Goal: Task Accomplishment & Management: Complete application form

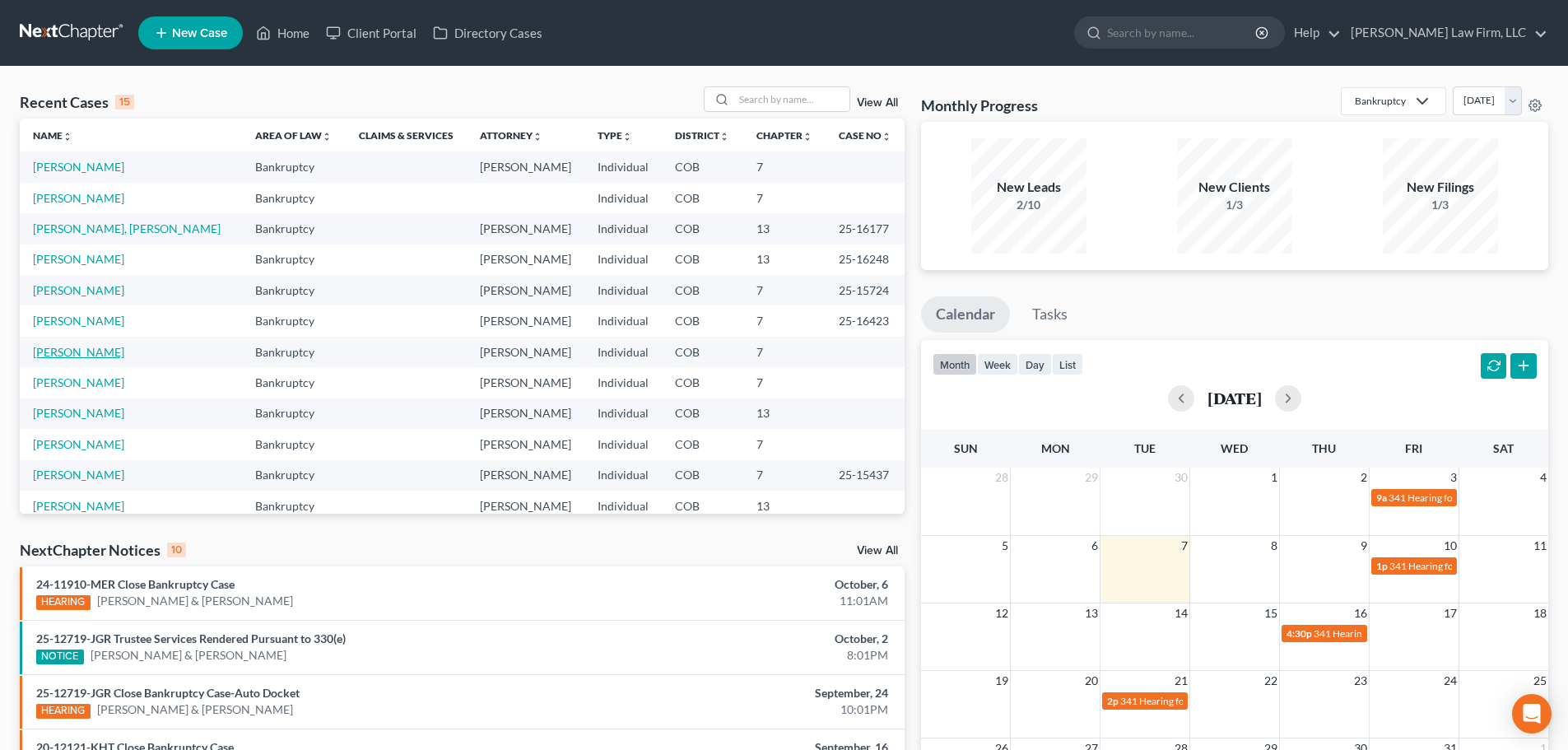
click at [118, 351] on link "[PERSON_NAME]" at bounding box center [79, 351] width 91 height 14
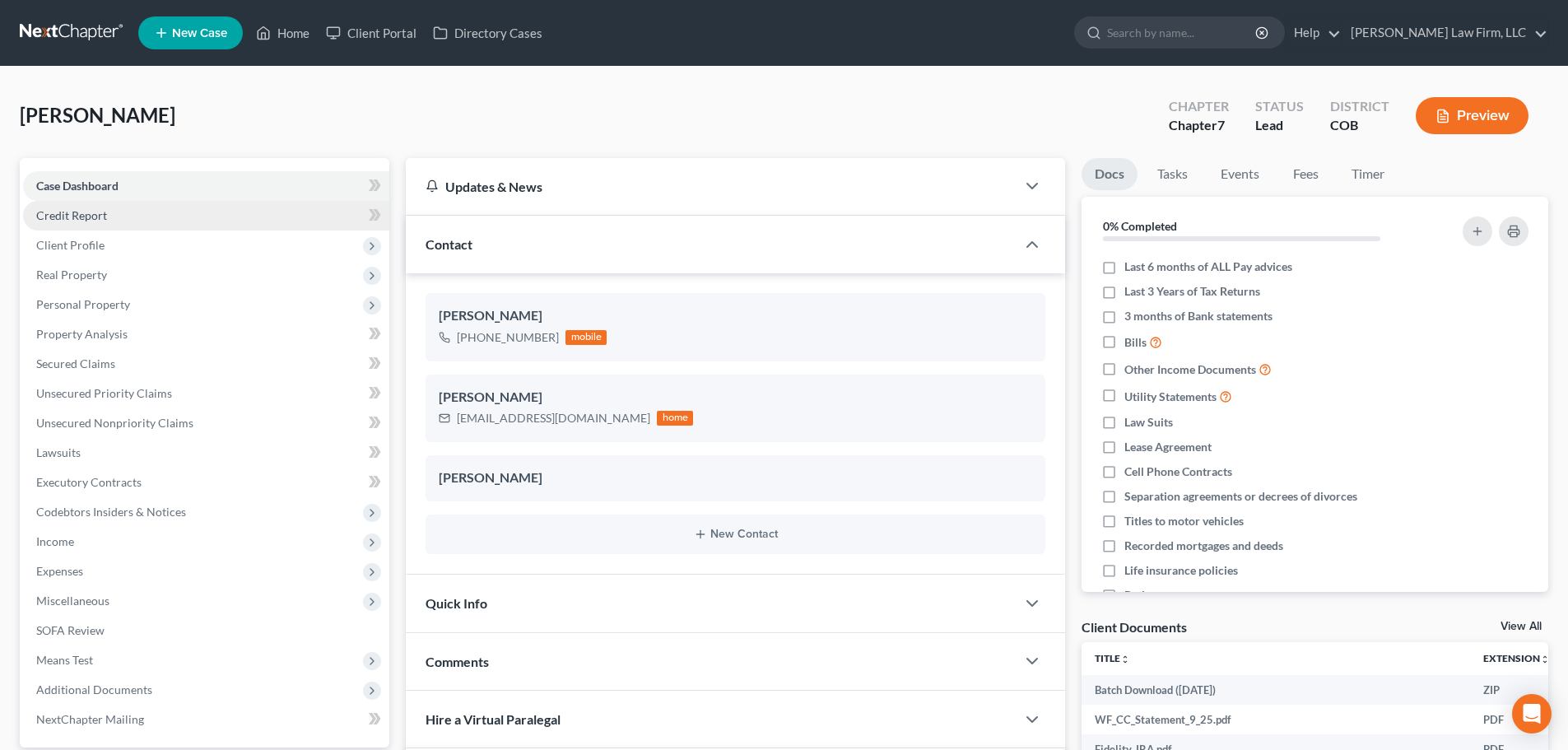
click at [214, 216] on link "Credit Report" at bounding box center [206, 215] width 366 height 30
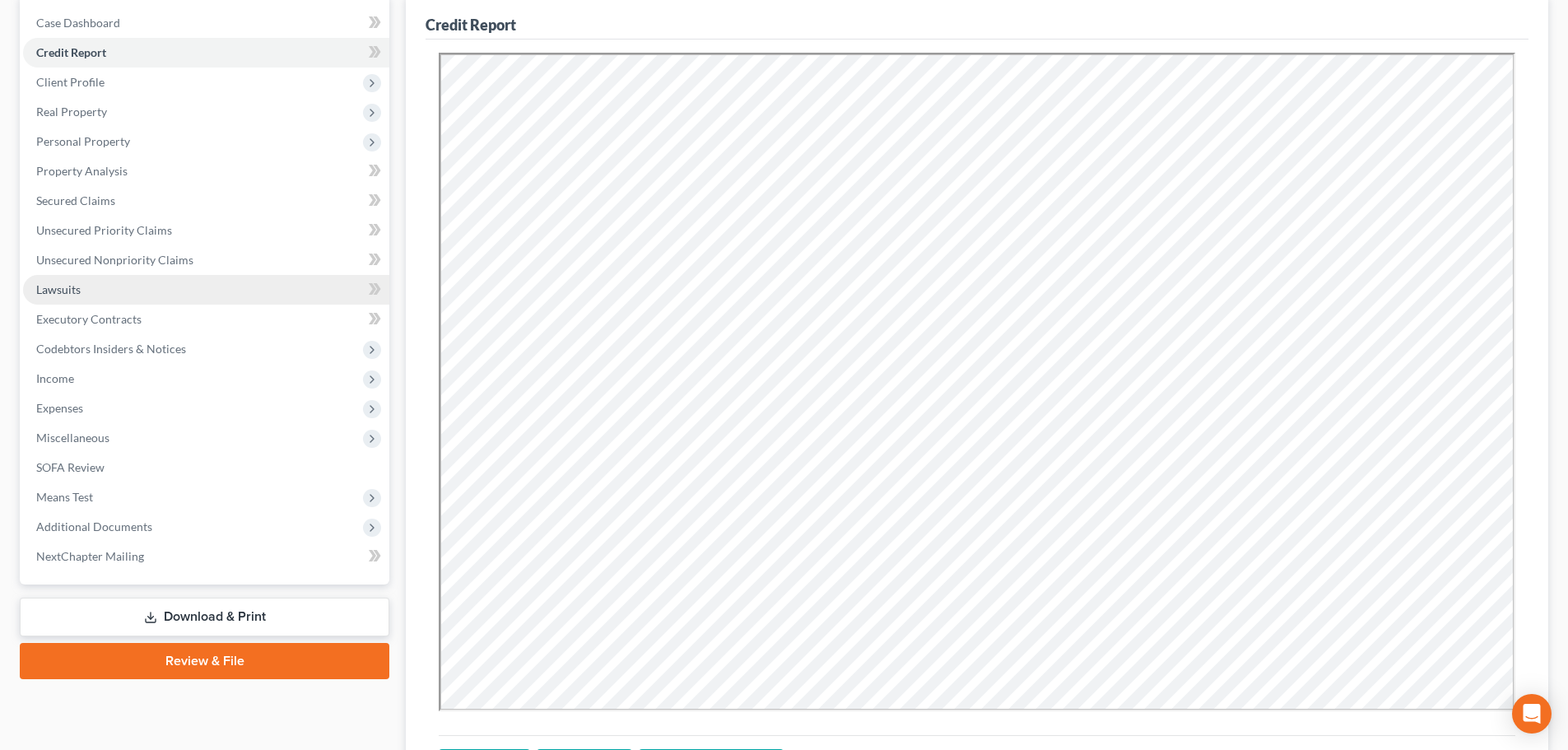
scroll to position [165, 0]
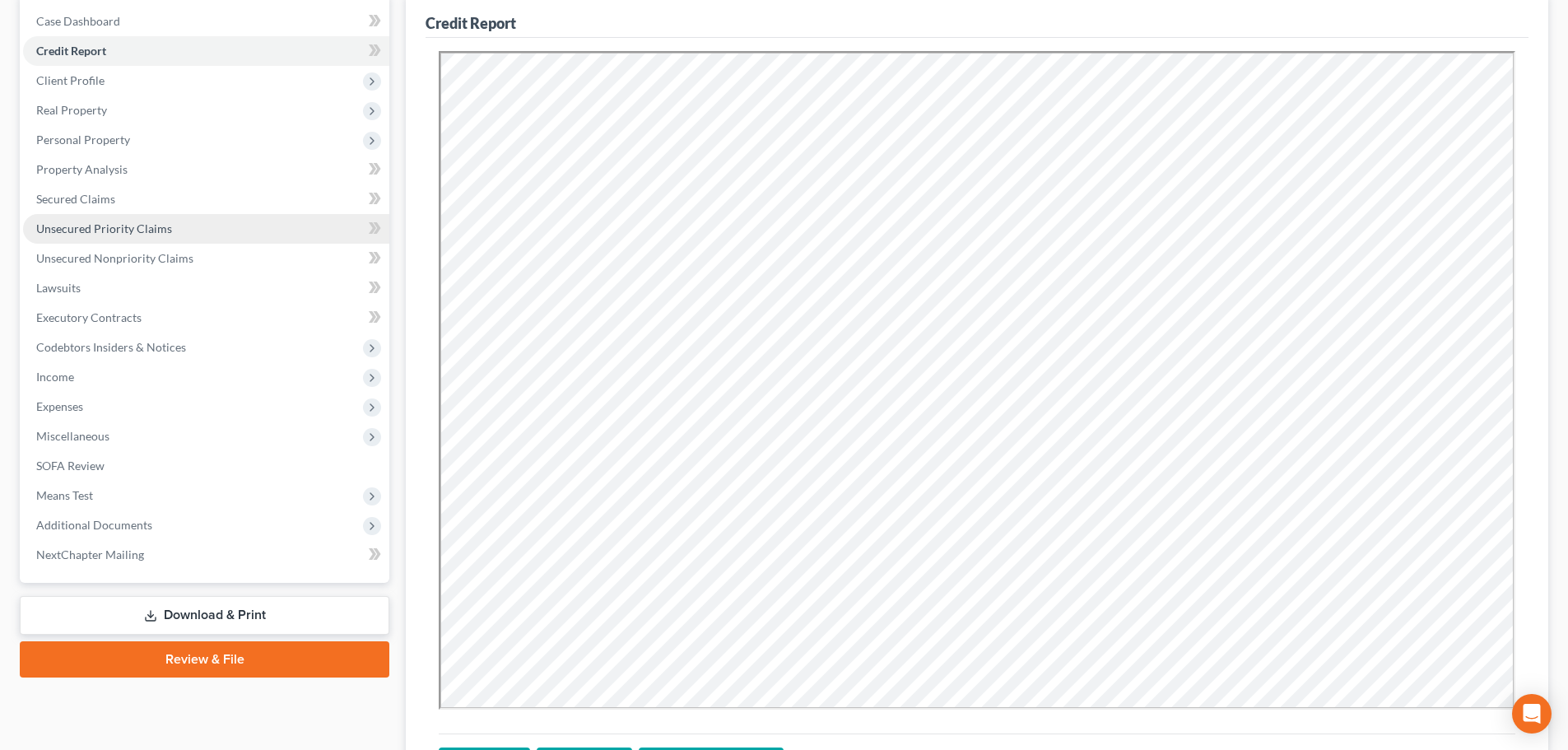
click at [136, 228] on span "Unsecured Priority Claims" at bounding box center [104, 228] width 136 height 14
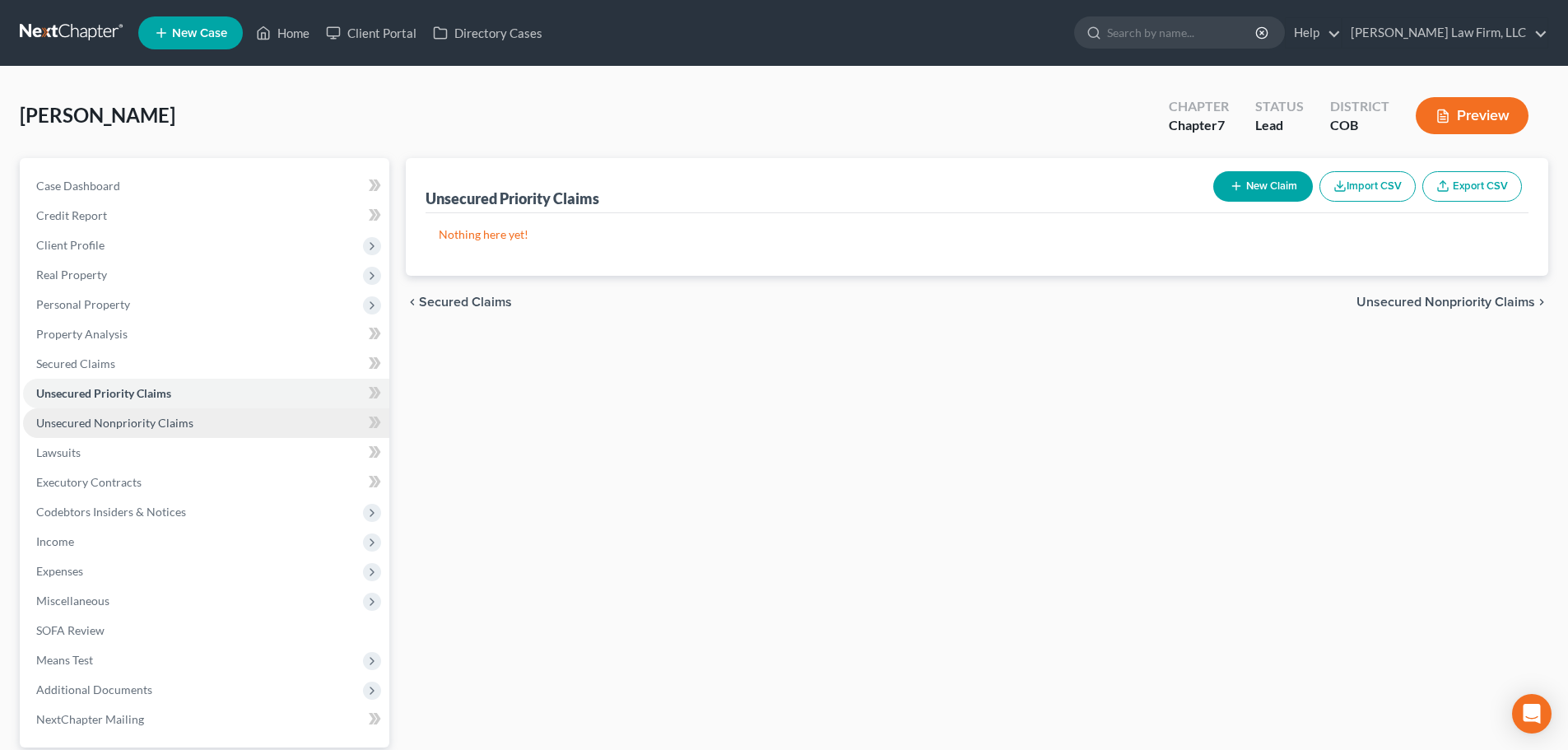
click at [184, 417] on span "Unsecured Nonpriority Claims" at bounding box center [114, 423] width 157 height 14
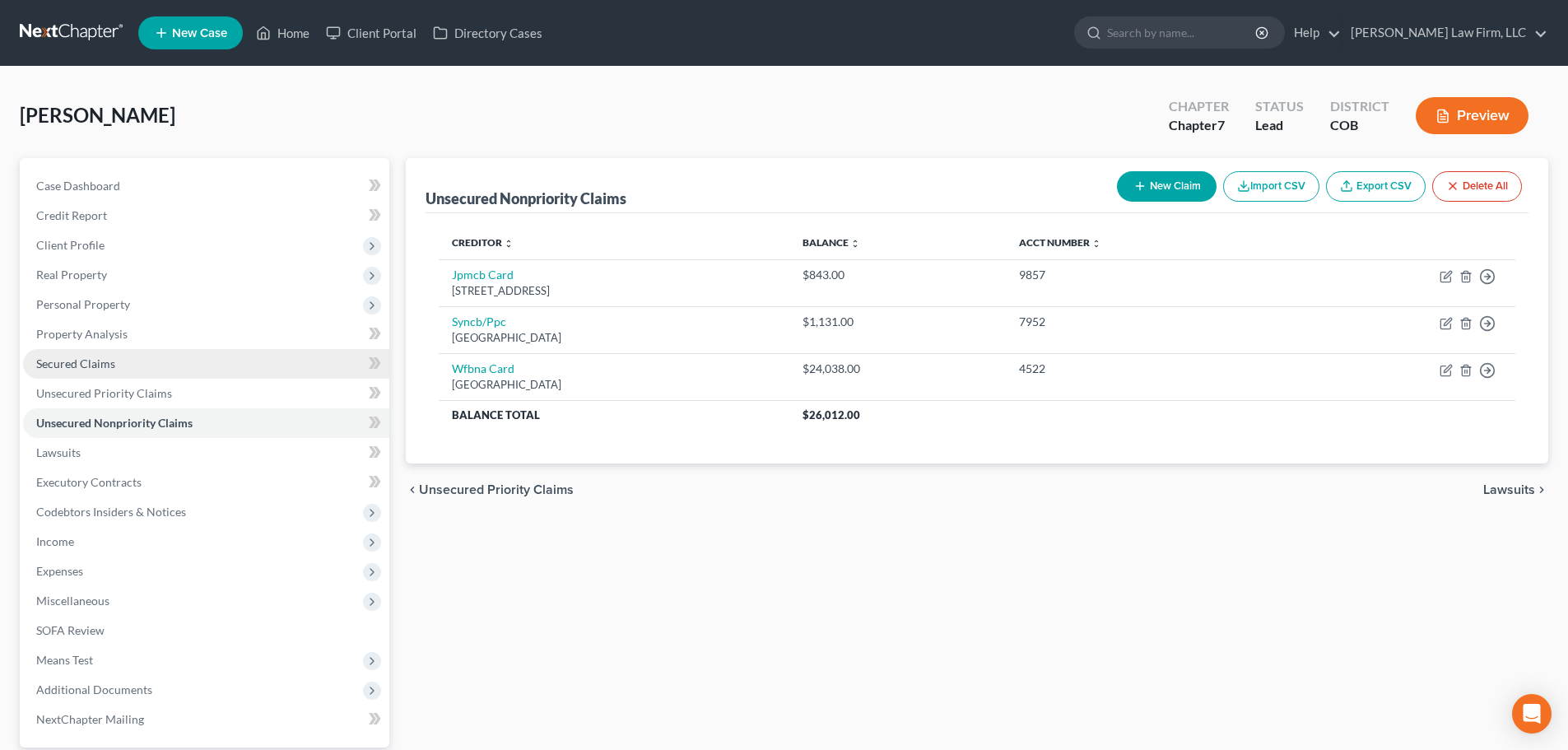
click at [153, 351] on link "Secured Claims" at bounding box center [206, 364] width 366 height 30
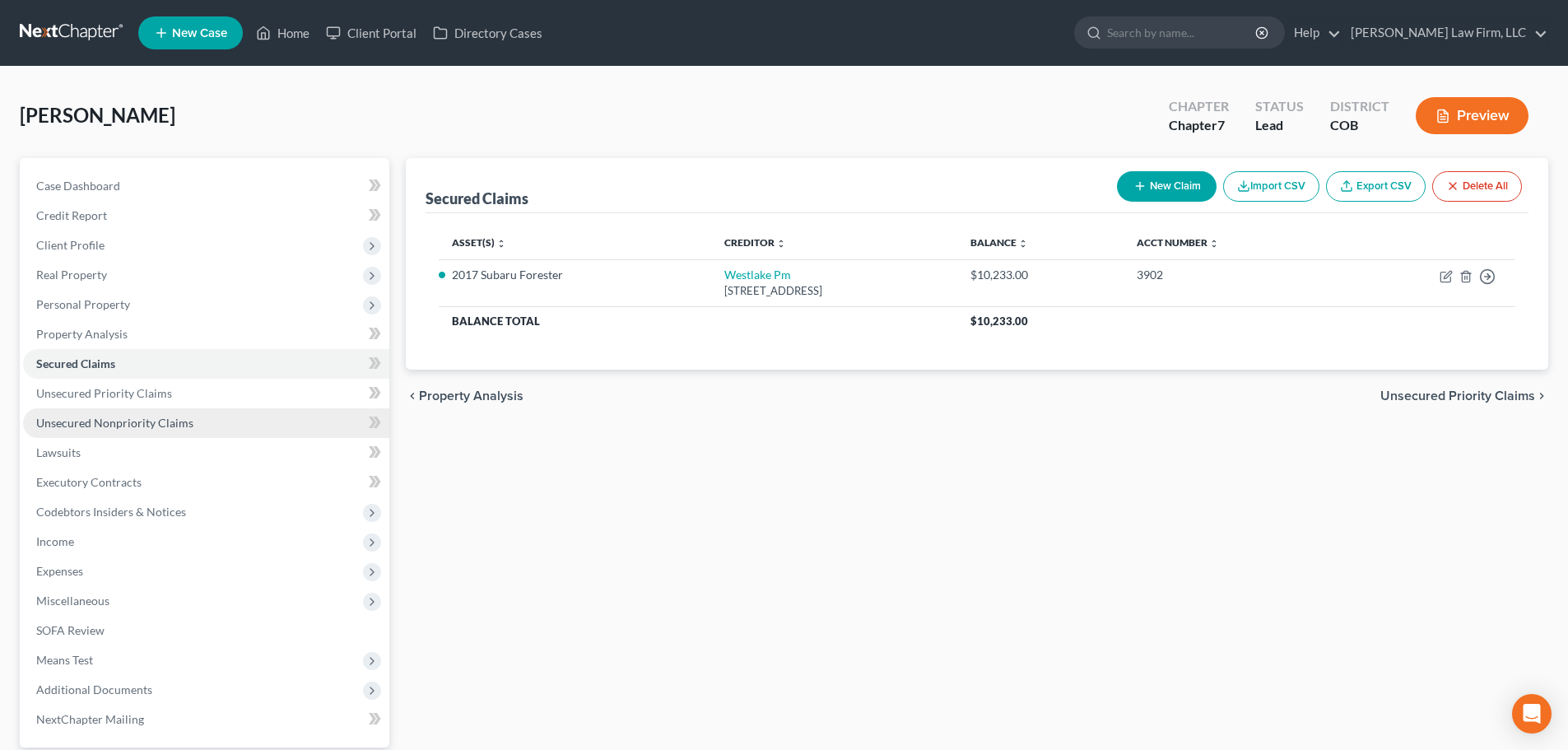
click at [131, 428] on span "Unsecured Nonpriority Claims" at bounding box center [114, 423] width 157 height 14
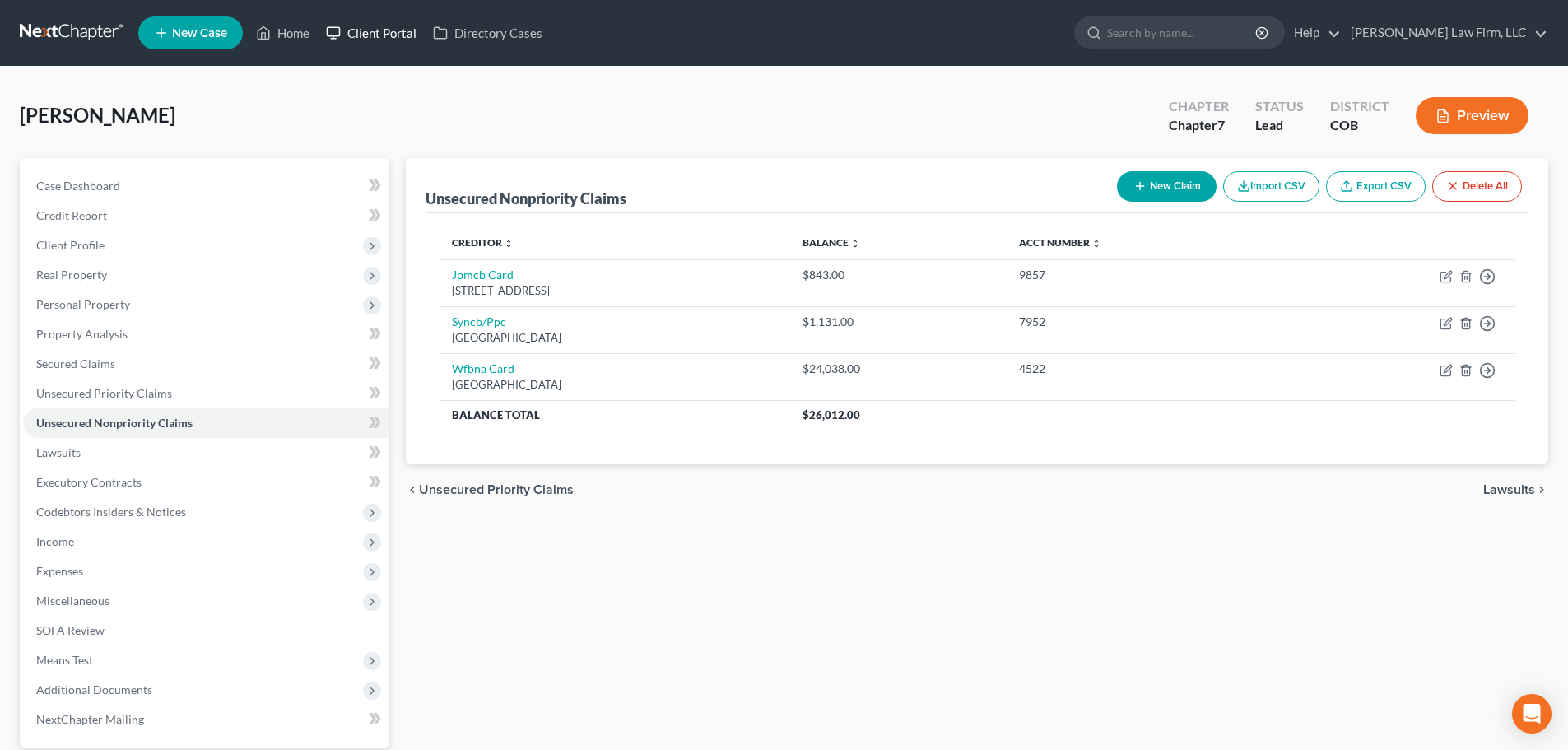
click at [383, 37] on link "Client Portal" at bounding box center [371, 32] width 107 height 30
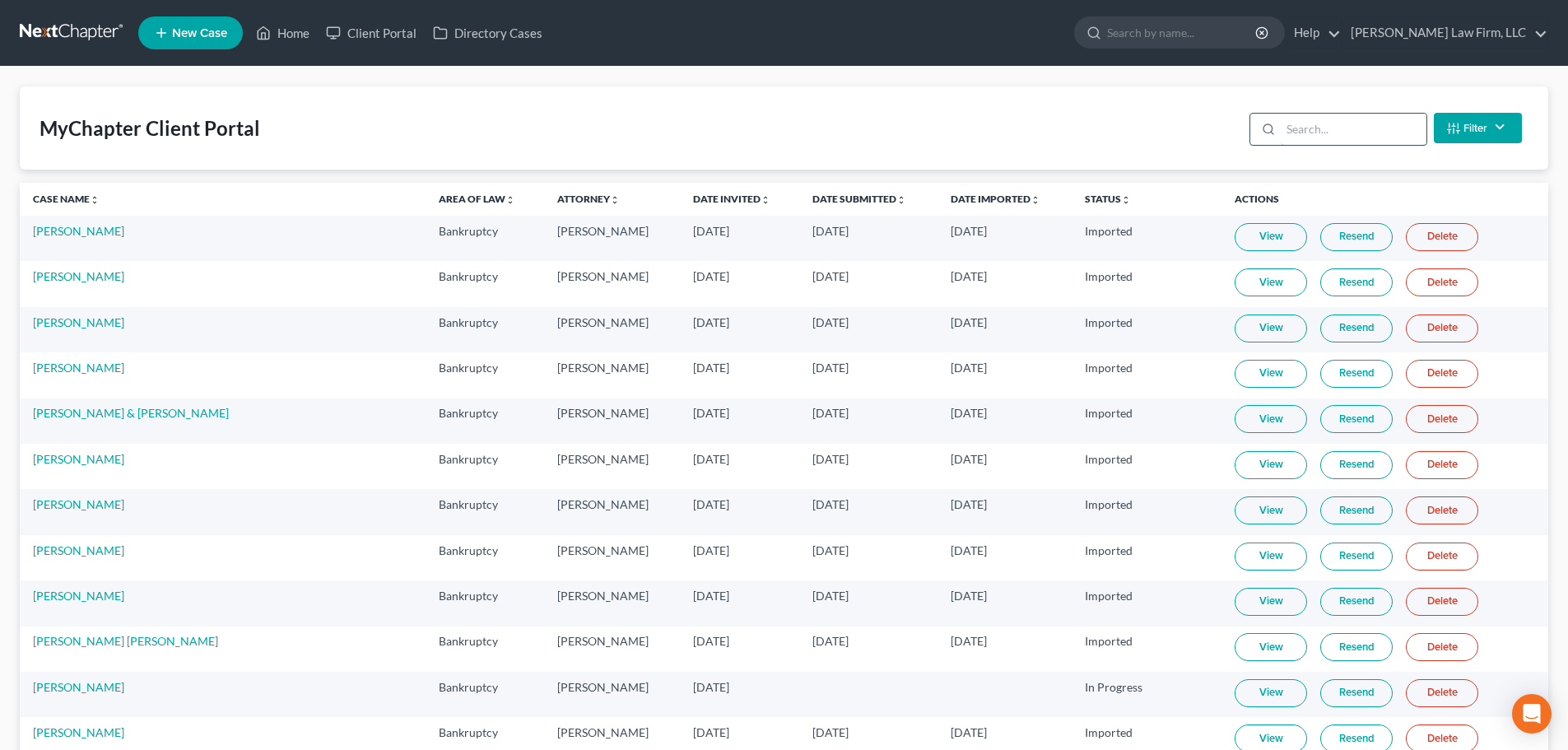
click at [1292, 134] on input "search" at bounding box center [1353, 128] width 146 height 31
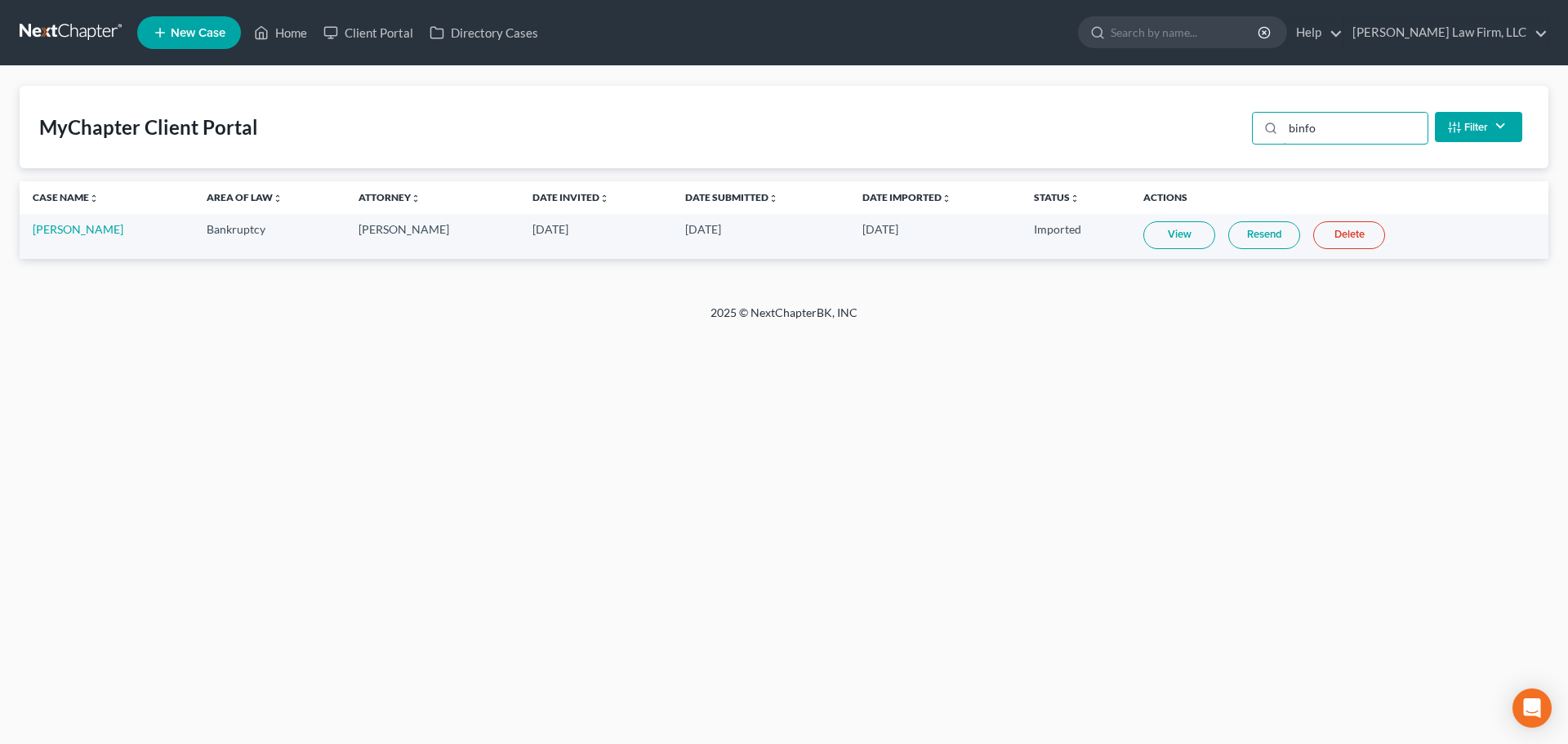
type input "binfo"
click at [1169, 240] on link "View" at bounding box center [1179, 234] width 72 height 27
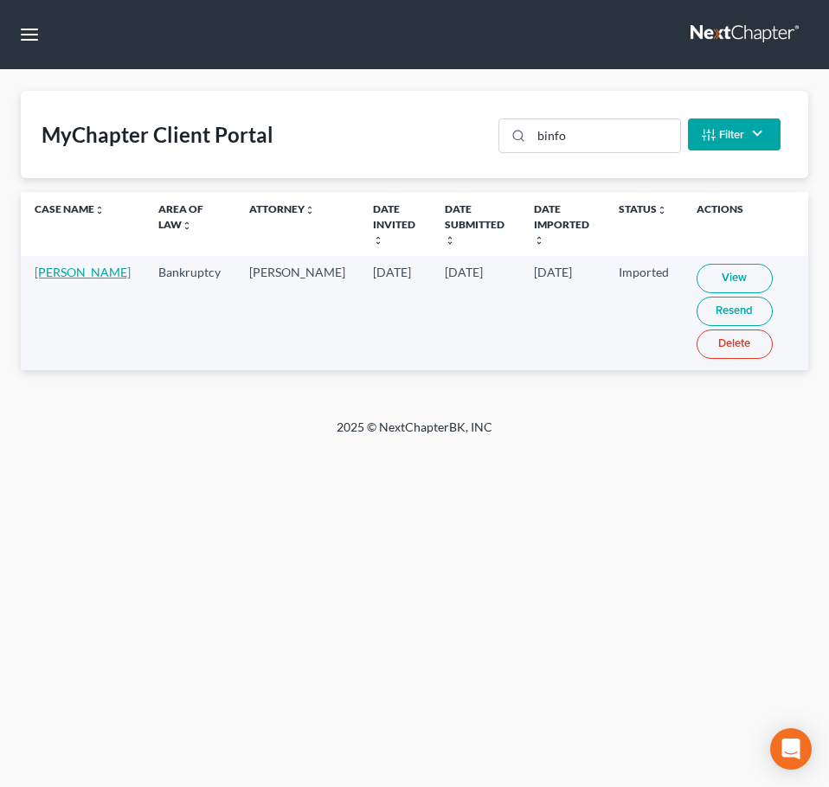
click at [48, 277] on link "Catherine Binford" at bounding box center [83, 272] width 96 height 15
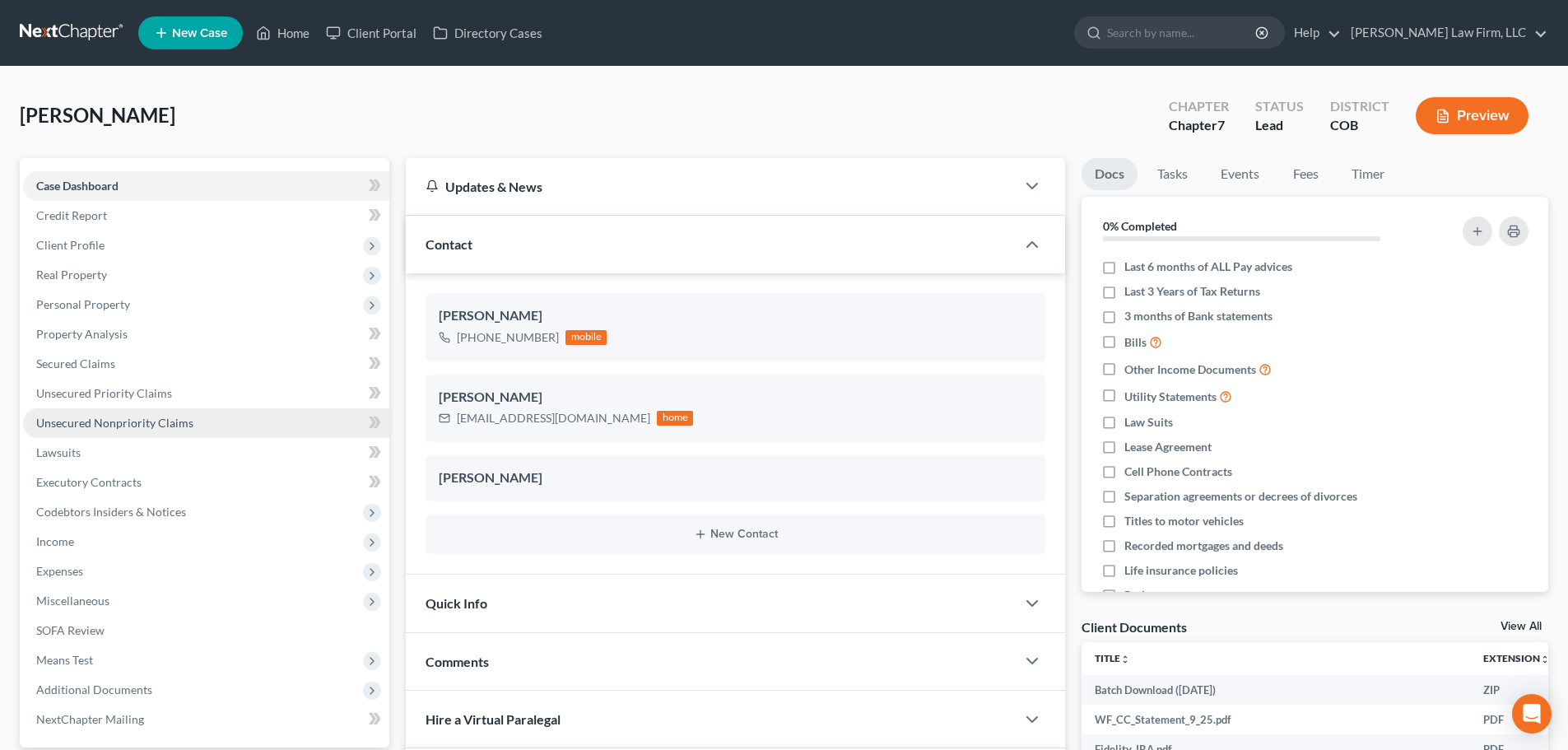
click at [80, 418] on span "Unsecured Nonpriority Claims" at bounding box center [114, 423] width 157 height 14
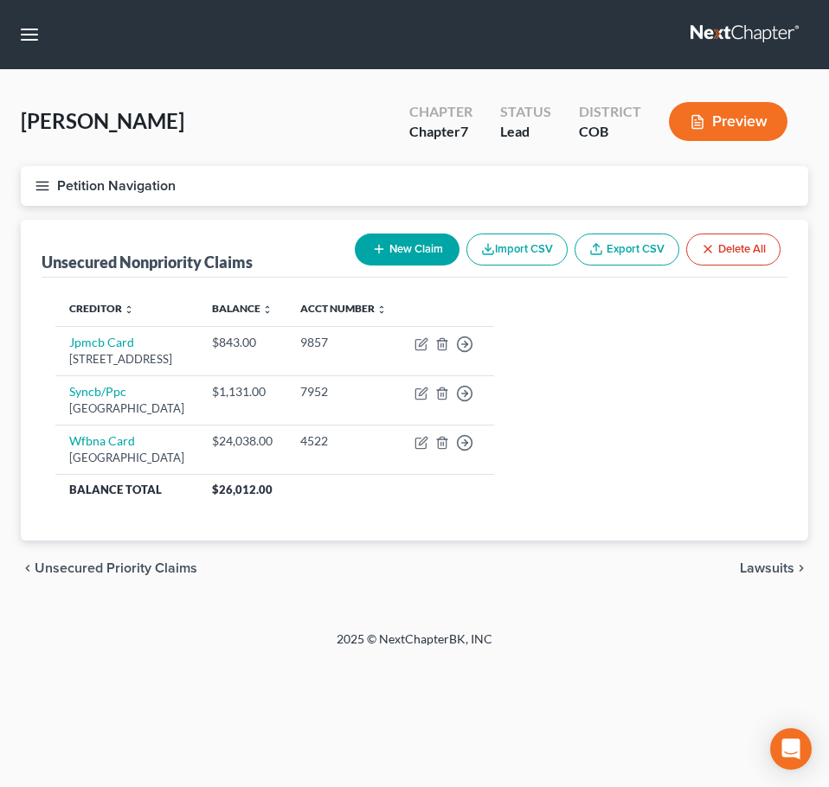
click at [435, 259] on button "New Claim" at bounding box center [407, 250] width 105 height 32
select select "0"
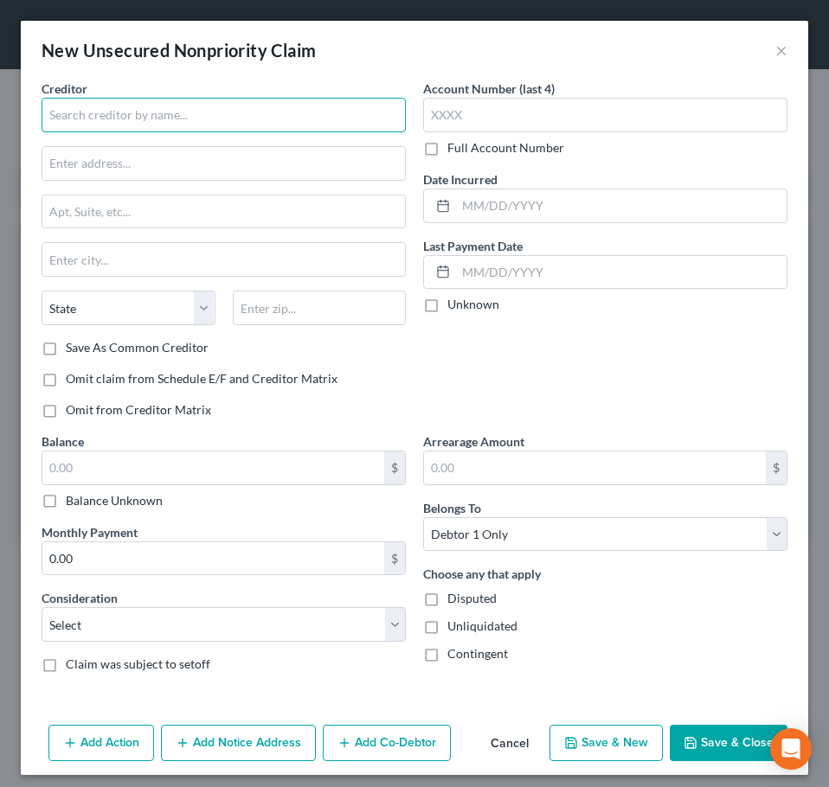
click at [220, 110] on input "text" at bounding box center [224, 115] width 364 height 35
type input "HCA Healthcare"
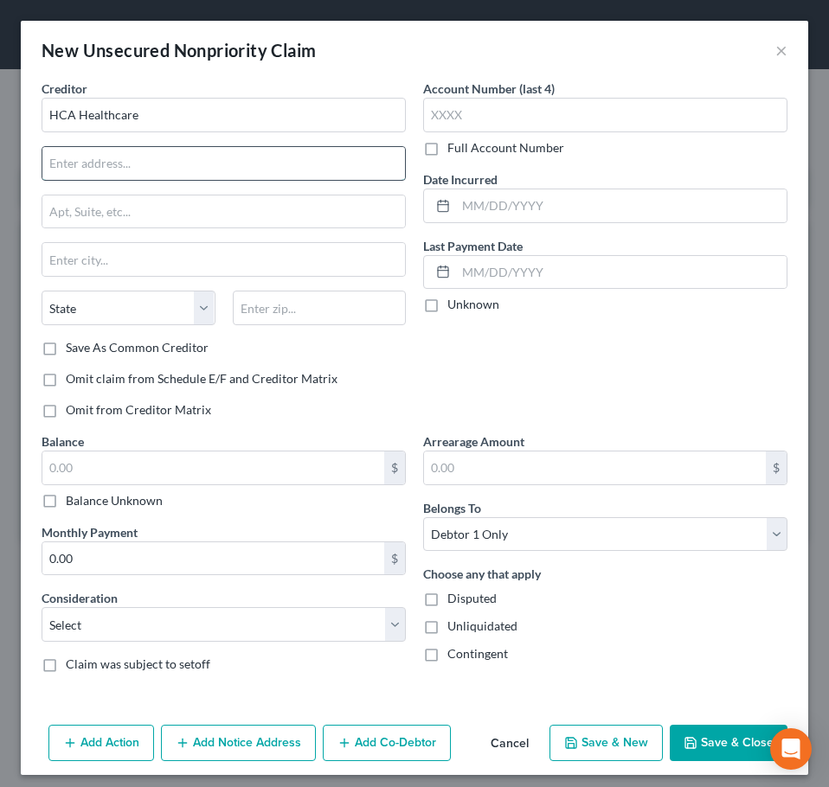
click at [296, 158] on input "text" at bounding box center [223, 163] width 362 height 33
type input "1501 S Potomac Street"
type input "Aurora"
select select "5"
type input "80012"
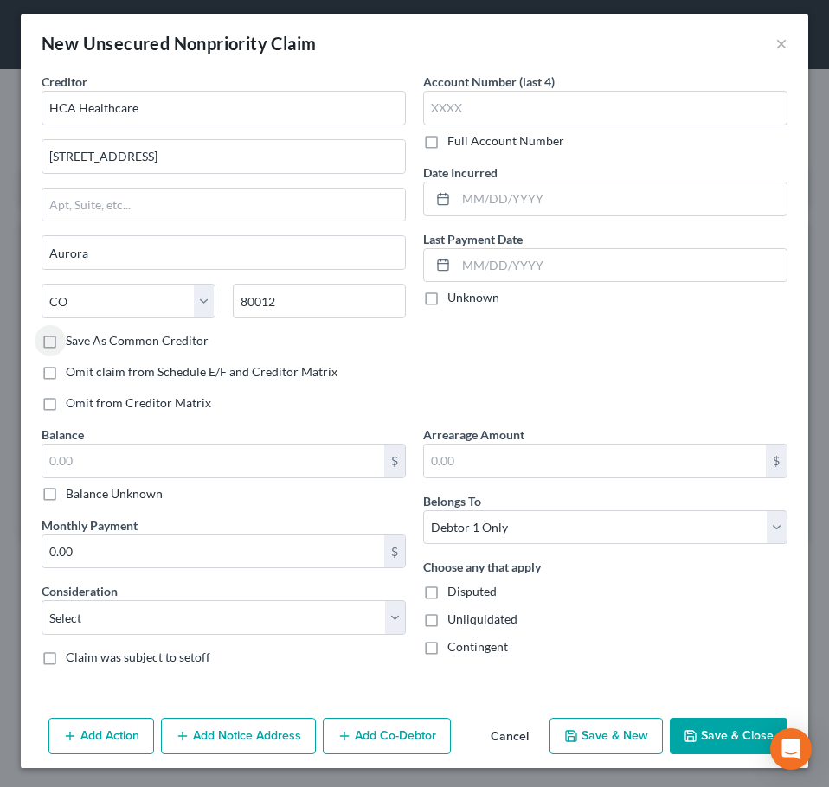
scroll to position [9, 0]
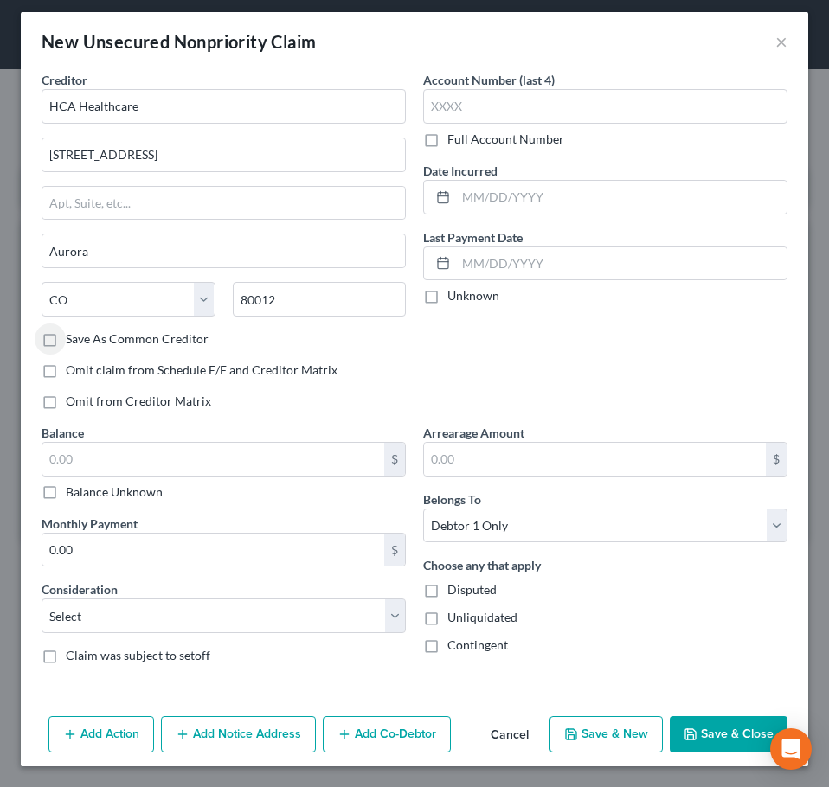
click at [260, 734] on button "Add Notice Address" at bounding box center [238, 734] width 155 height 36
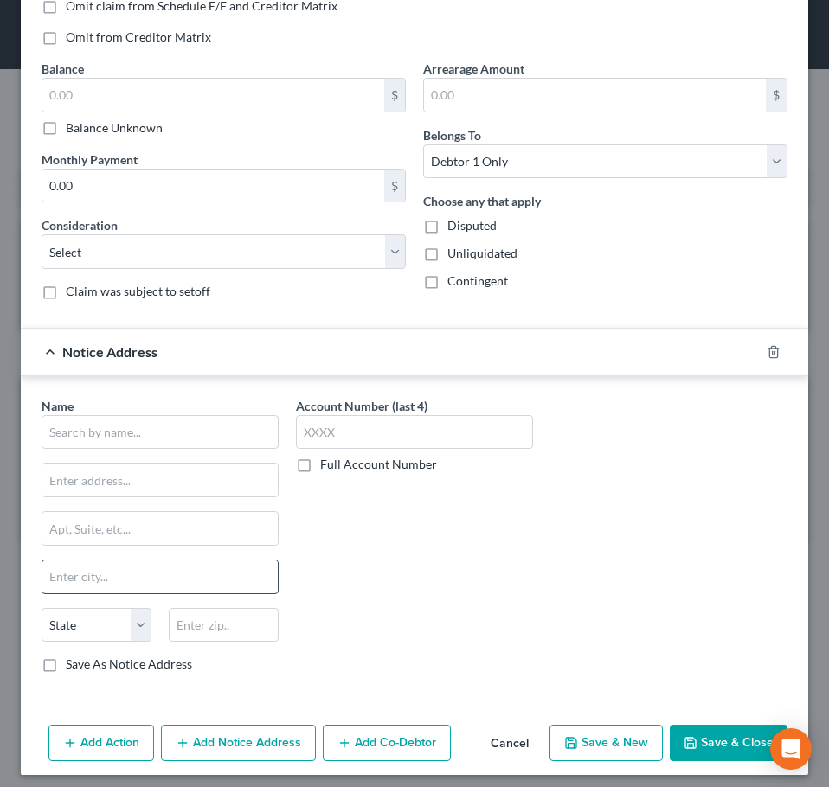
scroll to position [381, 0]
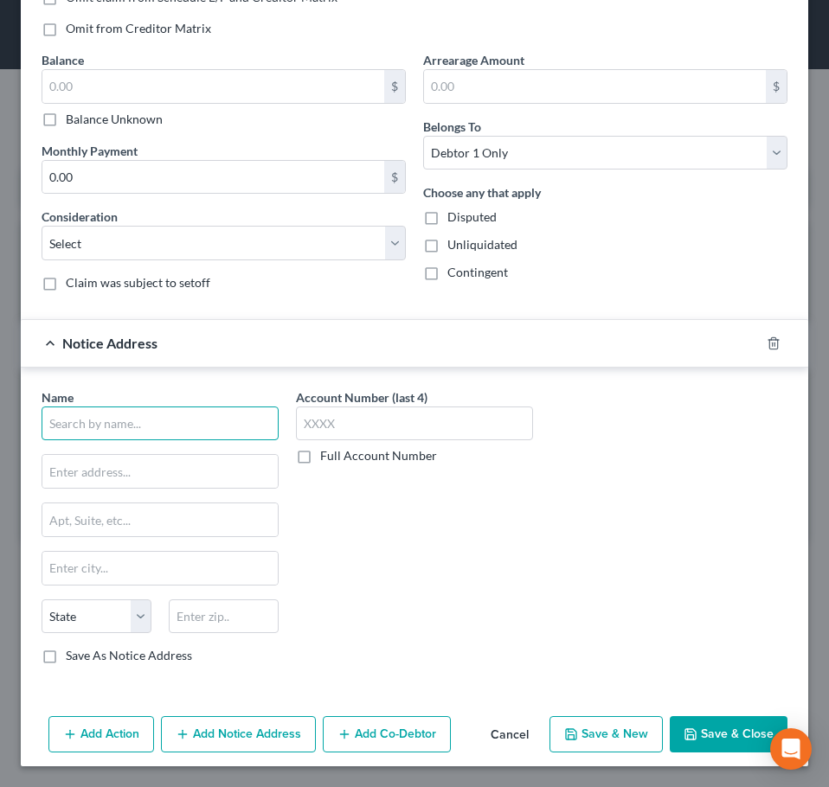
click at [161, 408] on input "text" at bounding box center [160, 424] width 237 height 35
click at [167, 458] on input "text" at bounding box center [159, 471] width 235 height 33
click at [182, 426] on input "text" at bounding box center [160, 424] width 237 height 35
type input "HCA Healthcare"
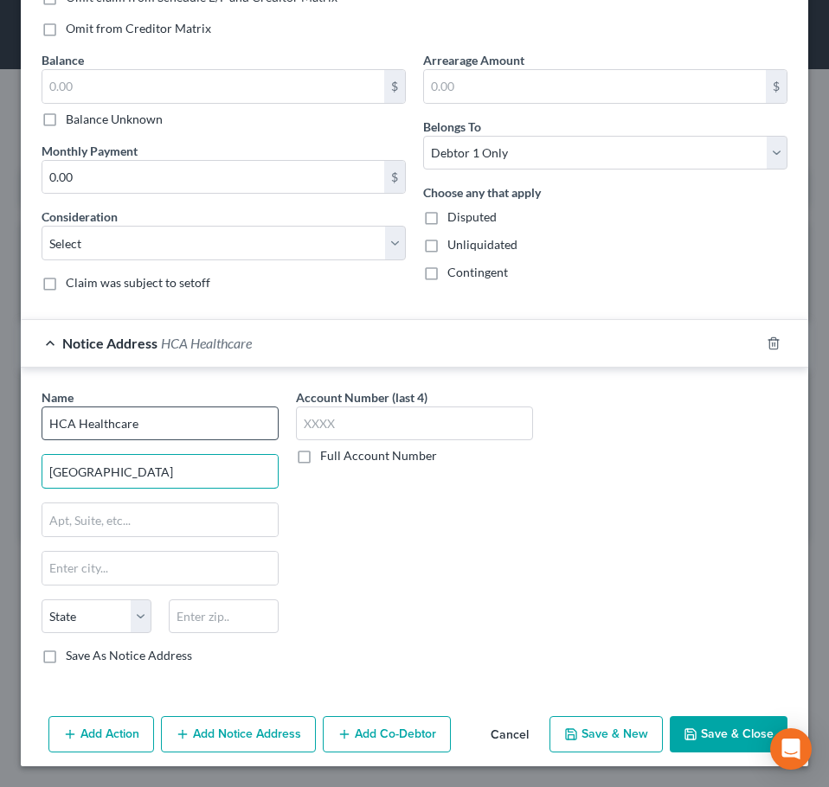
type input "One Park Plaza"
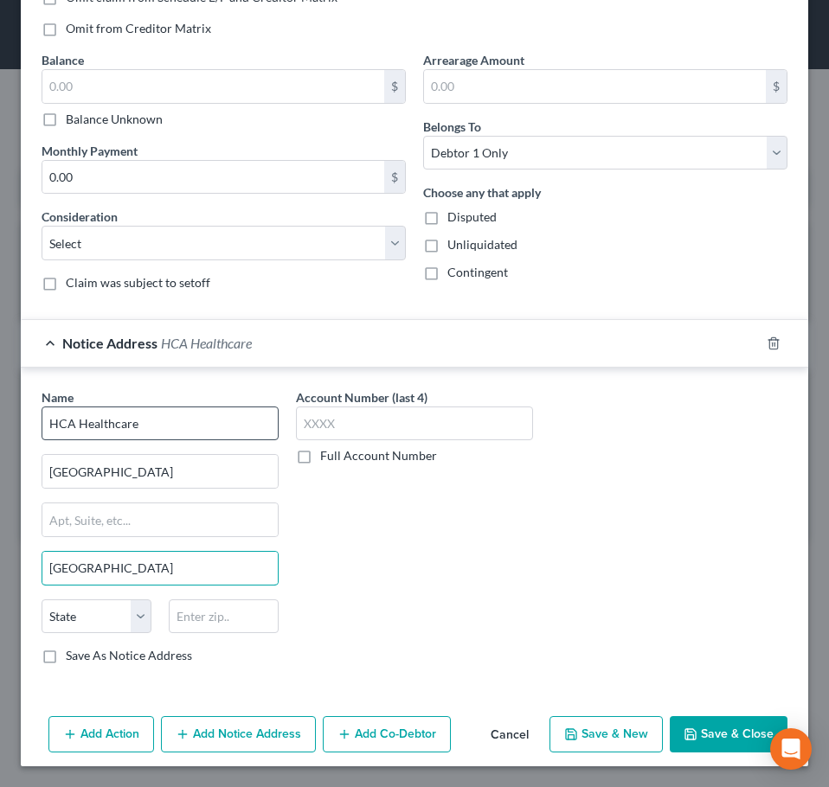
type input "Nashville"
select select "44"
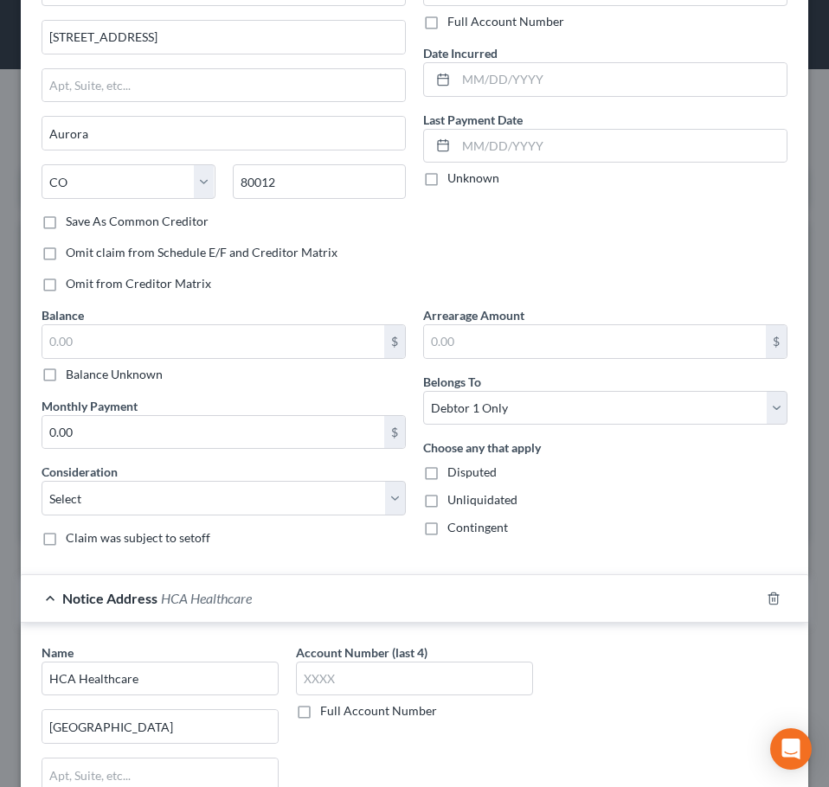
scroll to position [35, 0]
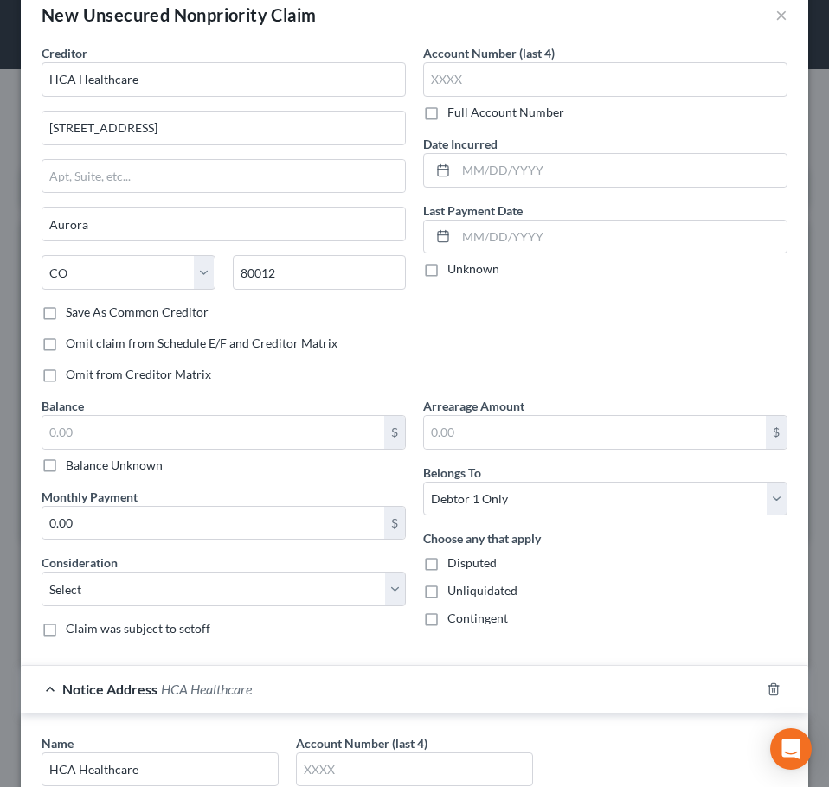
type input "37203"
click at [538, 77] on input "text" at bounding box center [605, 79] width 364 height 35
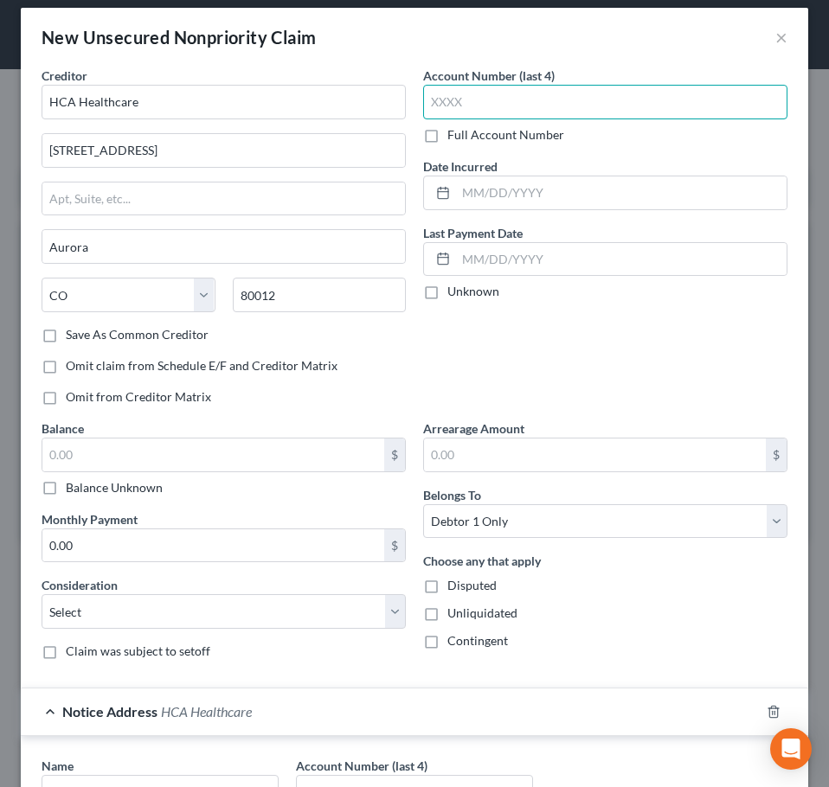
scroll to position [0, 0]
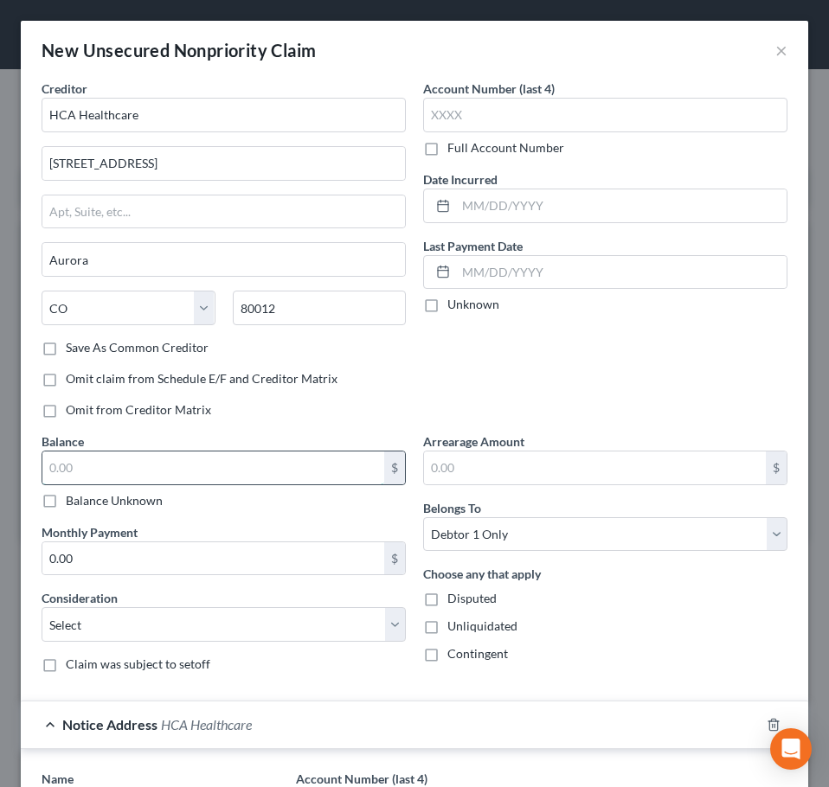
click at [139, 482] on input "text" at bounding box center [213, 468] width 342 height 33
type input "521.62"
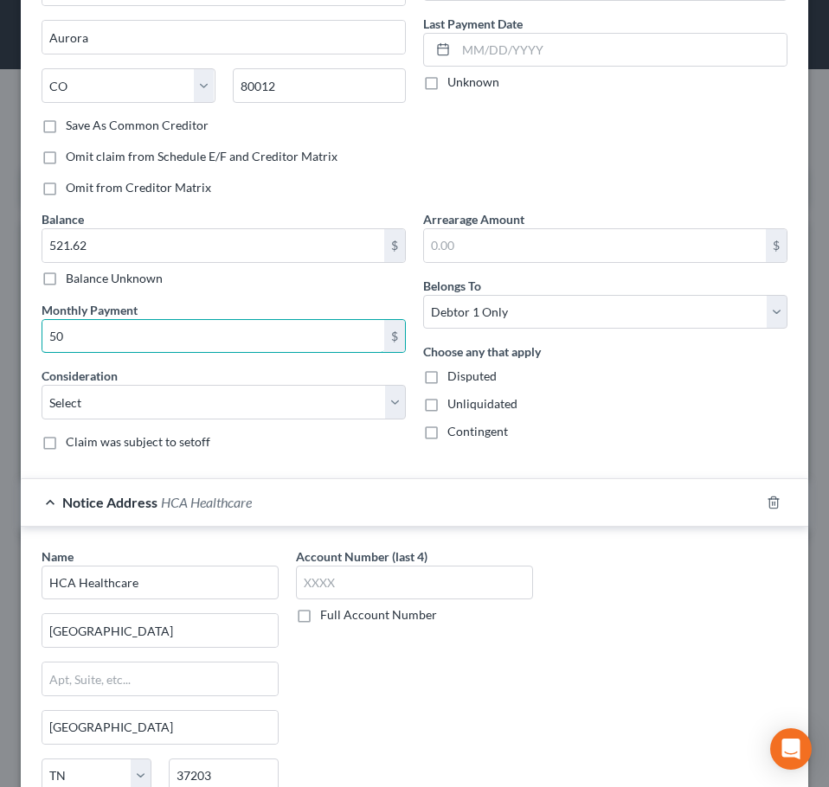
scroll to position [259, 0]
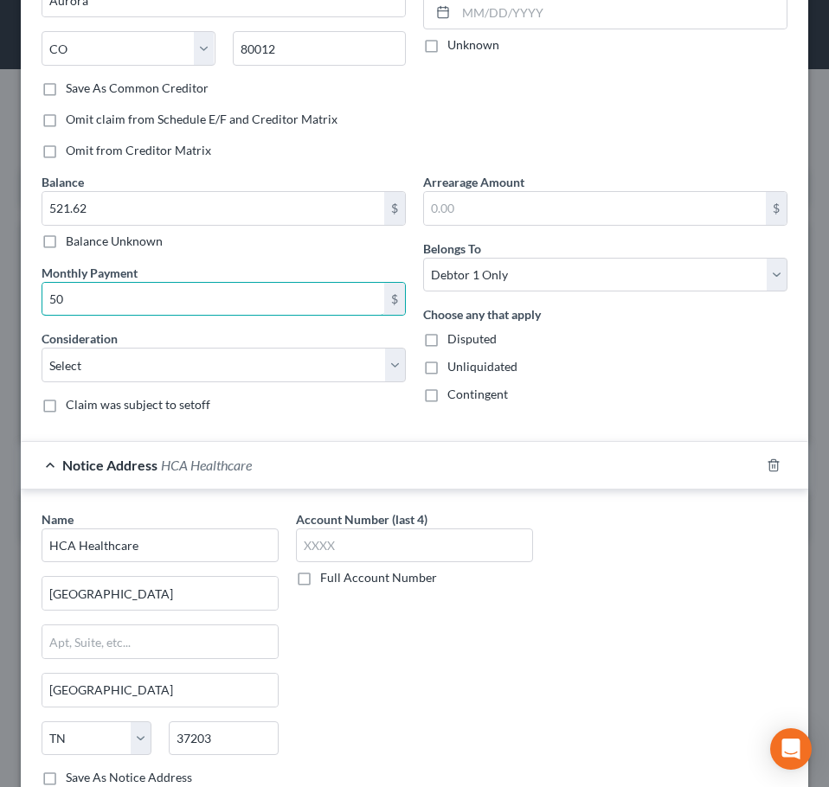
type input "50"
click at [315, 390] on div "Balance 521.62 $ Balance Unknown Balance Undetermined 521.62 $ Balance Unknown …" at bounding box center [223, 300] width 381 height 254
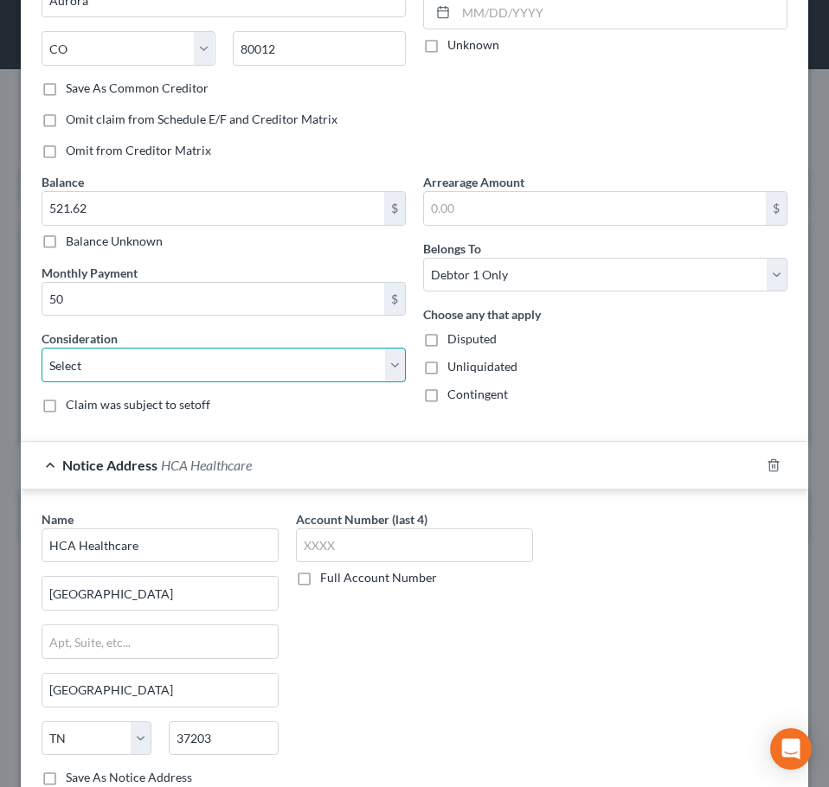
click at [311, 381] on select "Select Cable / Satellite Services Collection Agency Credit Card Debt Debt Couns…" at bounding box center [224, 365] width 364 height 35
select select "9"
click at [42, 348] on select "Select Cable / Satellite Services Collection Agency Credit Card Debt Debt Couns…" at bounding box center [224, 365] width 364 height 35
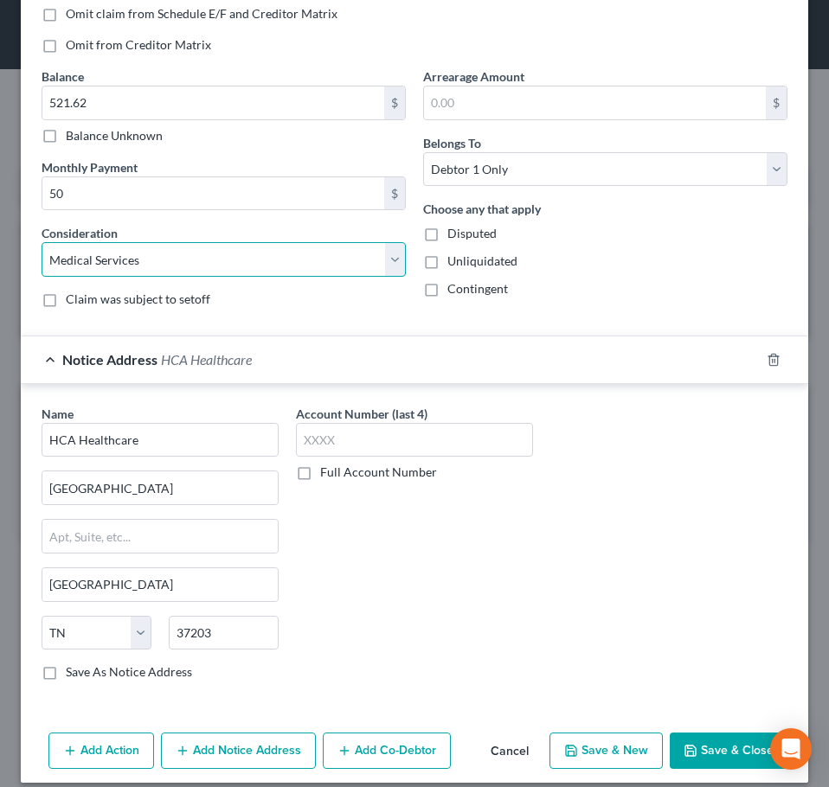
scroll to position [381, 0]
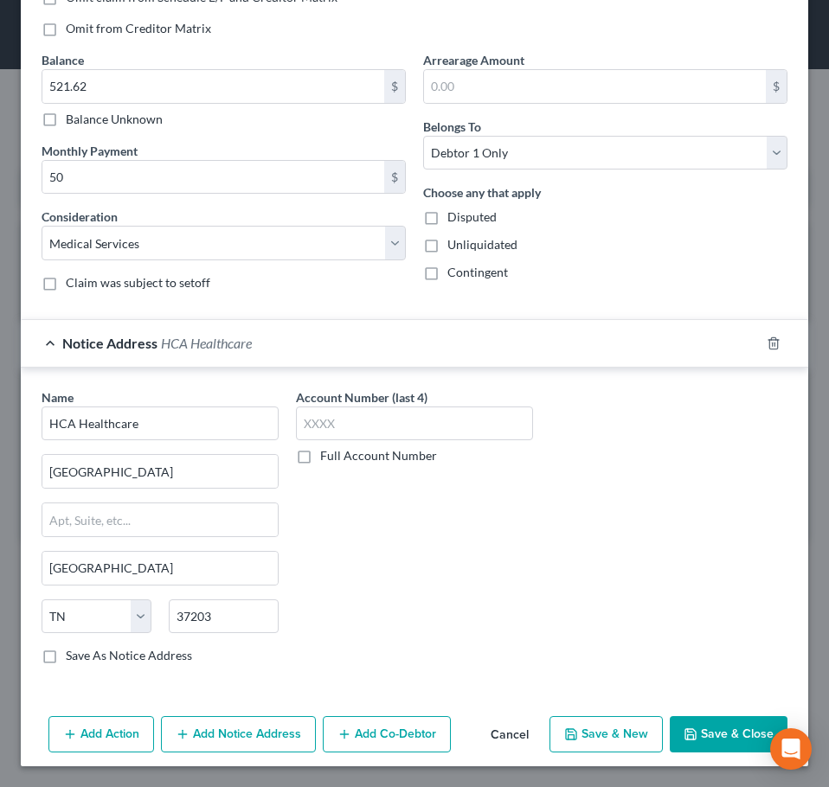
click at [704, 738] on button "Save & Close" at bounding box center [728, 734] width 118 height 36
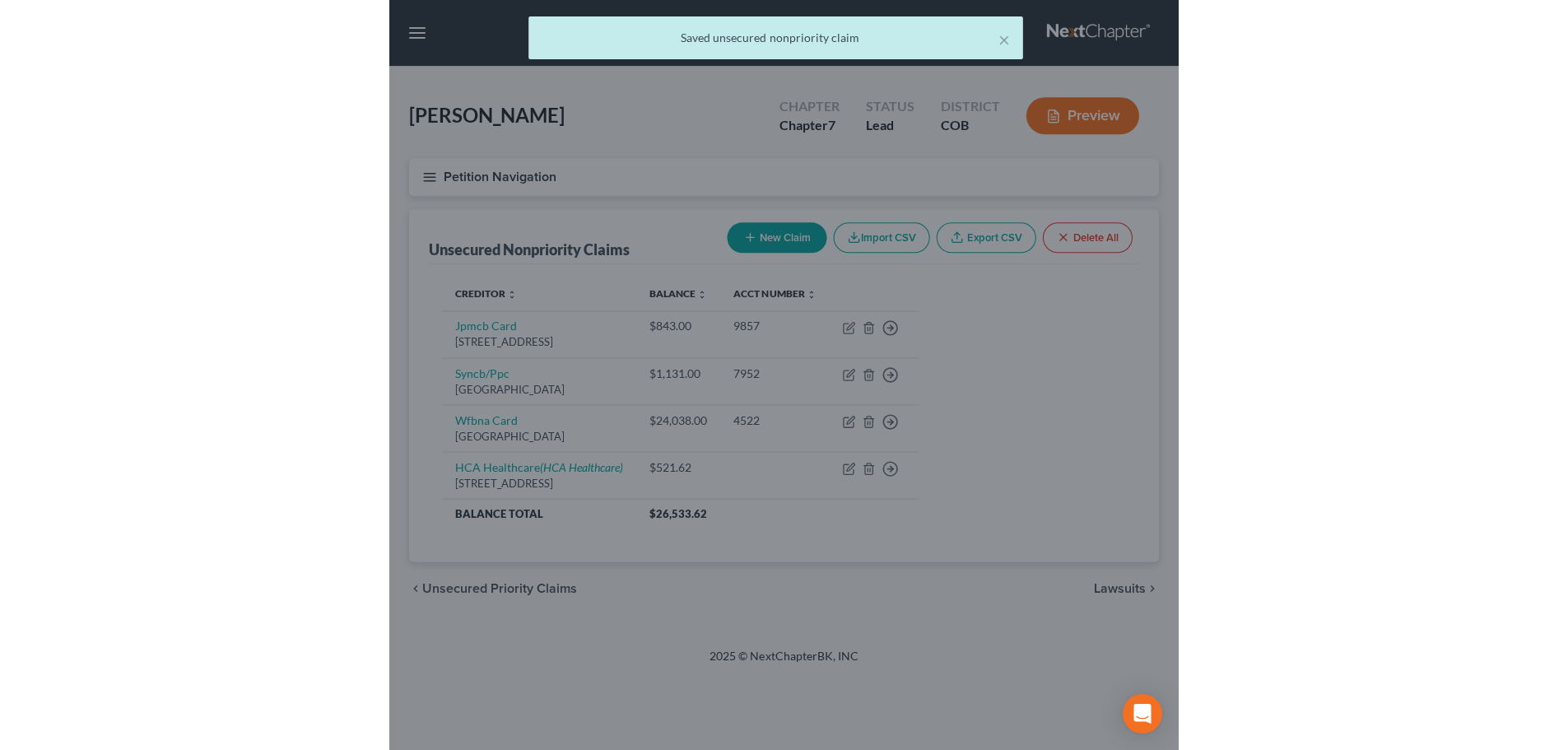
scroll to position [0, 0]
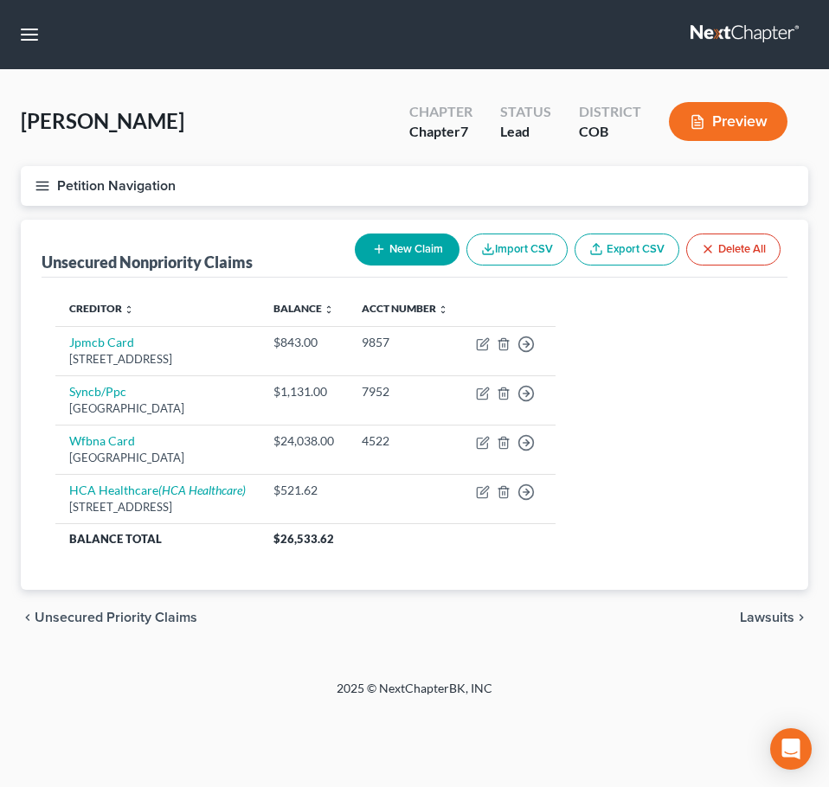
click at [425, 254] on button "New Claim" at bounding box center [407, 250] width 105 height 32
select select "0"
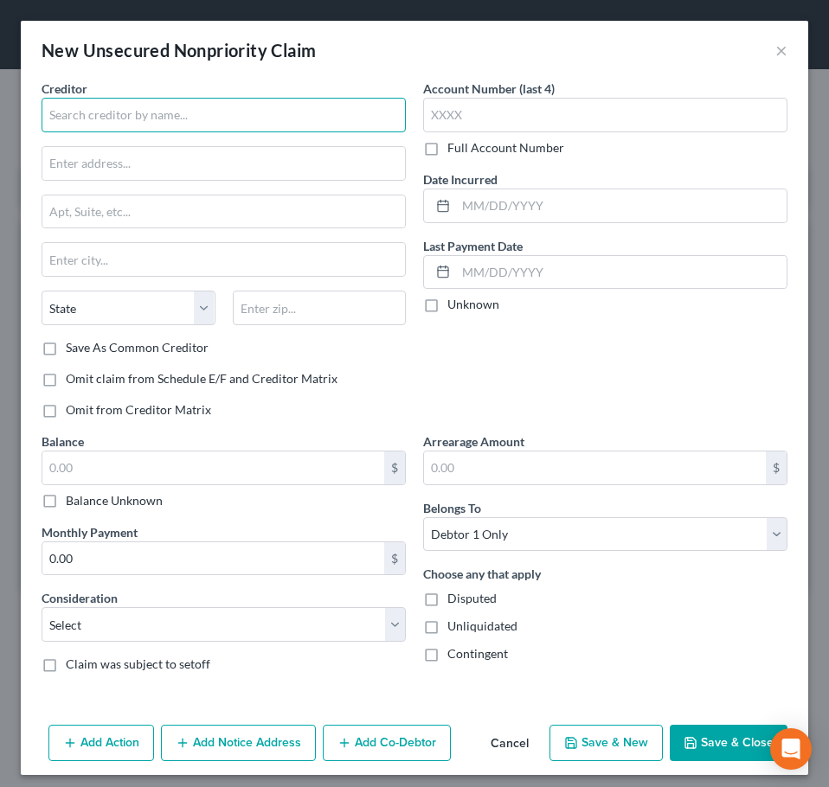
click at [118, 120] on input "text" at bounding box center [224, 115] width 364 height 35
type input "Target/TD"
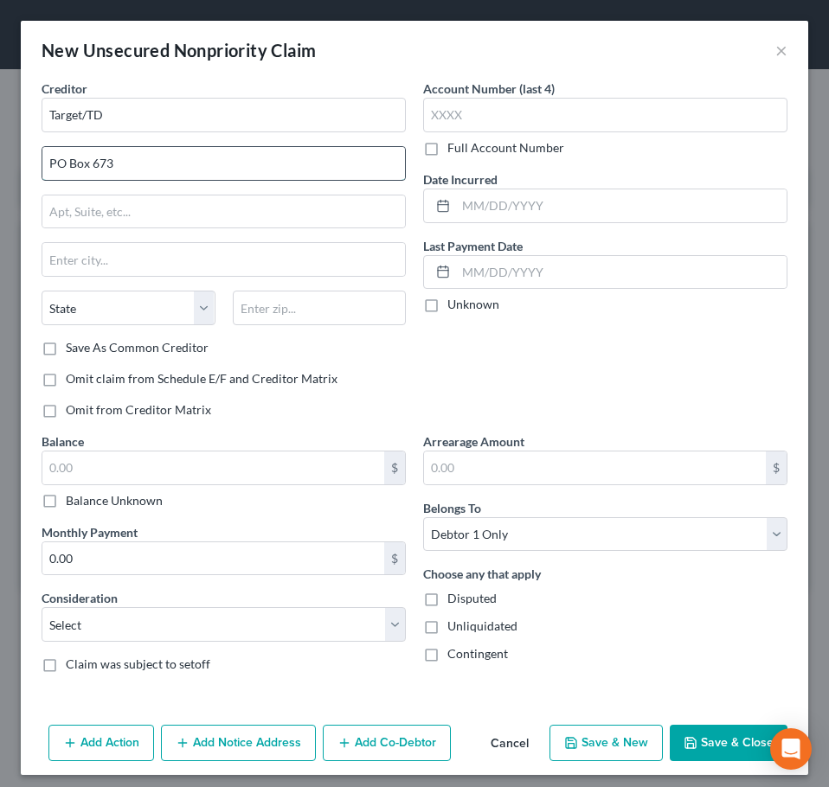
type input "PO Box 673"
type input "Minneapolis"
select select "24"
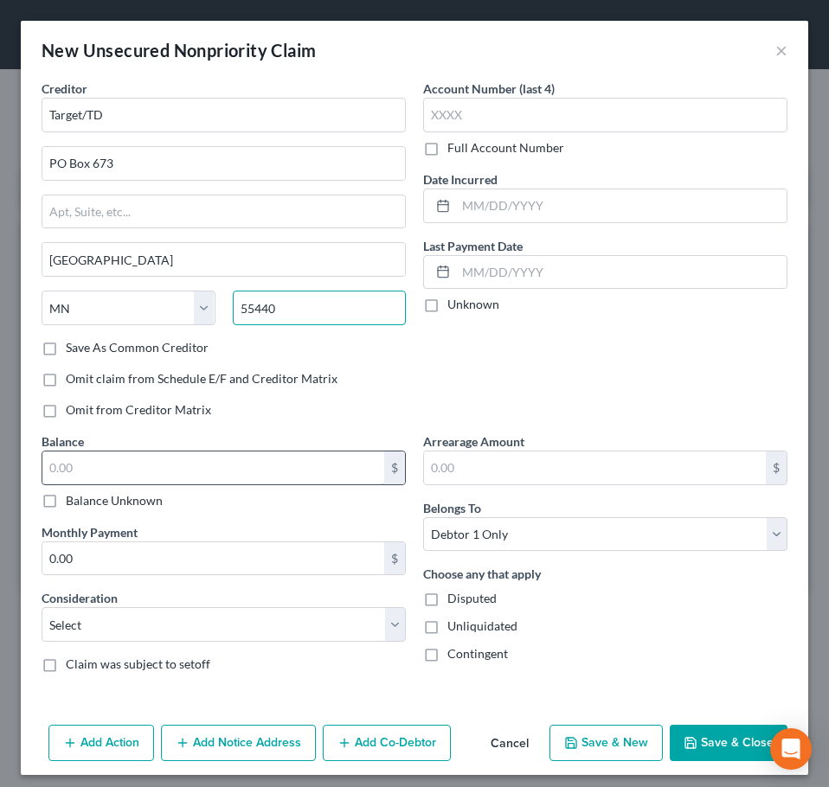
type input "55440"
click at [163, 472] on input "text" at bounding box center [213, 468] width 342 height 33
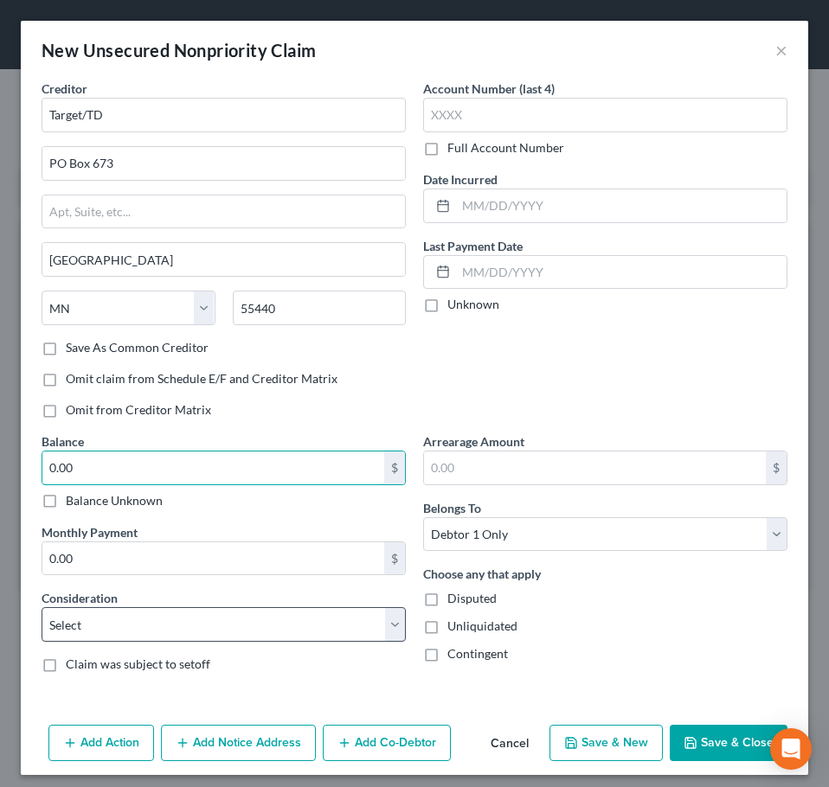
type input "0.00"
click at [306, 635] on select "Select Cable / Satellite Services Collection Agency Credit Card Debt Debt Couns…" at bounding box center [224, 624] width 364 height 35
select select "2"
click at [42, 607] on select "Select Cable / Satellite Services Collection Agency Credit Card Debt Debt Couns…" at bounding box center [224, 624] width 364 height 35
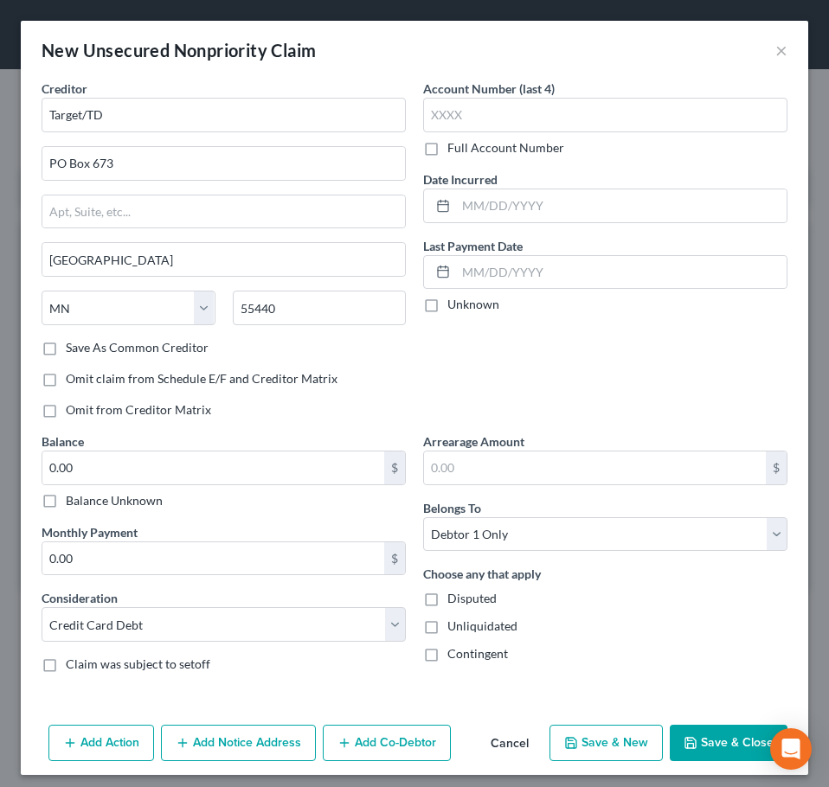
click at [711, 751] on button "Save & Close" at bounding box center [728, 743] width 118 height 36
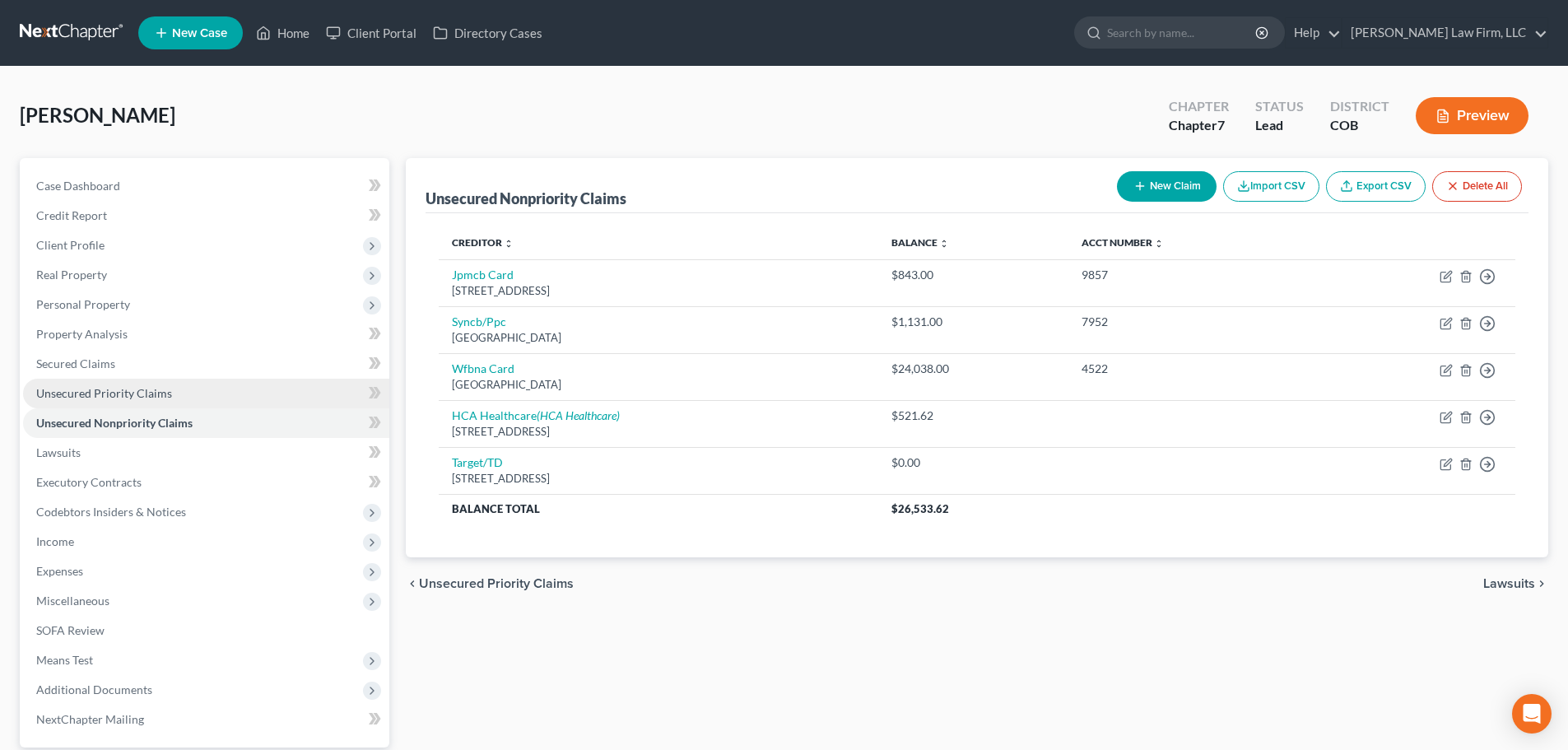
click at [181, 398] on link "Unsecured Priority Claims" at bounding box center [206, 393] width 366 height 30
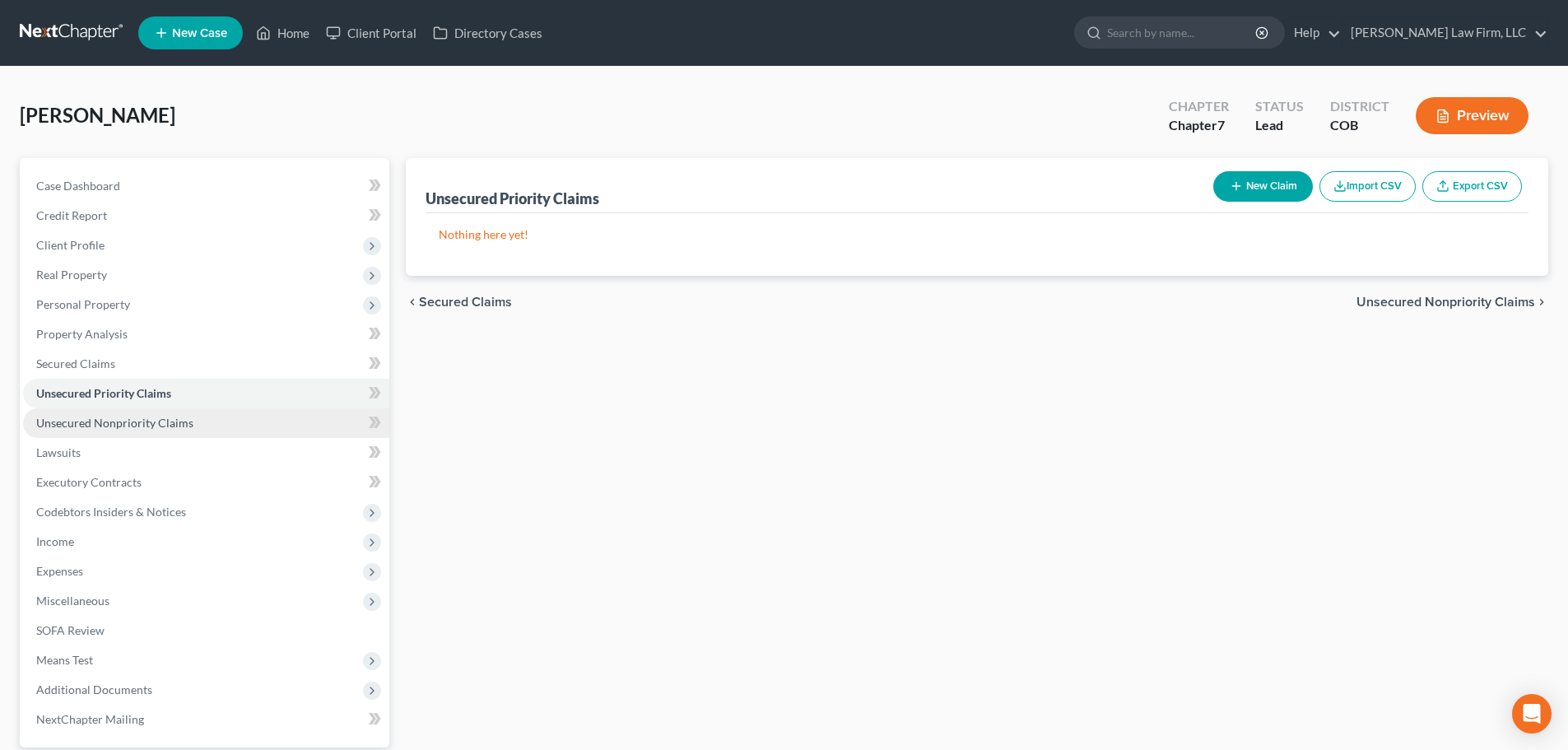
click at [147, 436] on link "Unsecured Nonpriority Claims" at bounding box center [206, 423] width 366 height 30
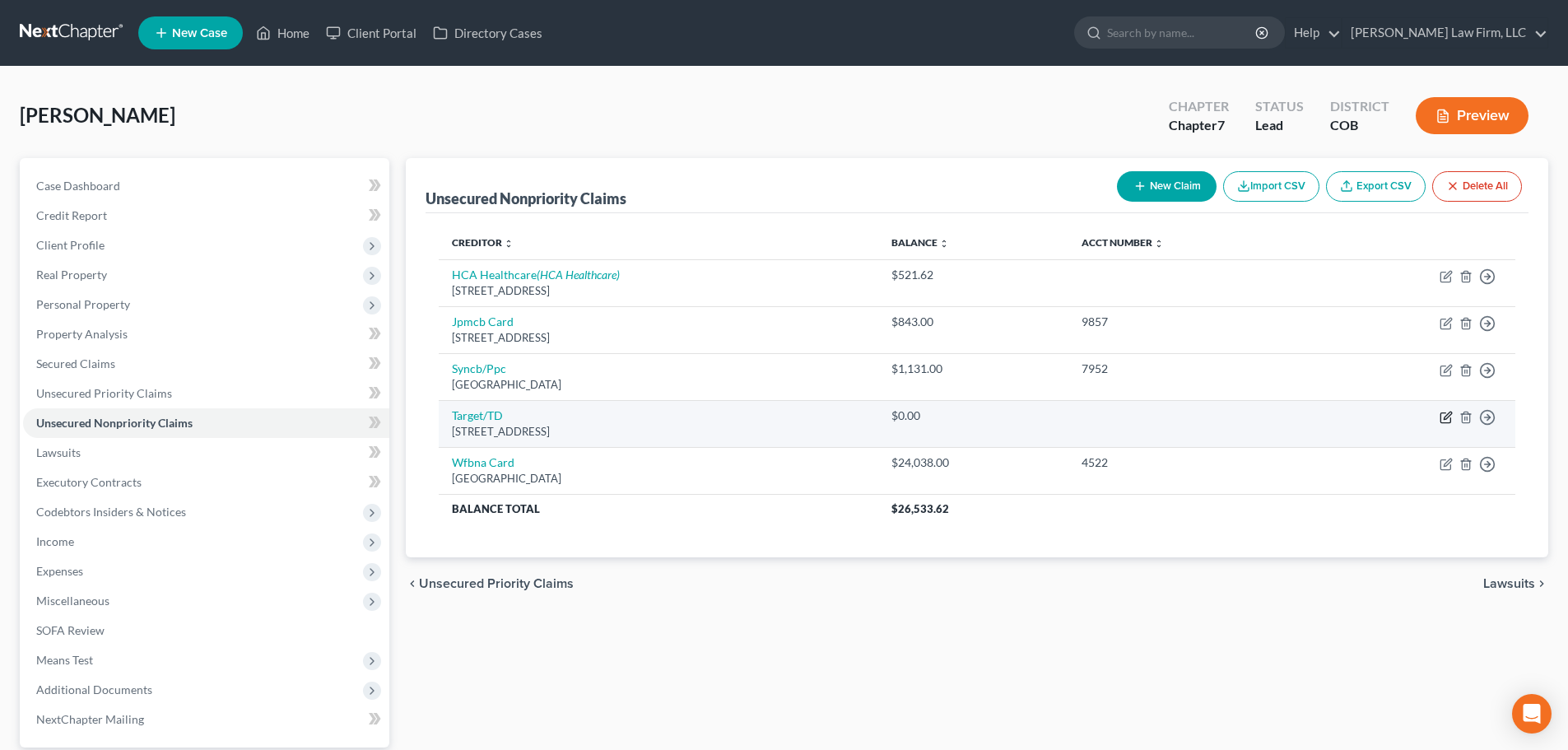
click at [1448, 412] on icon "button" at bounding box center [1446, 418] width 13 height 13
select select "24"
select select "2"
select select "0"
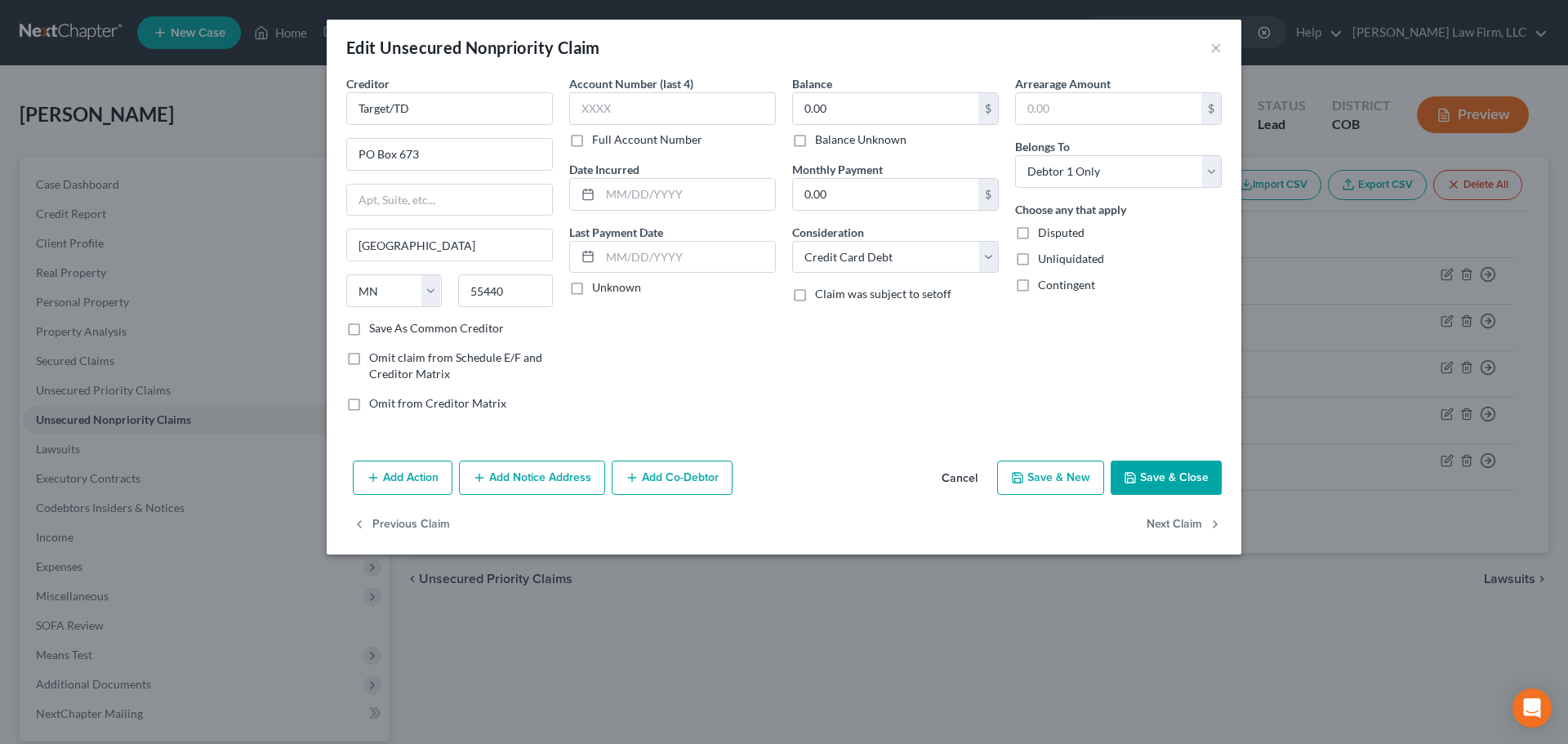
click at [711, 364] on div "Account Number (last 4) Full Account Number Date Incurred Last Payment Date Unk…" at bounding box center [672, 250] width 223 height 349
click at [576, 103] on input "text" at bounding box center [672, 109] width 207 height 33
type input "1280"
click at [1167, 487] on button "Save & Close" at bounding box center [1166, 478] width 111 height 34
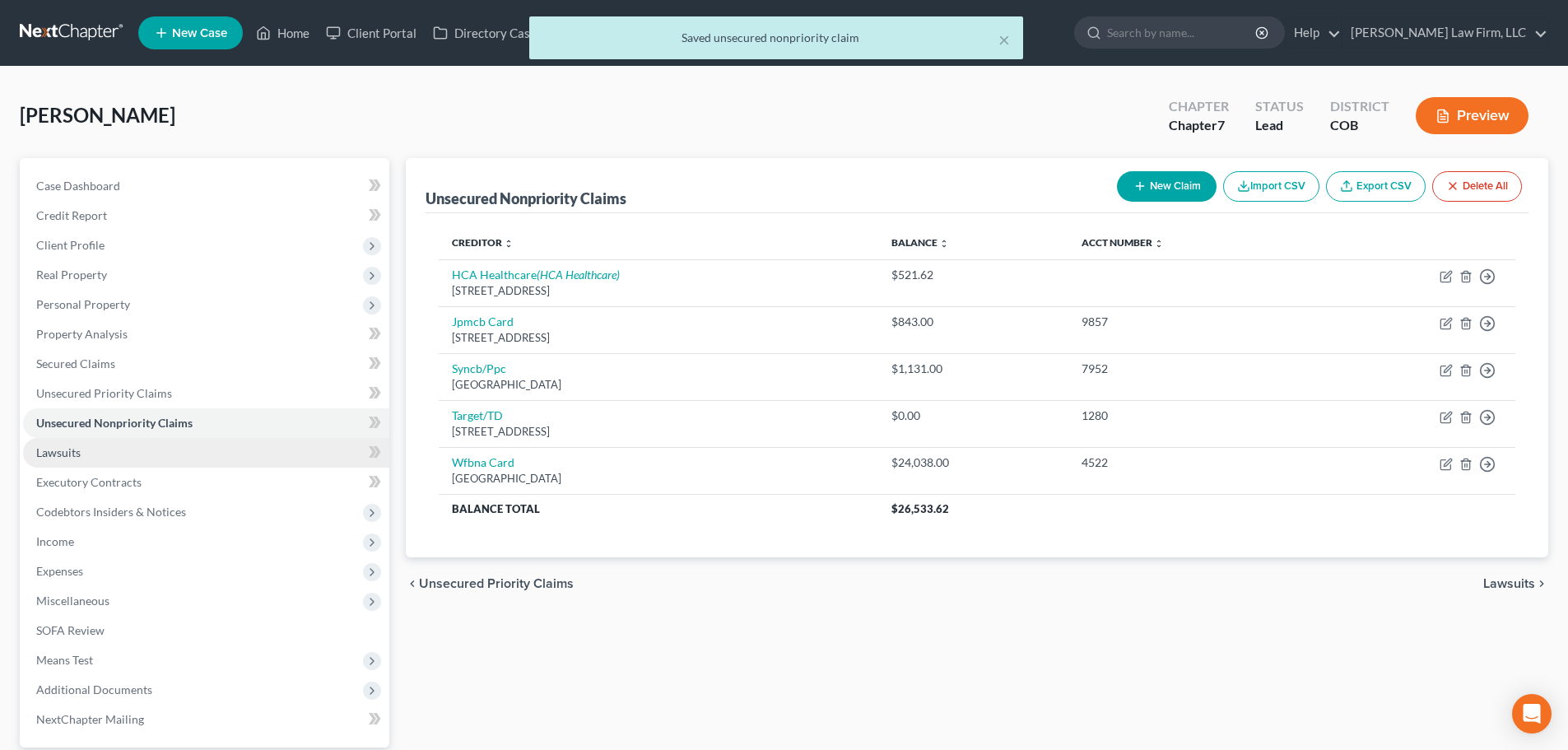
click at [122, 448] on link "Lawsuits" at bounding box center [206, 452] width 366 height 30
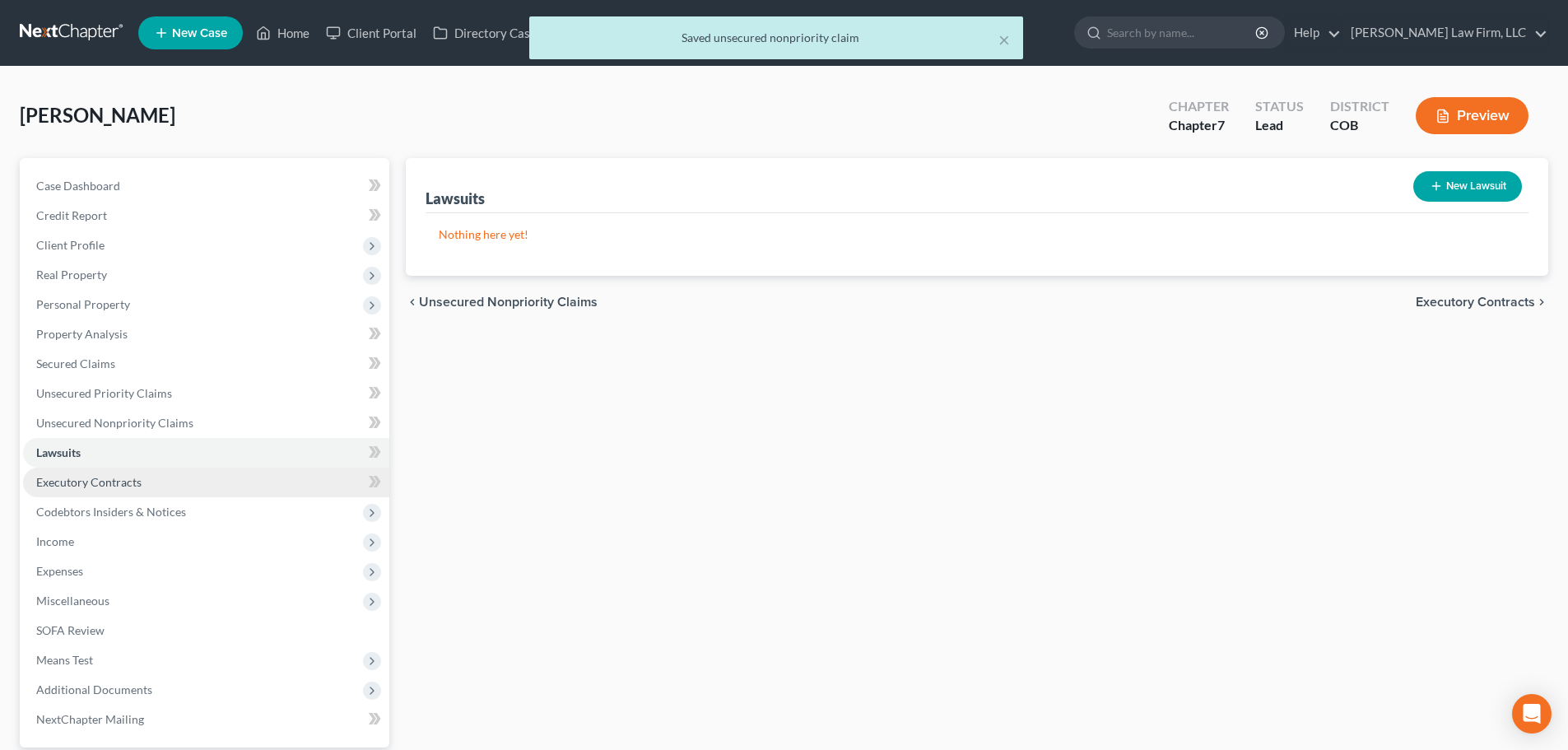
click at [130, 481] on span "Executory Contracts" at bounding box center [88, 482] width 106 height 14
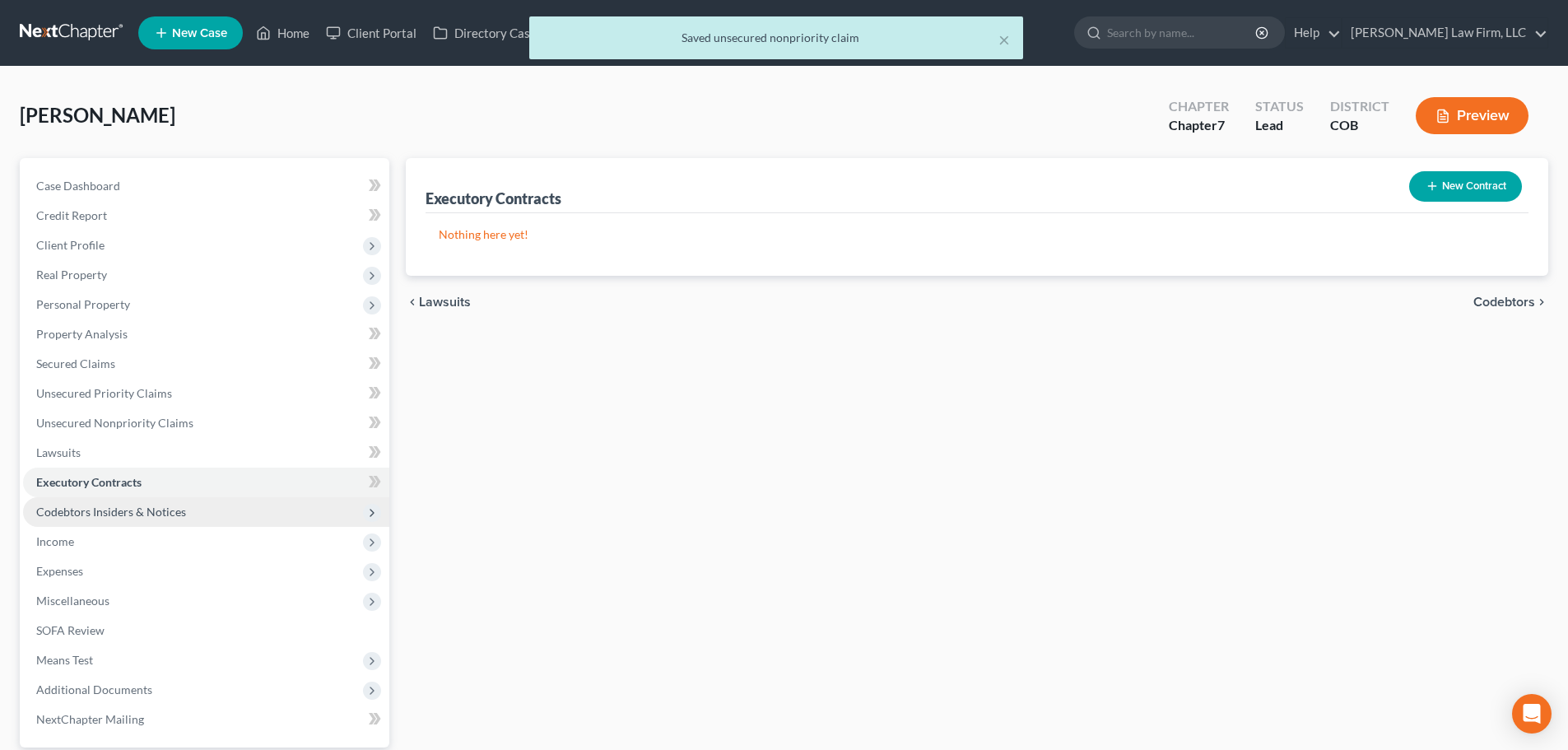
click at [131, 510] on span "Codebtors Insiders & Notices" at bounding box center [110, 511] width 149 height 14
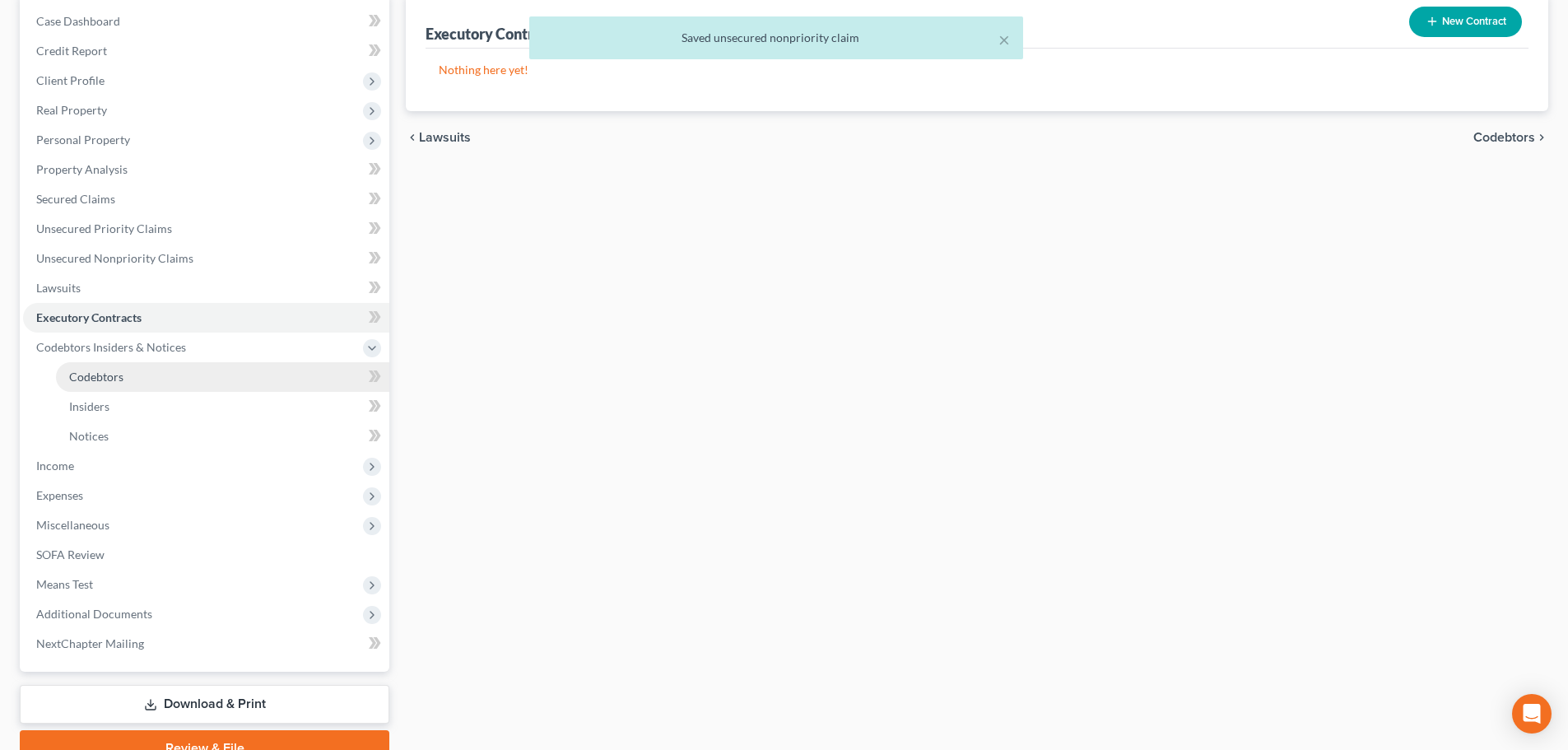
click at [145, 366] on link "Codebtors" at bounding box center [223, 377] width 333 height 30
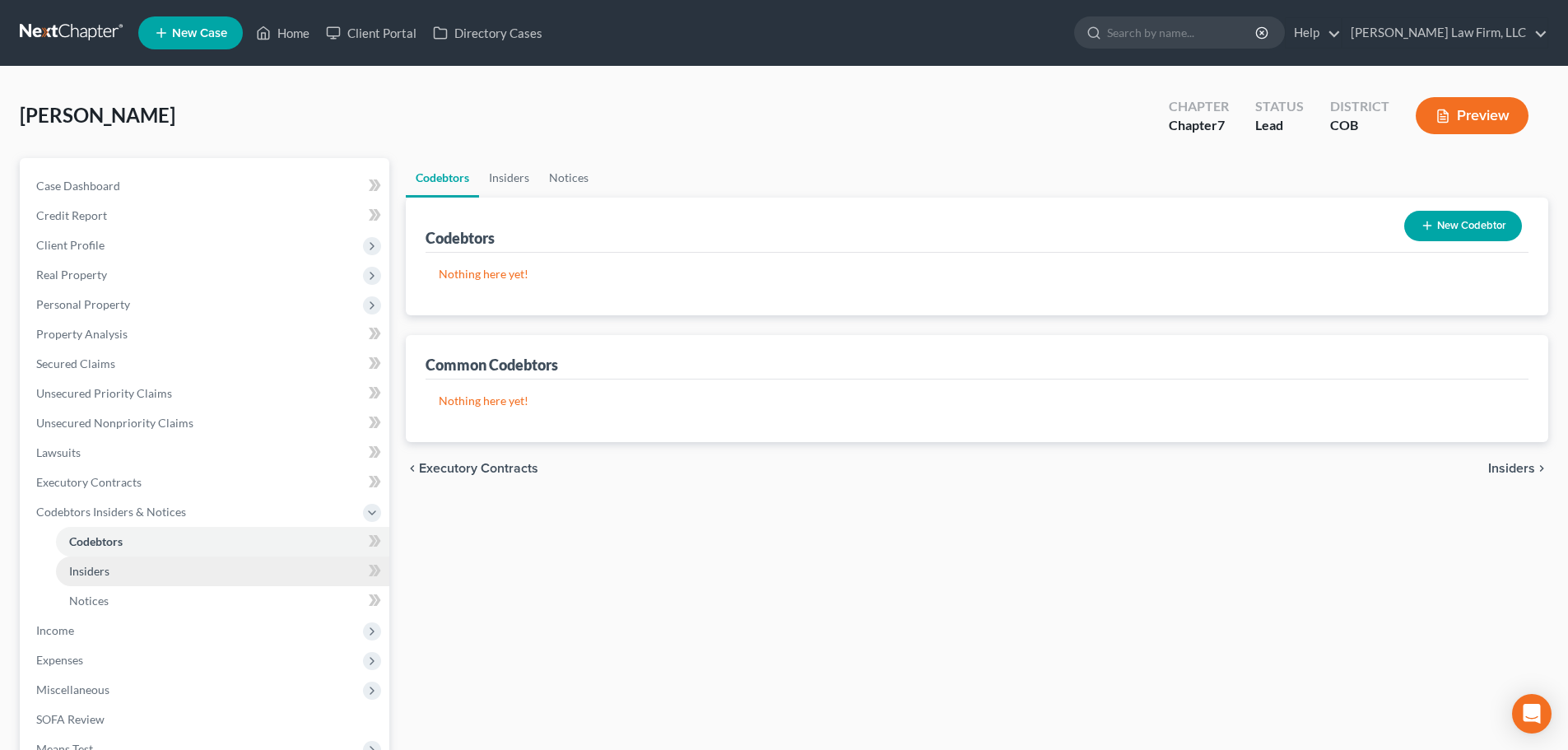
click at [106, 565] on span "Insiders" at bounding box center [89, 570] width 40 height 14
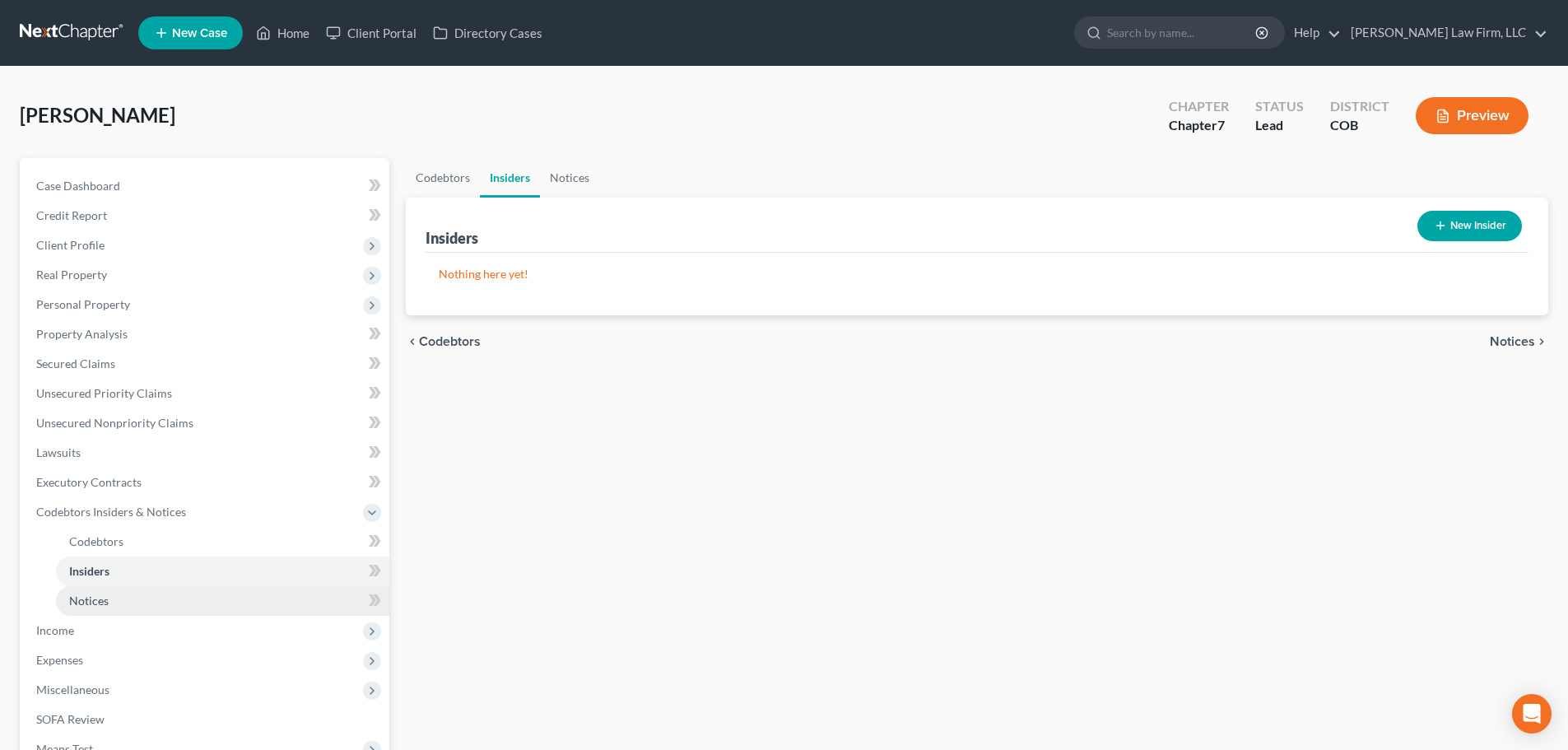
click at [108, 606] on link "Notices" at bounding box center [223, 601] width 333 height 30
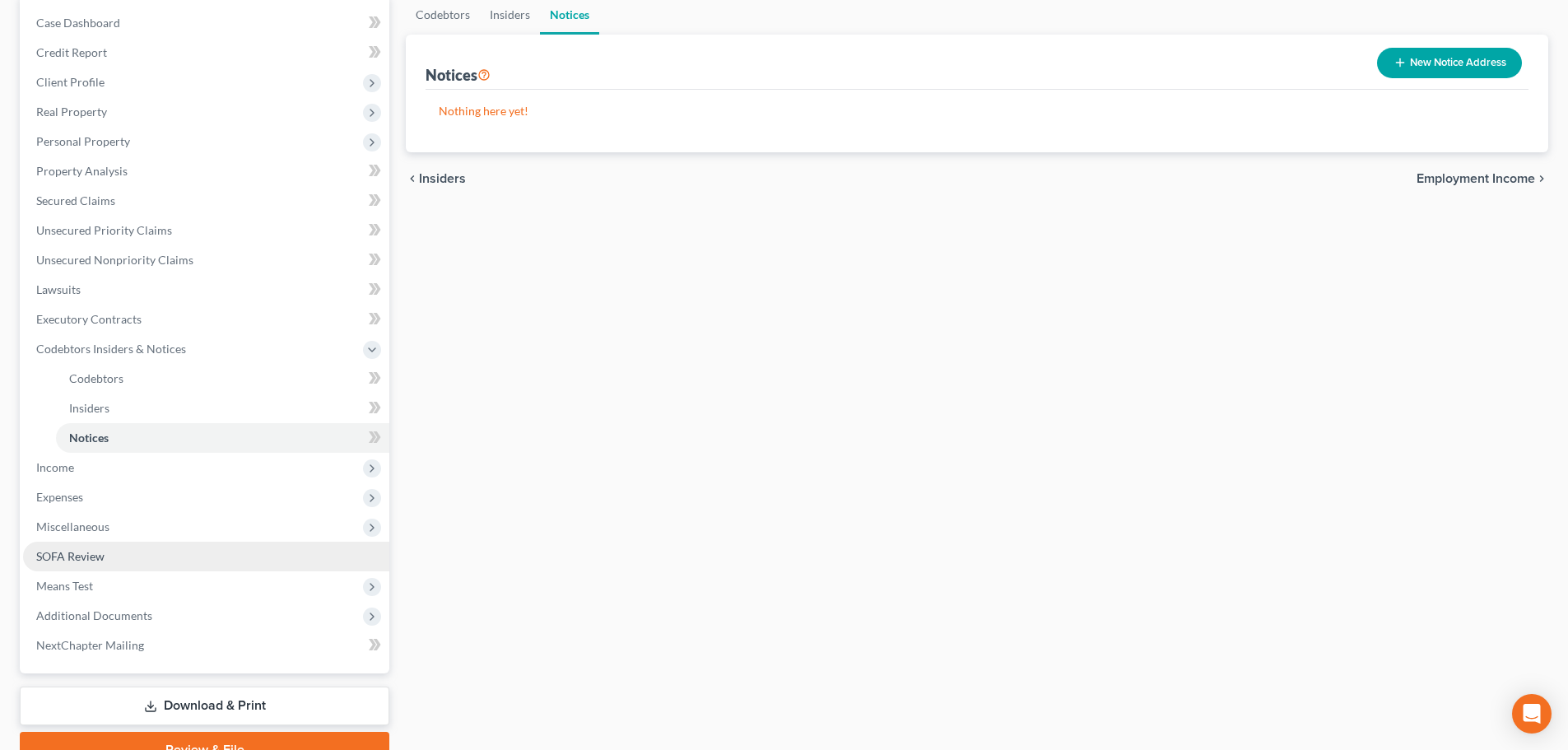
scroll to position [165, 0]
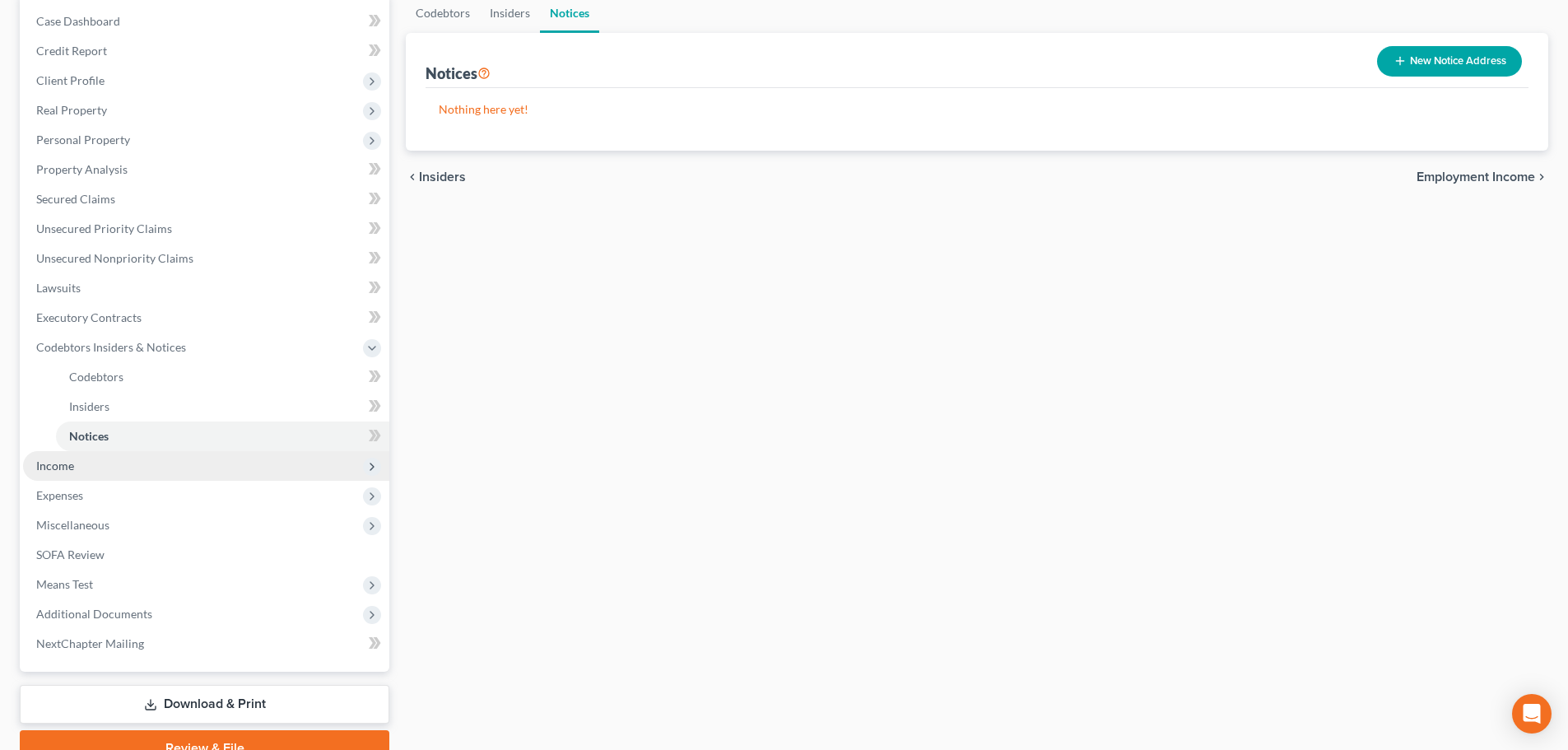
click at [99, 460] on span "Income" at bounding box center [206, 465] width 366 height 30
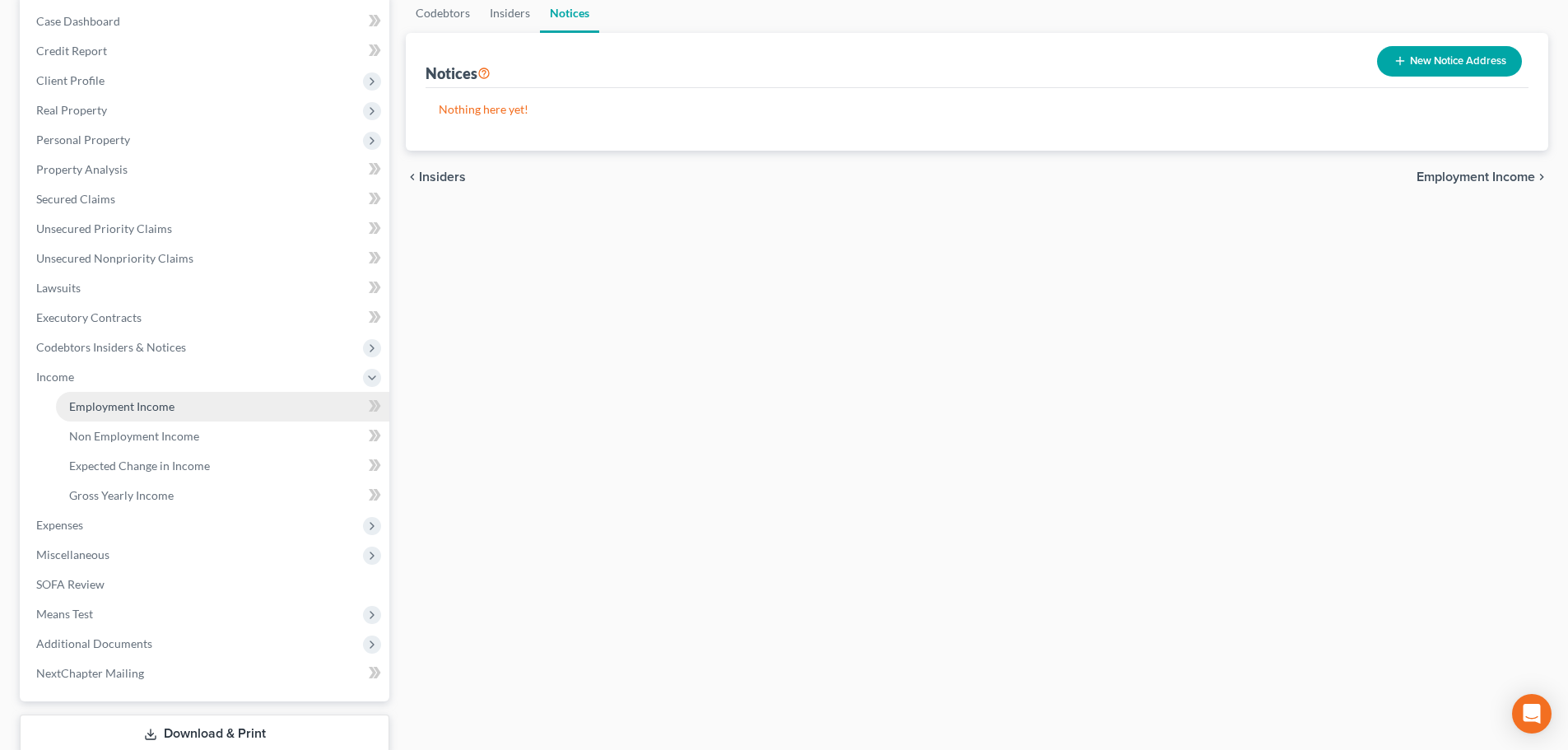
click at [132, 410] on span "Employment Income" at bounding box center [122, 406] width 106 height 14
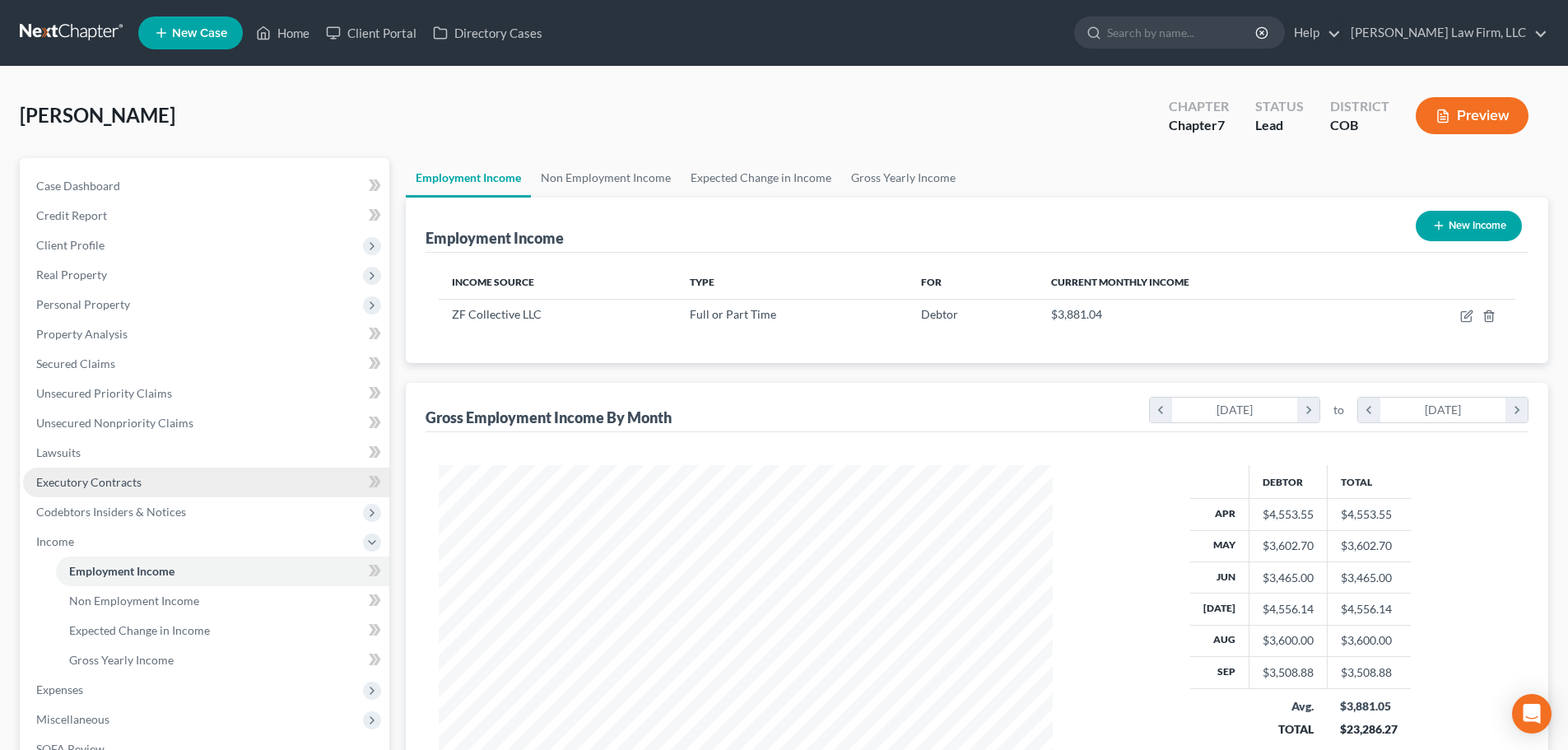
scroll to position [307, 647]
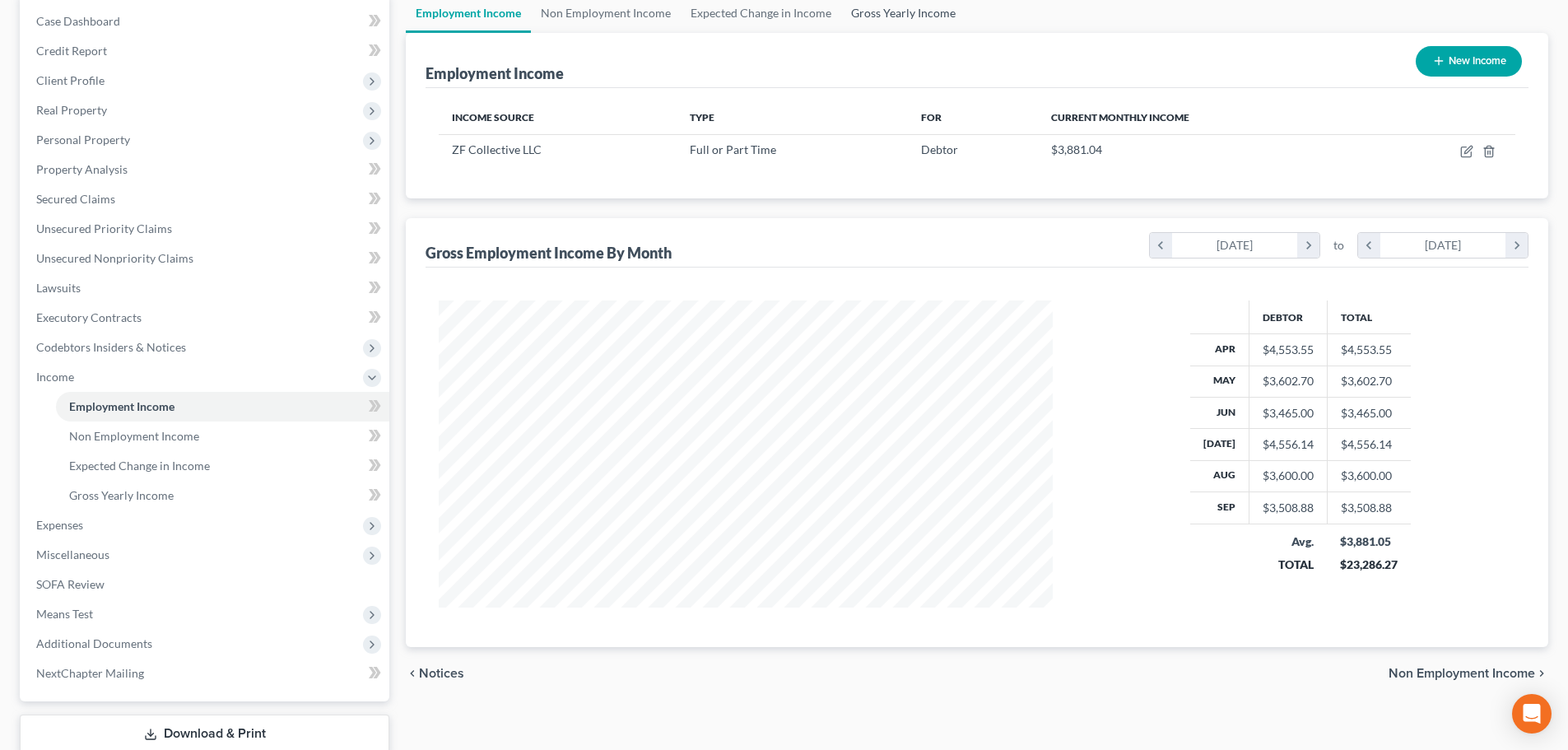
drag, startPoint x: 892, startPoint y: 20, endPoint x: 883, endPoint y: 34, distance: 16.6
click at [892, 20] on link "Gross Yearly Income" at bounding box center [903, 13] width 125 height 40
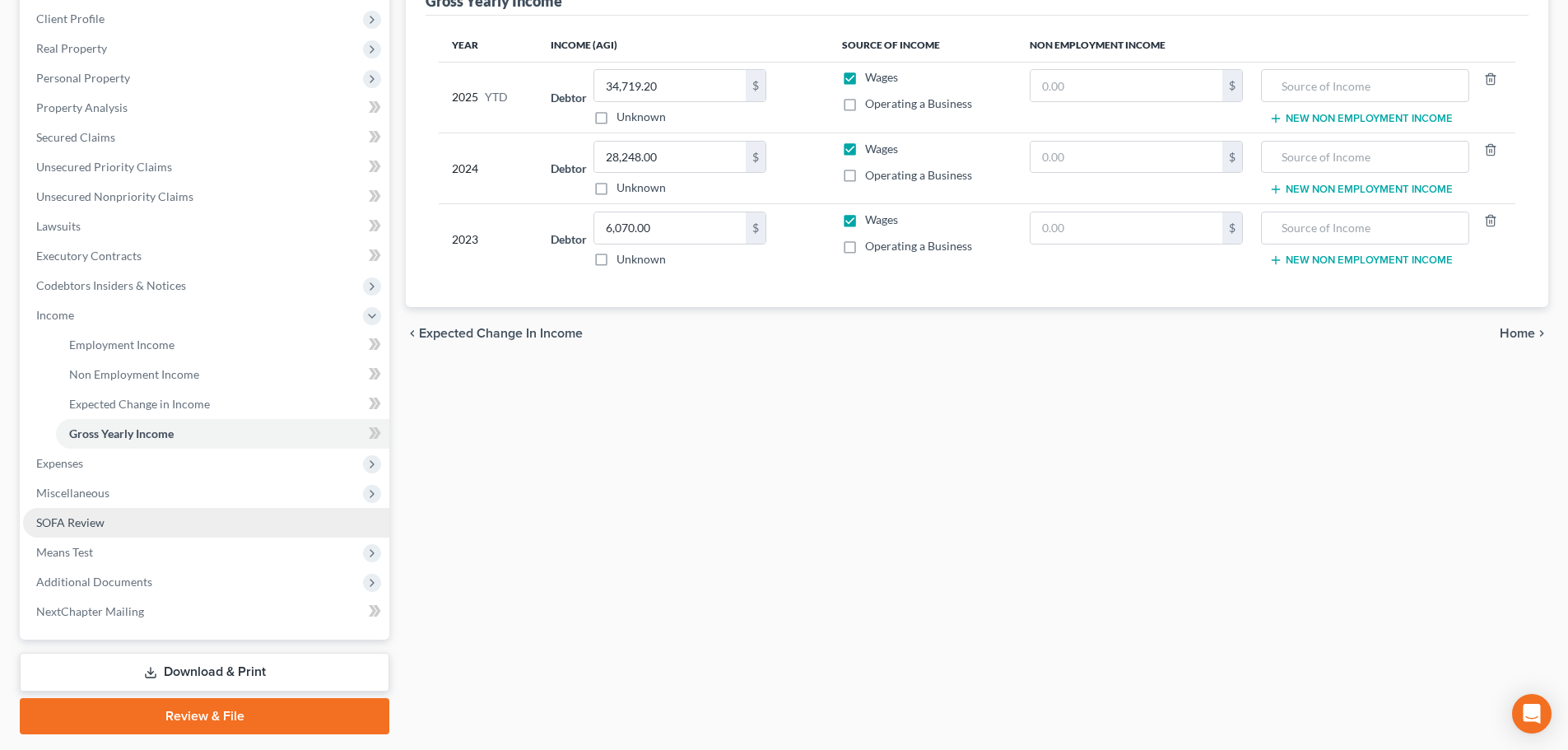
scroll to position [247, 0]
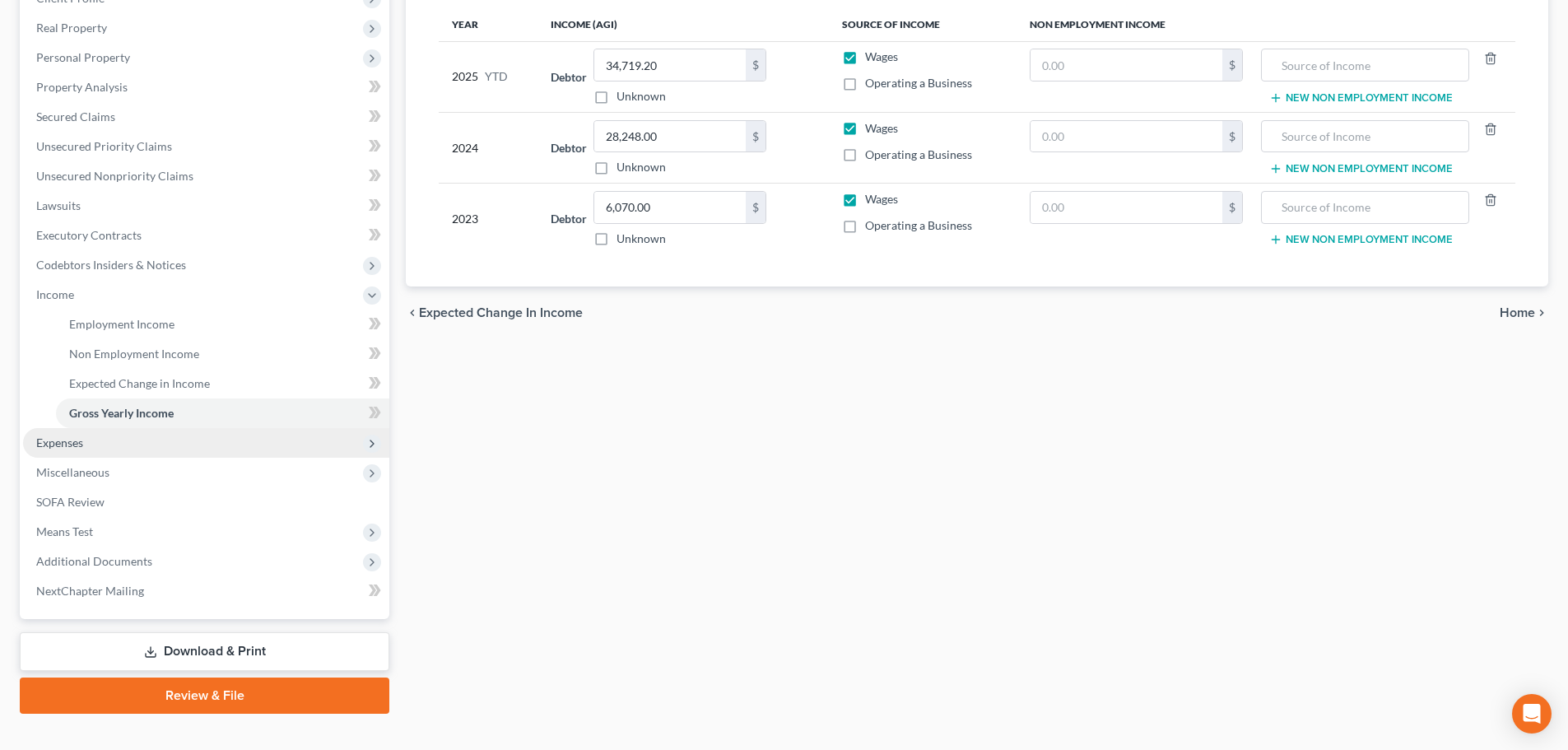
click at [129, 443] on span "Expenses" at bounding box center [206, 443] width 366 height 30
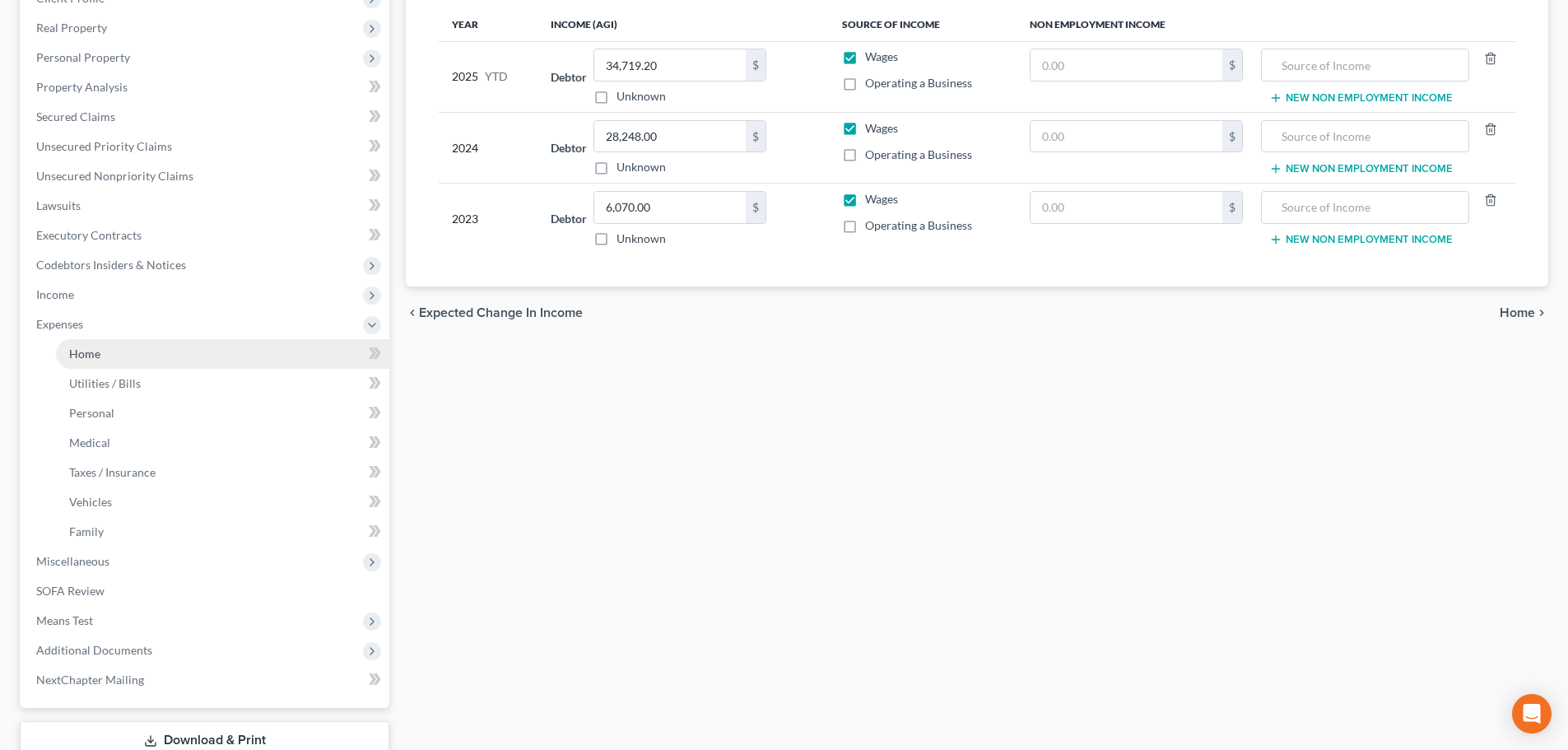
click at [164, 348] on link "Home" at bounding box center [223, 353] width 333 height 30
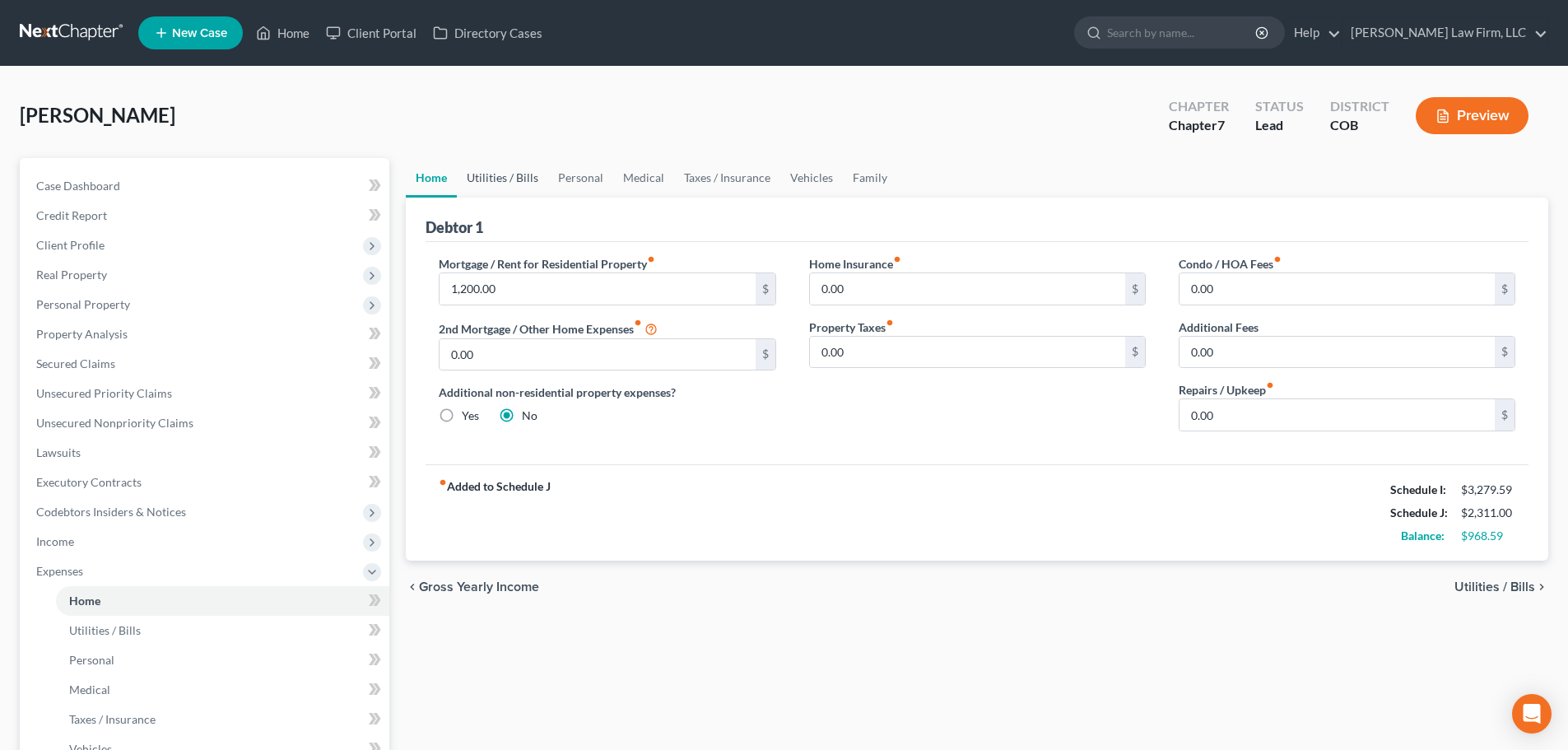
click at [500, 171] on link "Utilities / Bills" at bounding box center [502, 178] width 91 height 40
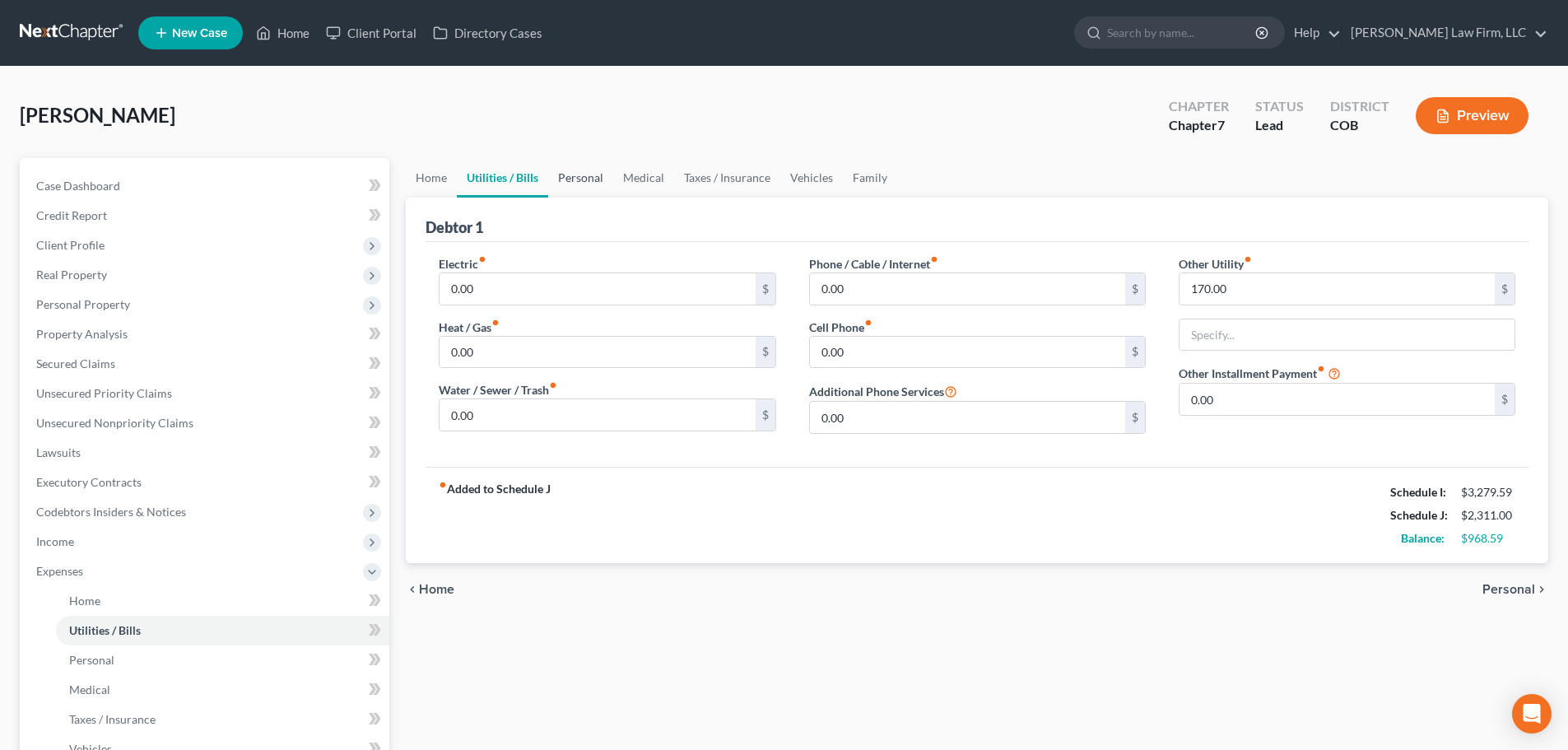
click at [594, 175] on link "Personal" at bounding box center [580, 178] width 65 height 40
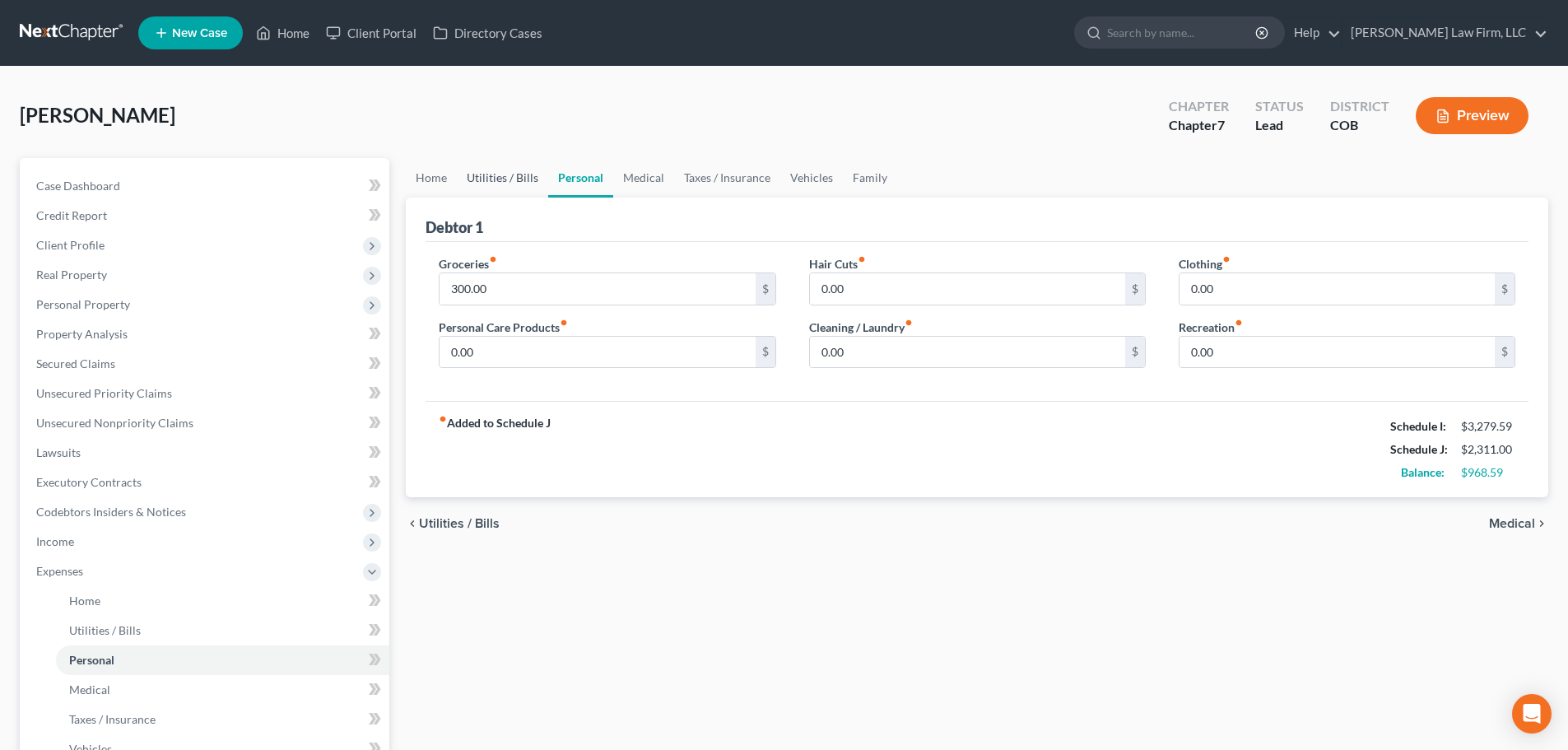
click at [516, 167] on link "Utilities / Bills" at bounding box center [502, 178] width 91 height 40
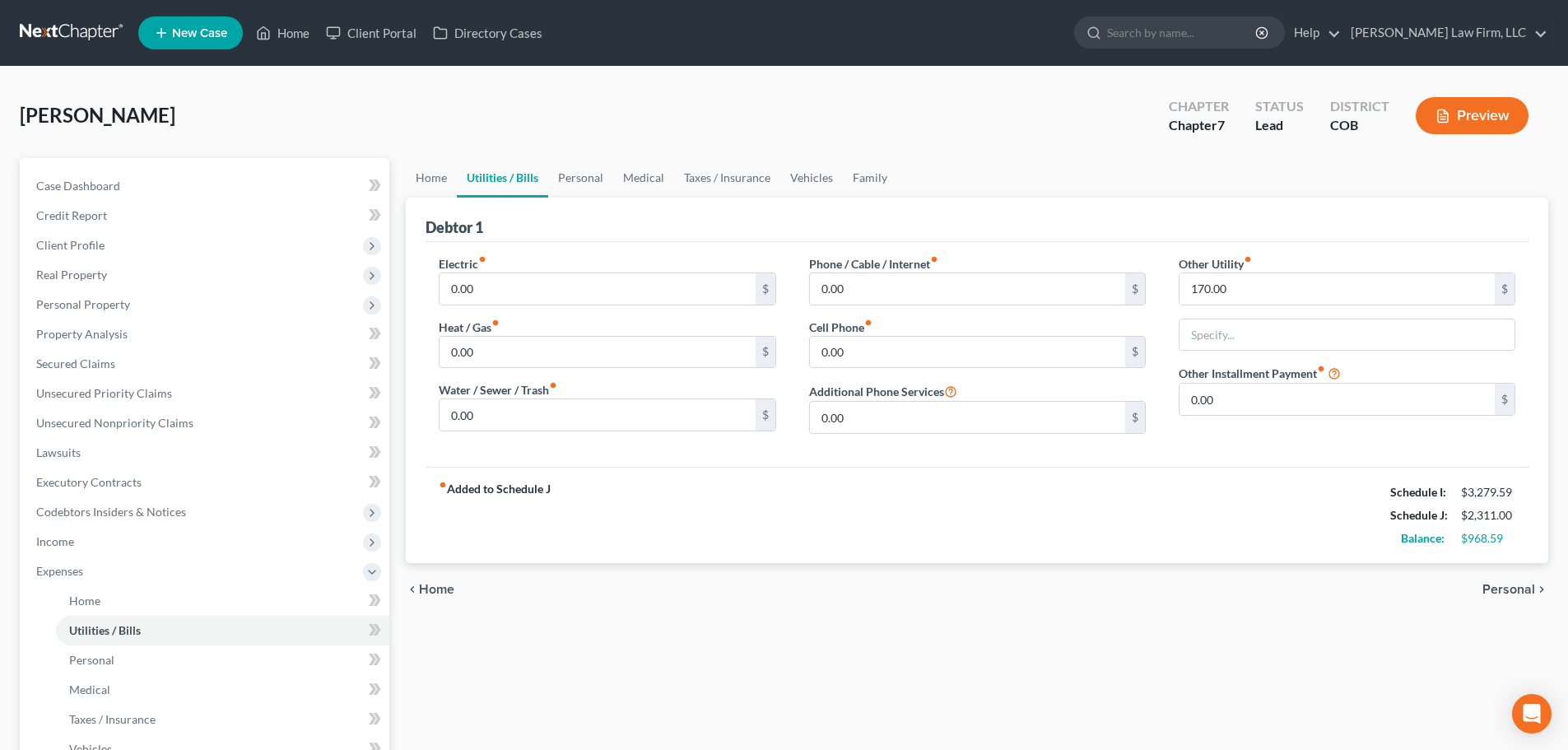
drag, startPoint x: 1057, startPoint y: 532, endPoint x: 1043, endPoint y: 523, distance: 16.6
click at [1053, 531] on div "fiber_manual_record Added to Schedule J Schedule I: $3,279.59 Schedule J: $2,31…" at bounding box center [976, 514] width 1103 height 96
click at [580, 170] on link "Personal" at bounding box center [580, 178] width 65 height 40
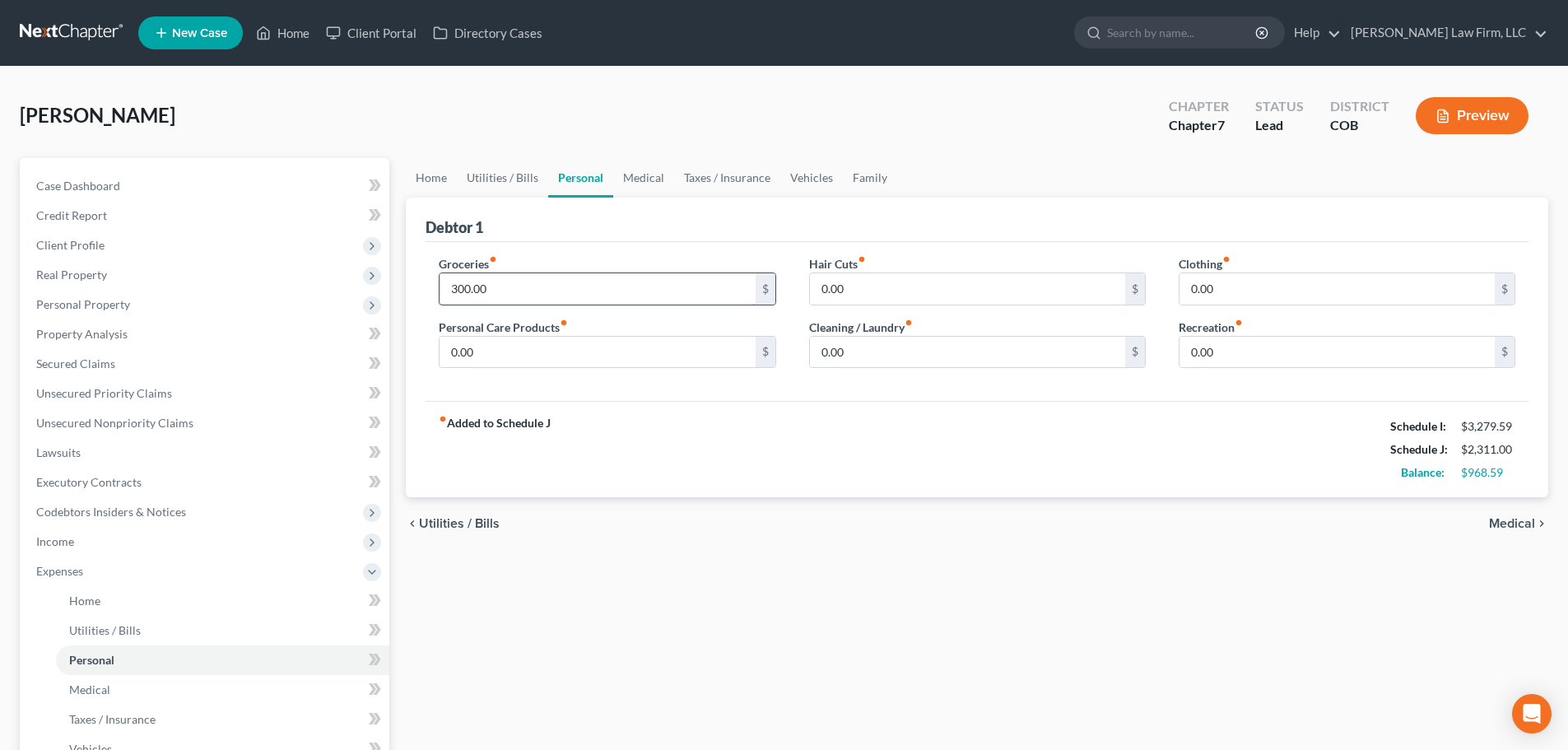
drag, startPoint x: 455, startPoint y: 284, endPoint x: 465, endPoint y: 282, distance: 10.2
click at [458, 284] on input "300.00" at bounding box center [597, 288] width 315 height 31
type input "600"
click at [910, 474] on div "fiber_manual_record Added to Schedule J Schedule I: $3,279.59 Schedule J: $2,61…" at bounding box center [976, 448] width 1103 height 96
click at [710, 360] on input "0.00" at bounding box center [597, 352] width 315 height 31
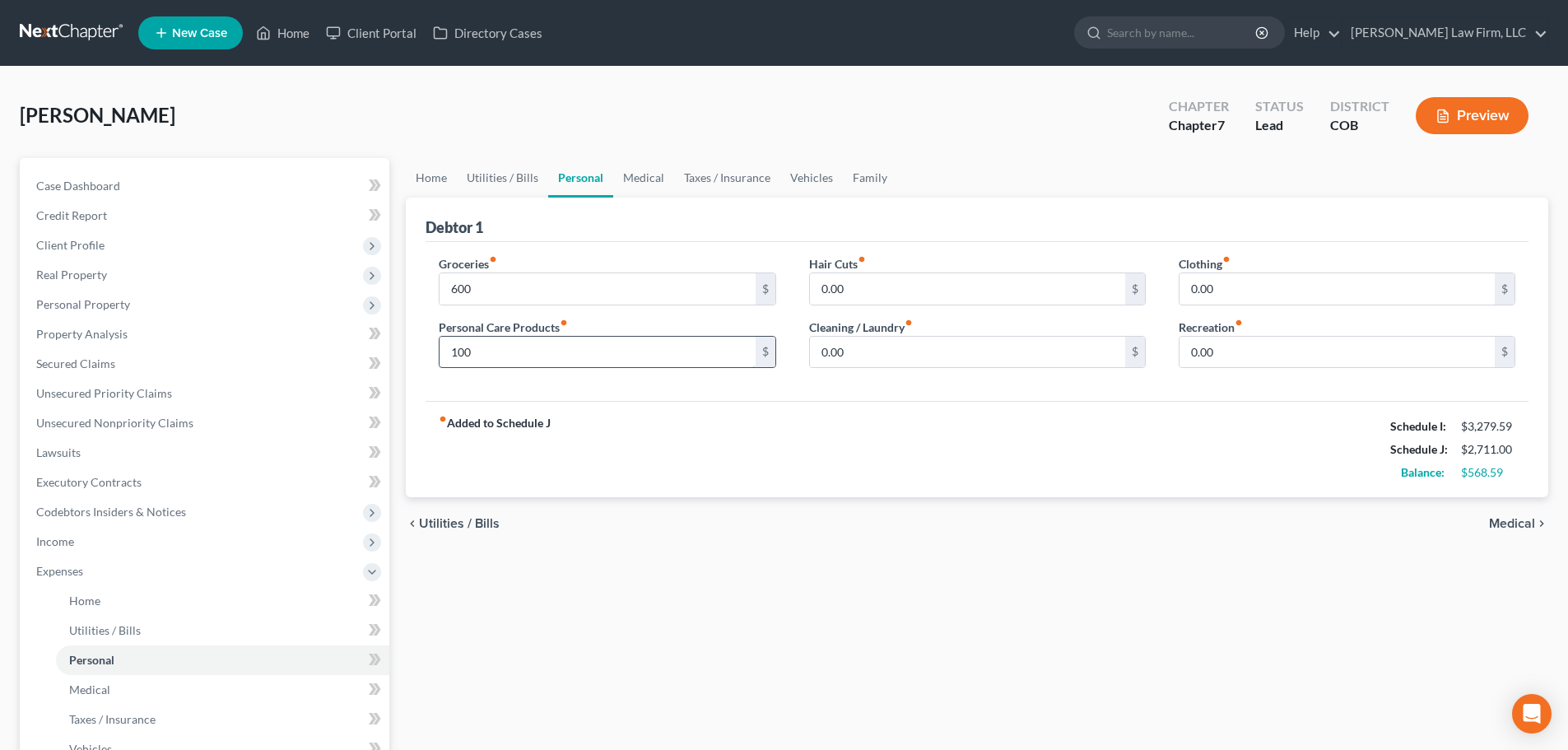
type input "100"
type input "125"
type input "100"
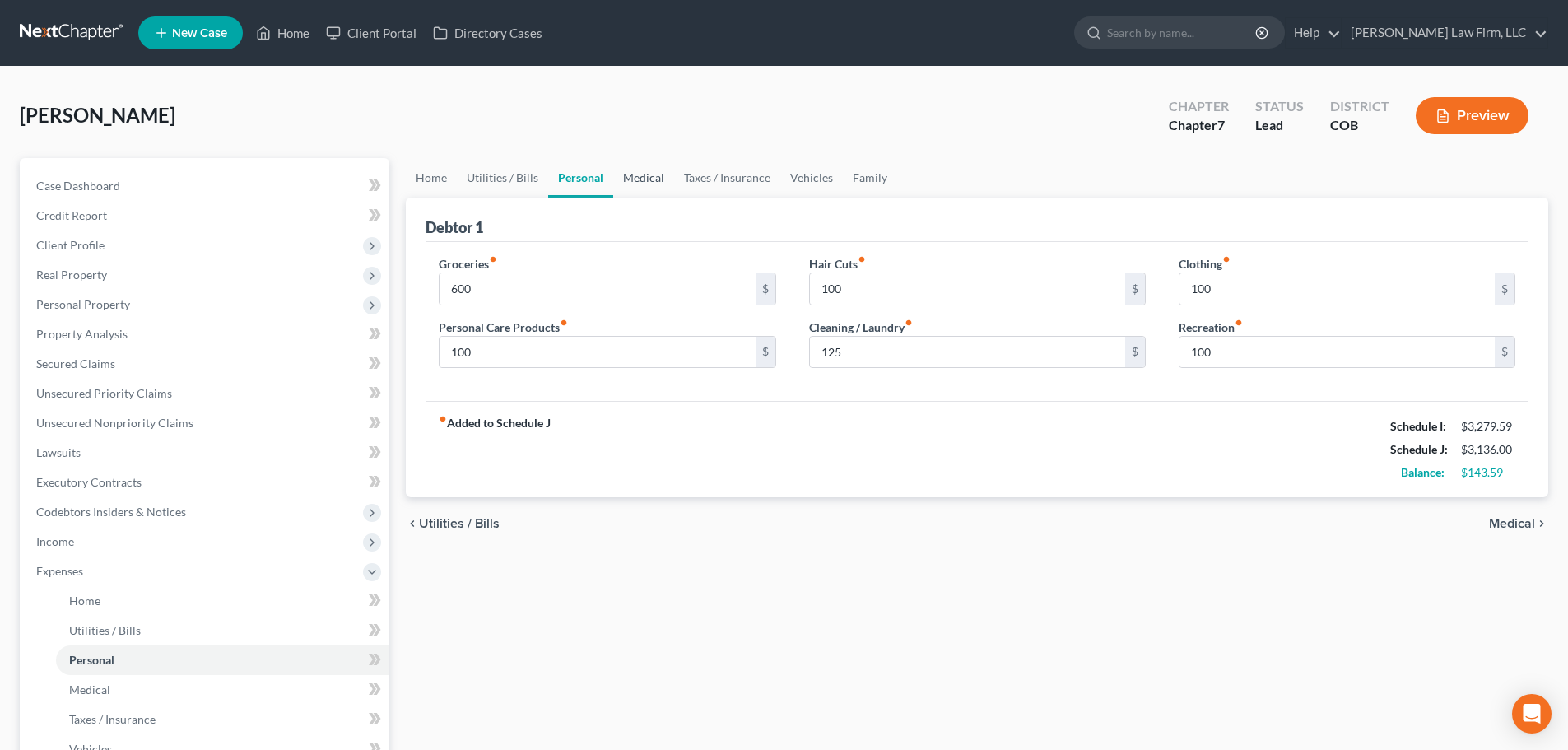
click at [659, 168] on link "Medical" at bounding box center [643, 178] width 61 height 40
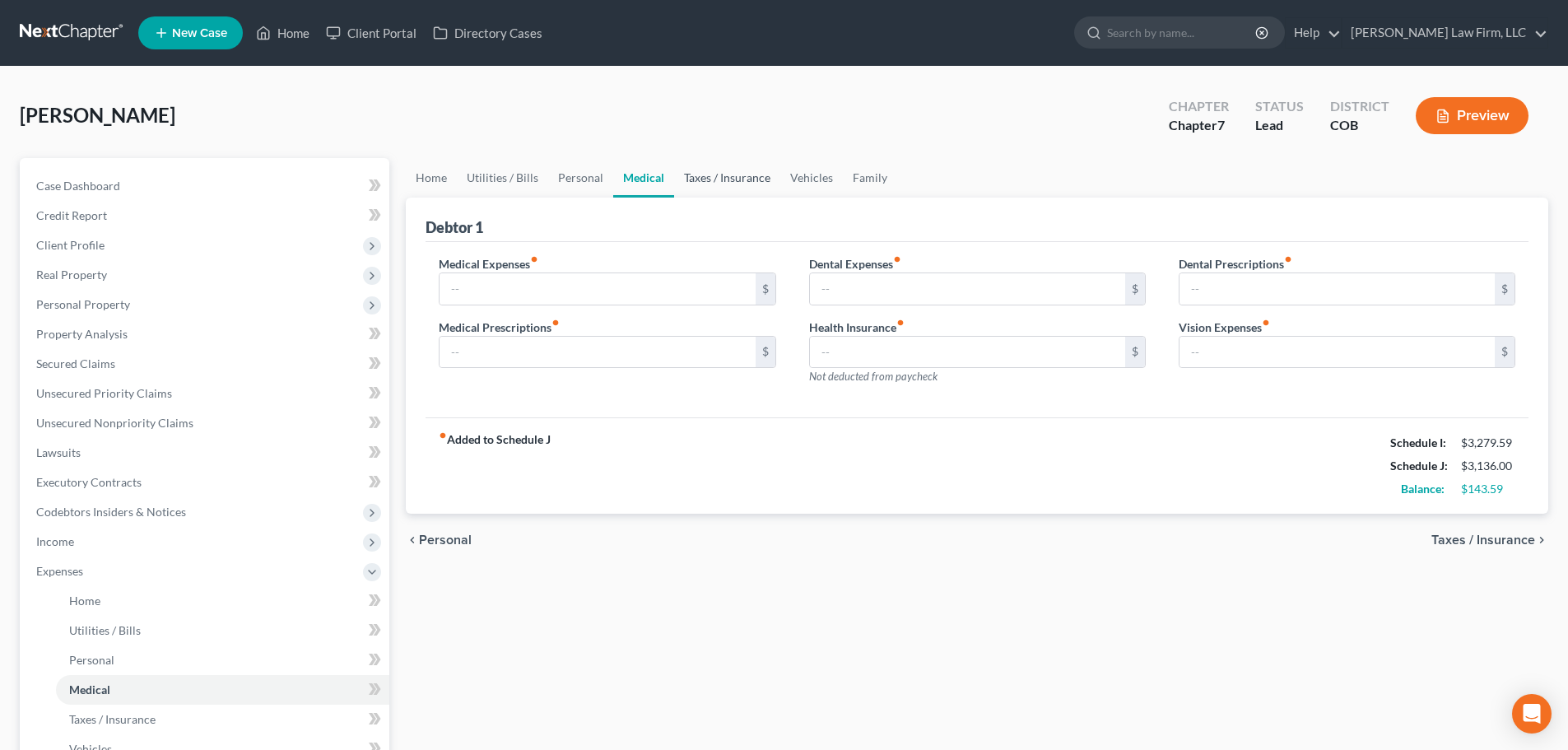
click at [744, 186] on link "Taxes / Insurance" at bounding box center [727, 178] width 107 height 40
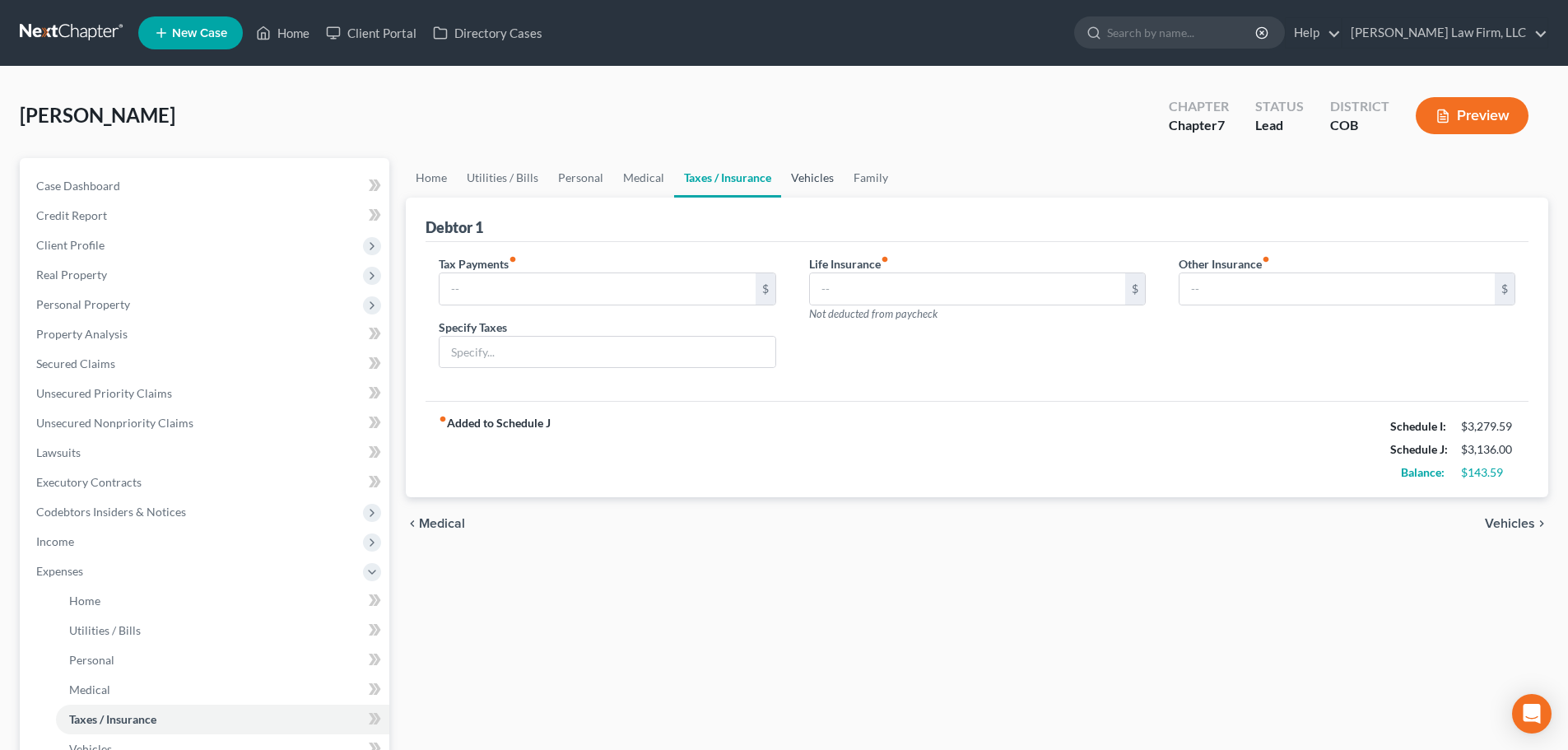
click at [815, 179] on link "Vehicles" at bounding box center [813, 178] width 63 height 40
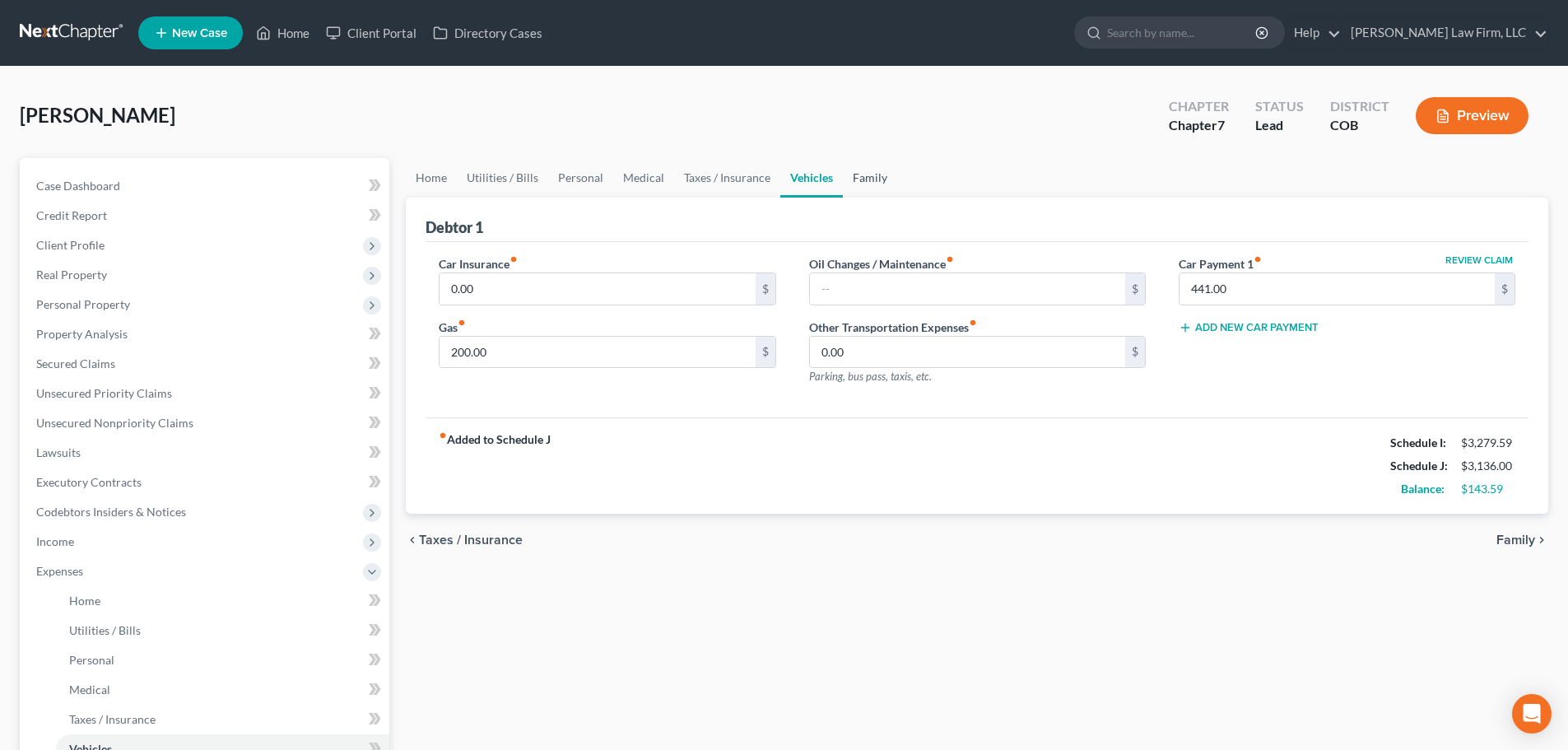
click at [855, 177] on link "Family" at bounding box center [870, 178] width 54 height 40
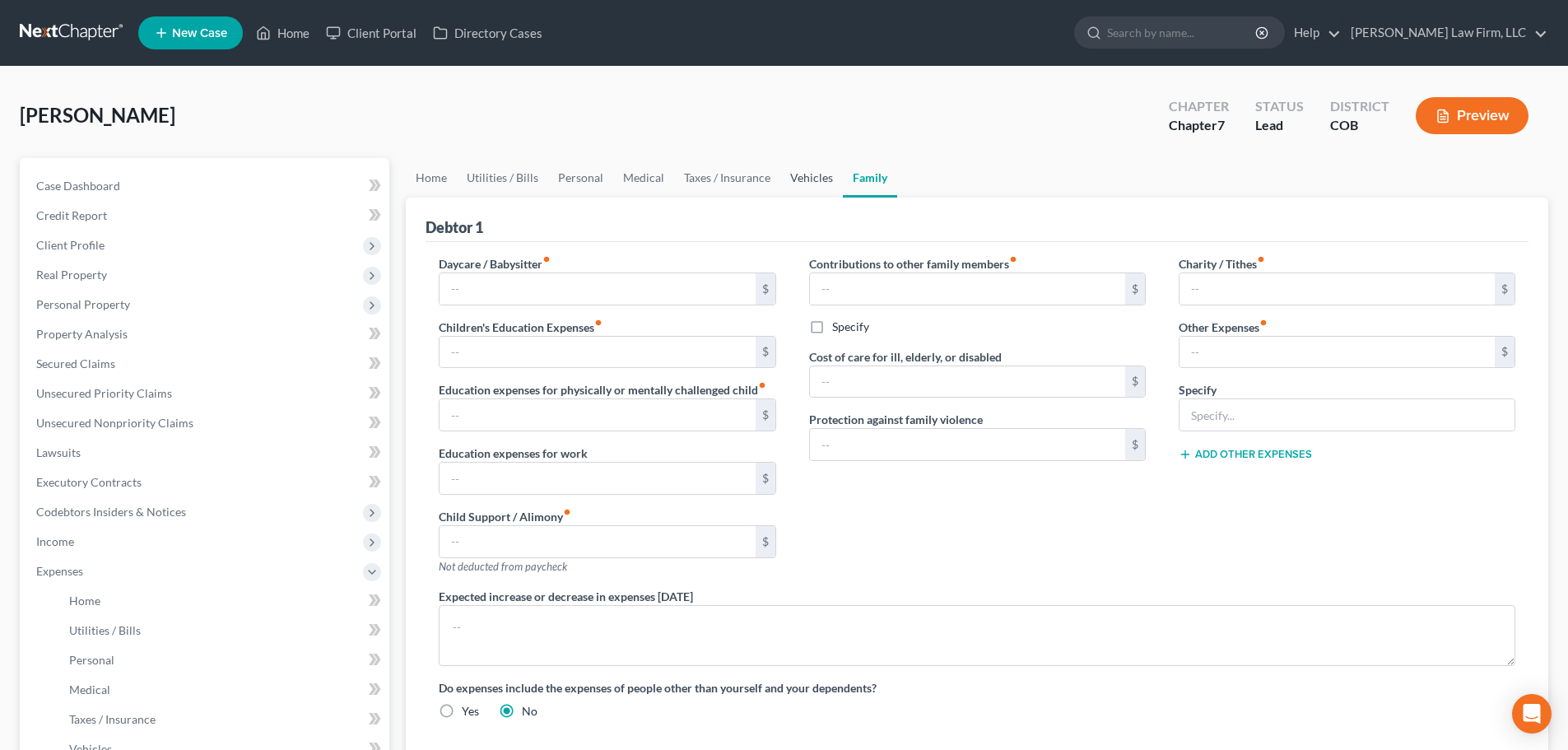
click at [789, 165] on link "Vehicles" at bounding box center [812, 178] width 63 height 40
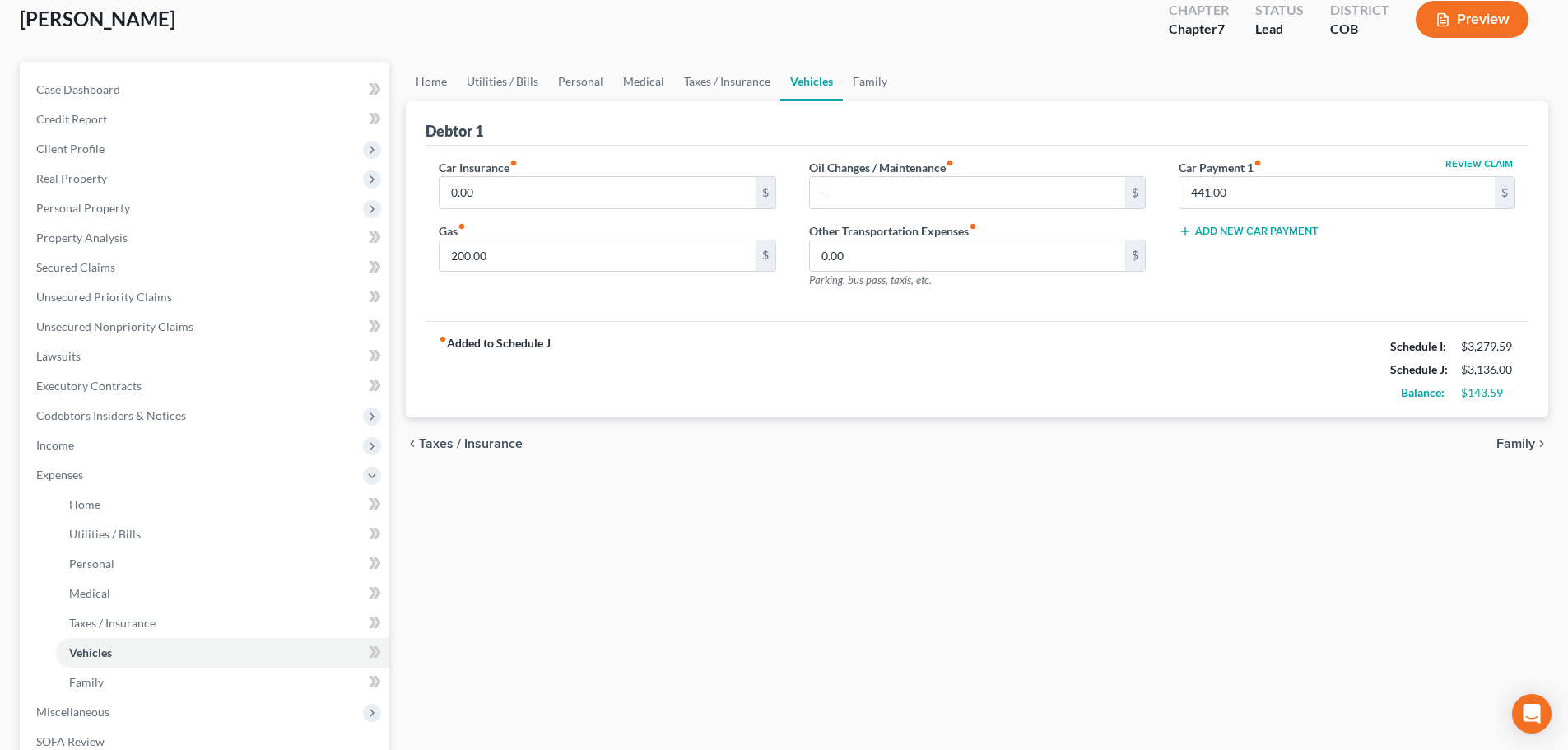
scroll to position [363, 0]
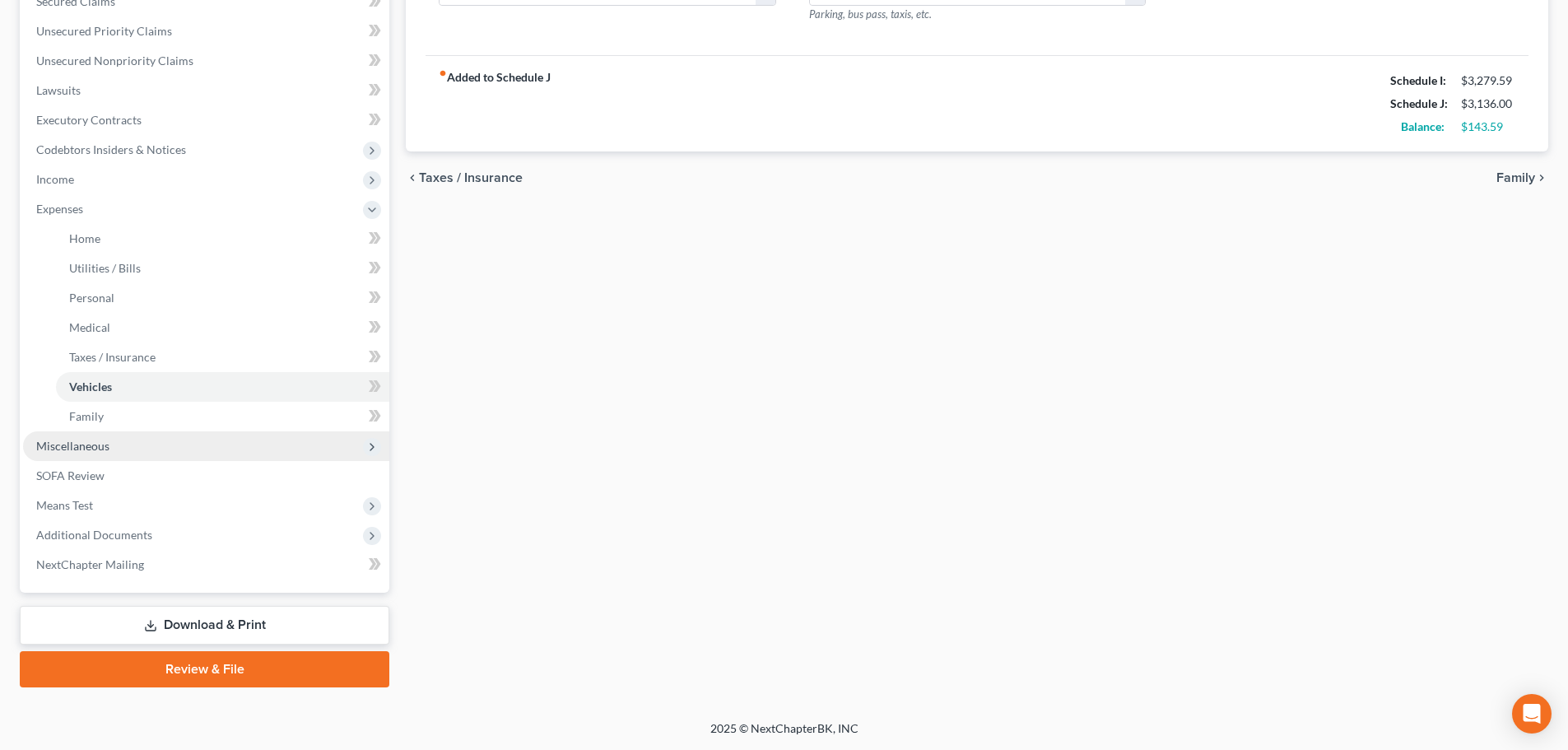
click at [198, 449] on span "Miscellaneous" at bounding box center [206, 445] width 366 height 30
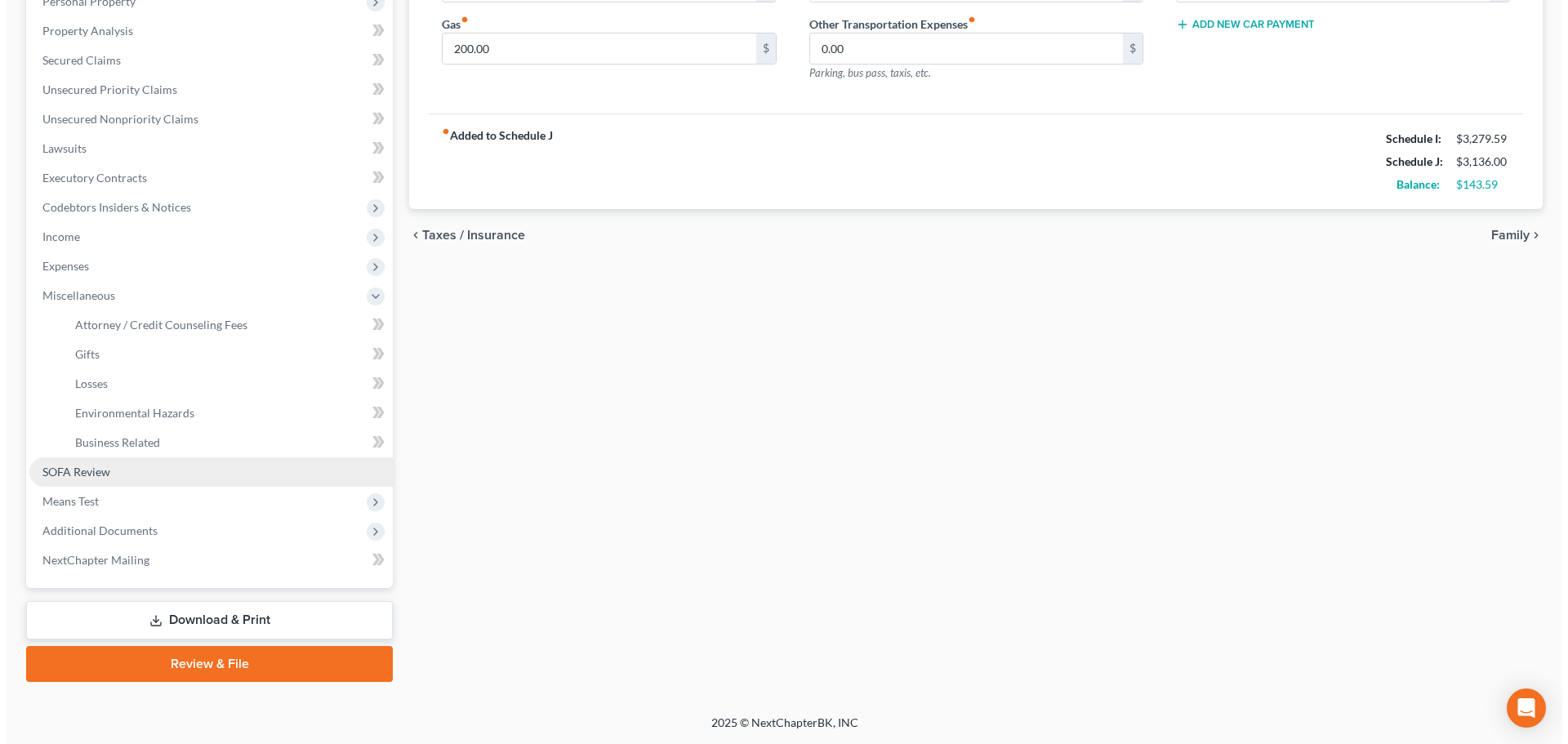
scroll to position [300, 0]
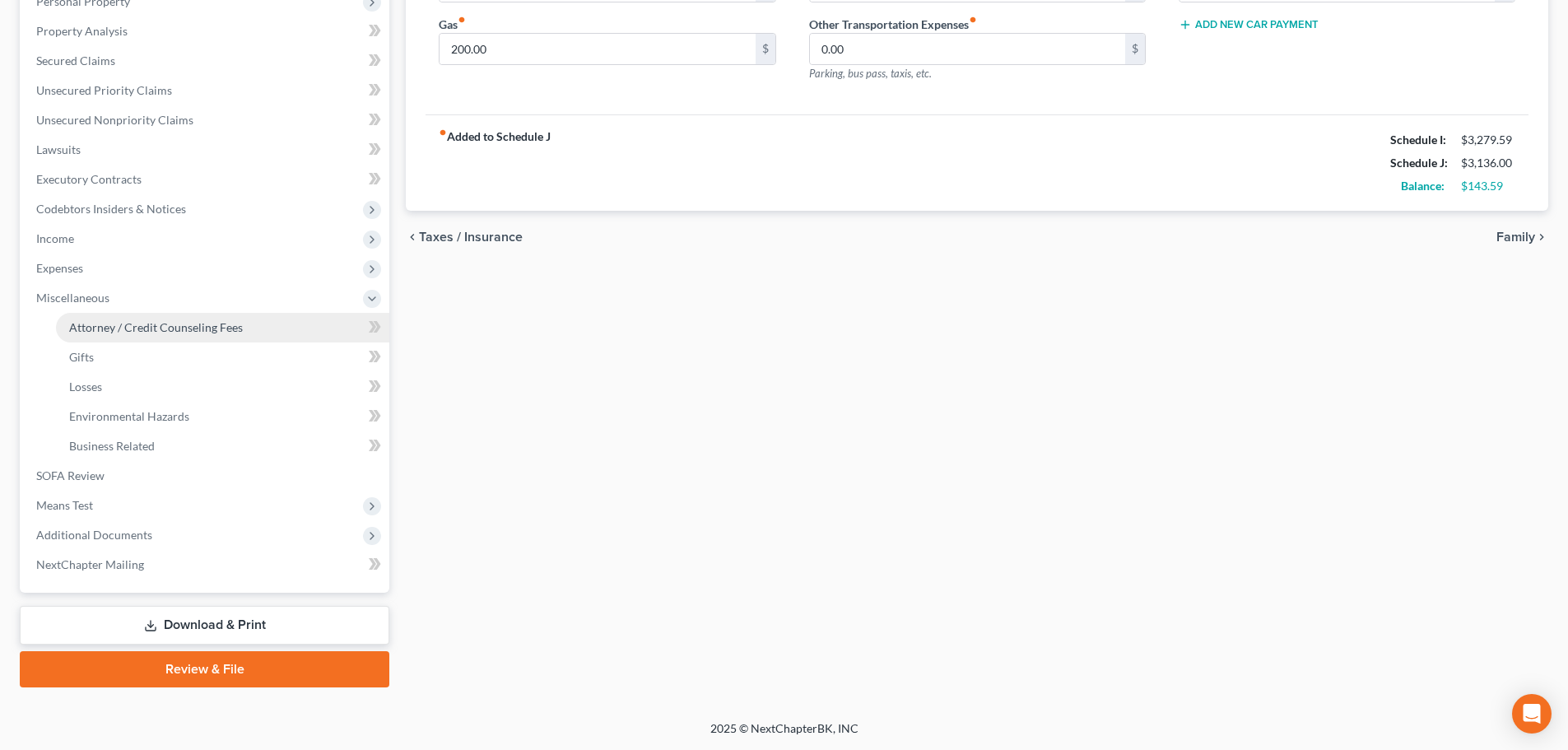
click at [253, 328] on link "Attorney / Credit Counseling Fees" at bounding box center [223, 327] width 333 height 30
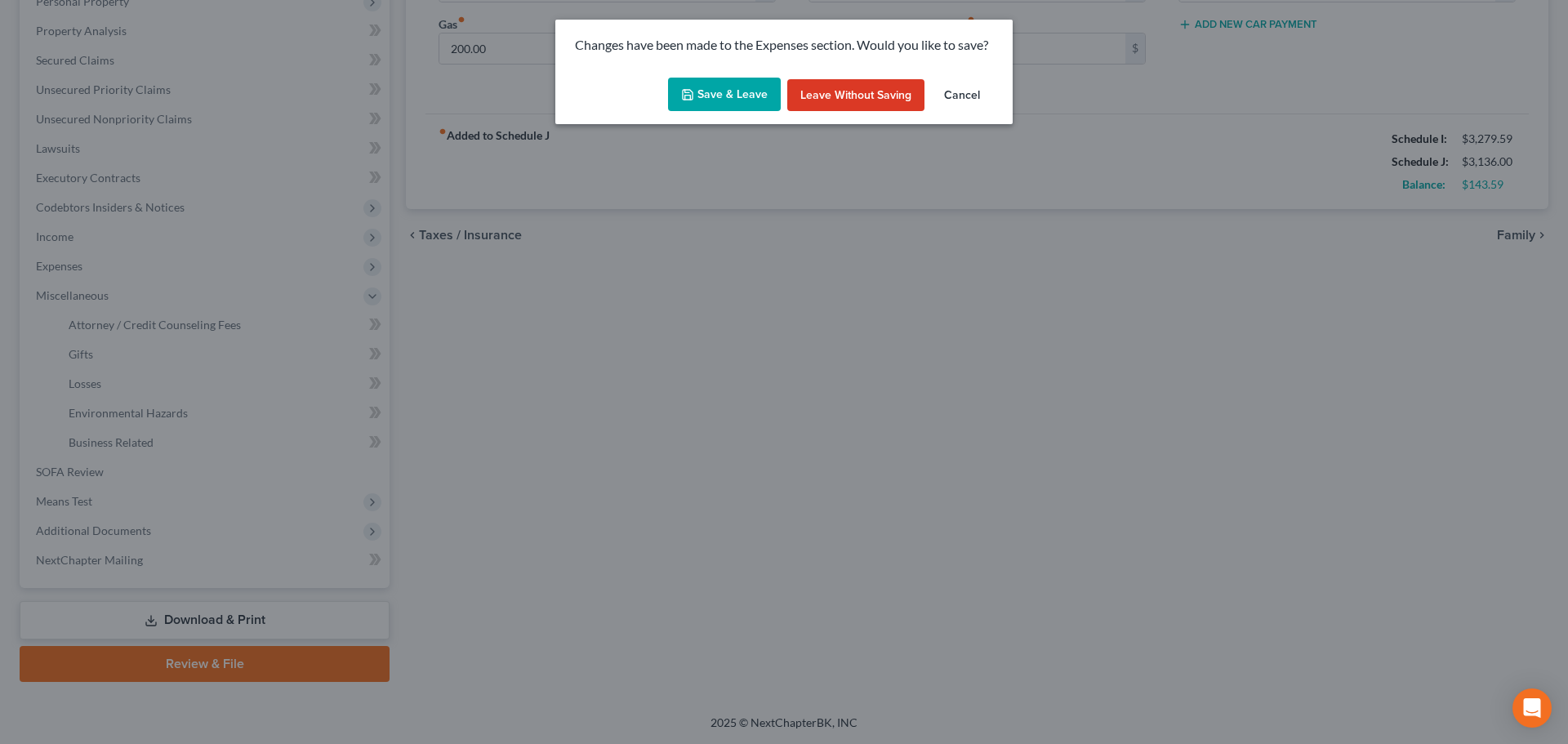
click at [708, 100] on button "Save & Leave" at bounding box center [724, 94] width 112 height 34
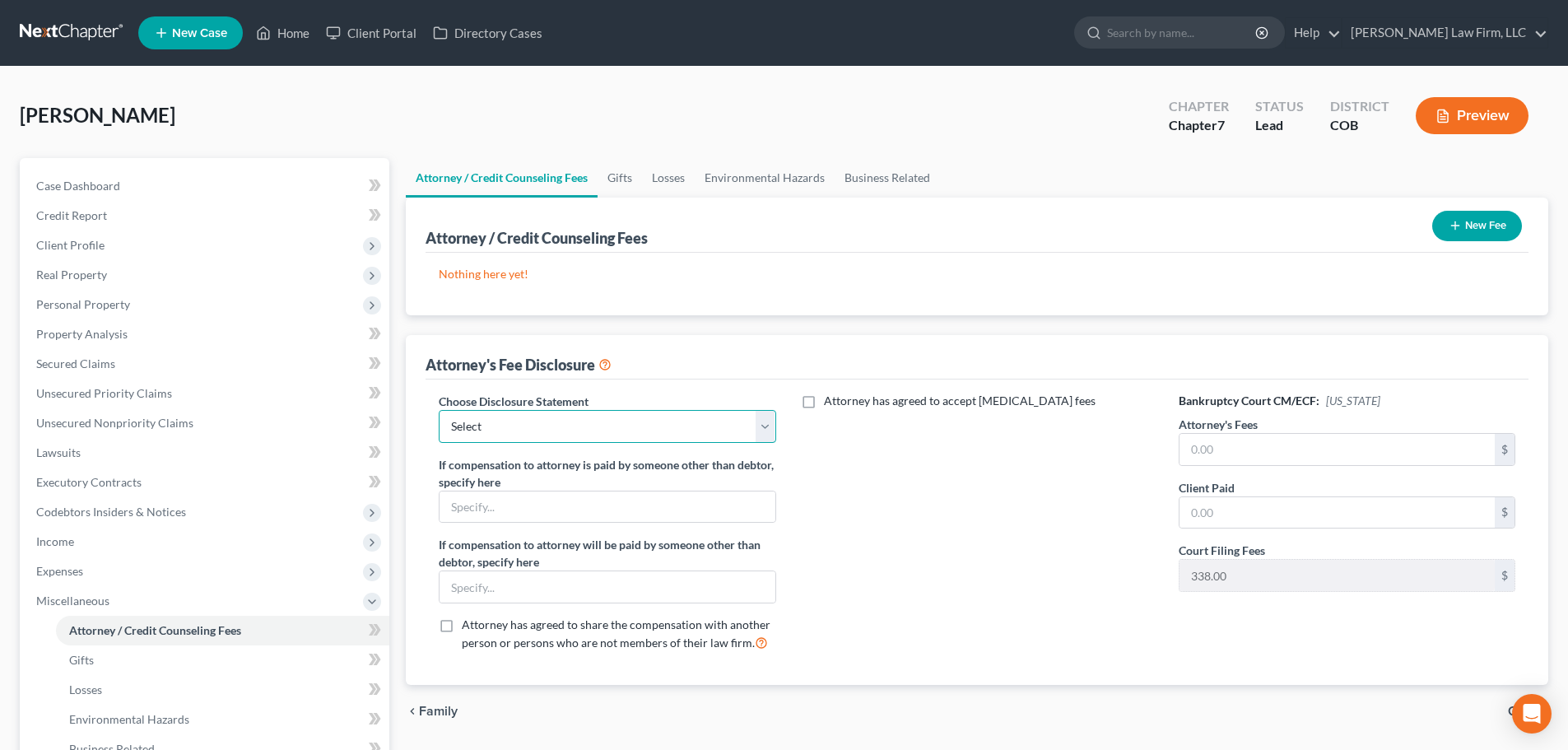
click at [679, 424] on select "Select Disclosure of Compensation of Attorney For Debtor" at bounding box center [607, 426] width 337 height 33
select select "0"
click at [439, 410] on select "Select Disclosure of Compensation of Attorney For Debtor" at bounding box center [607, 426] width 337 height 33
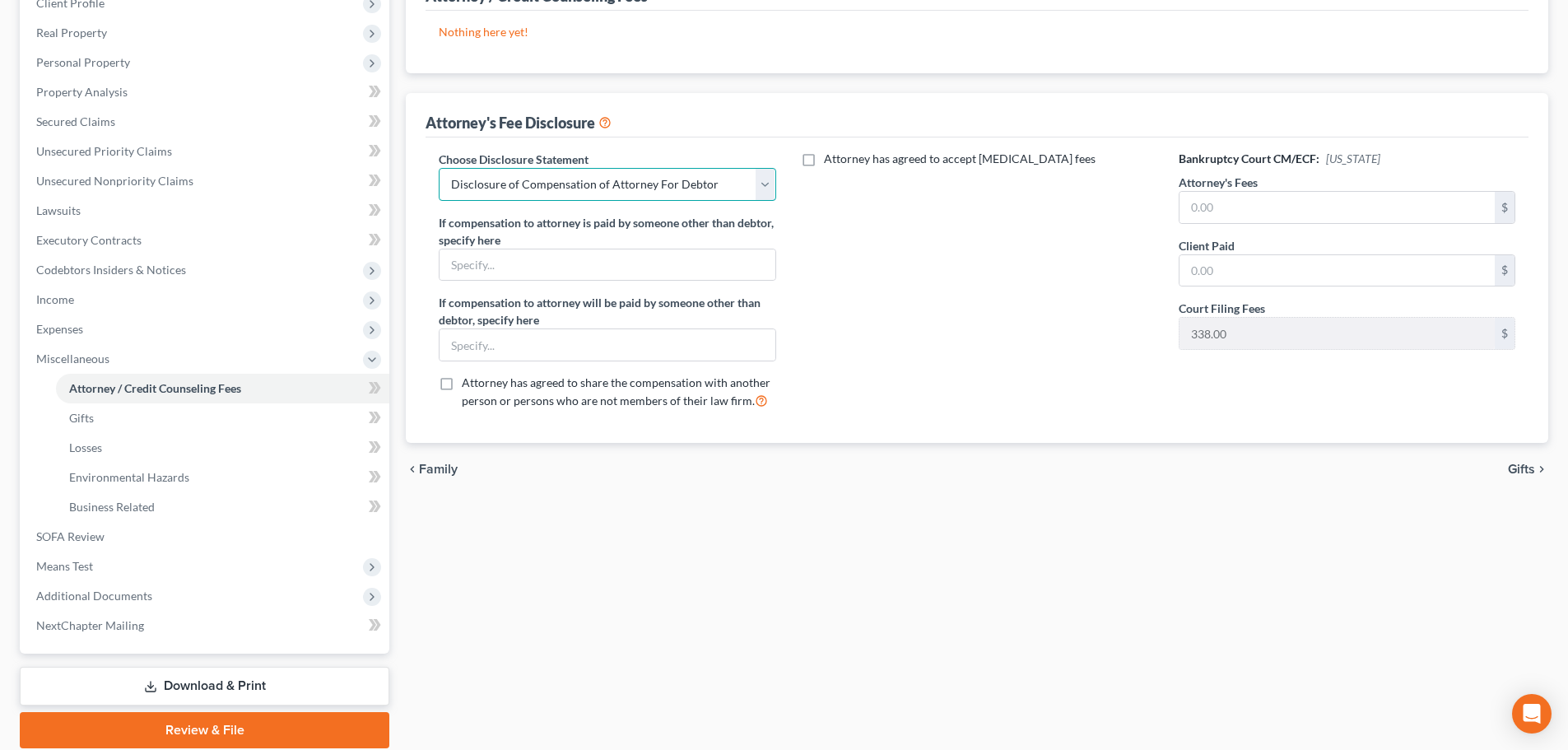
scroll to position [247, 0]
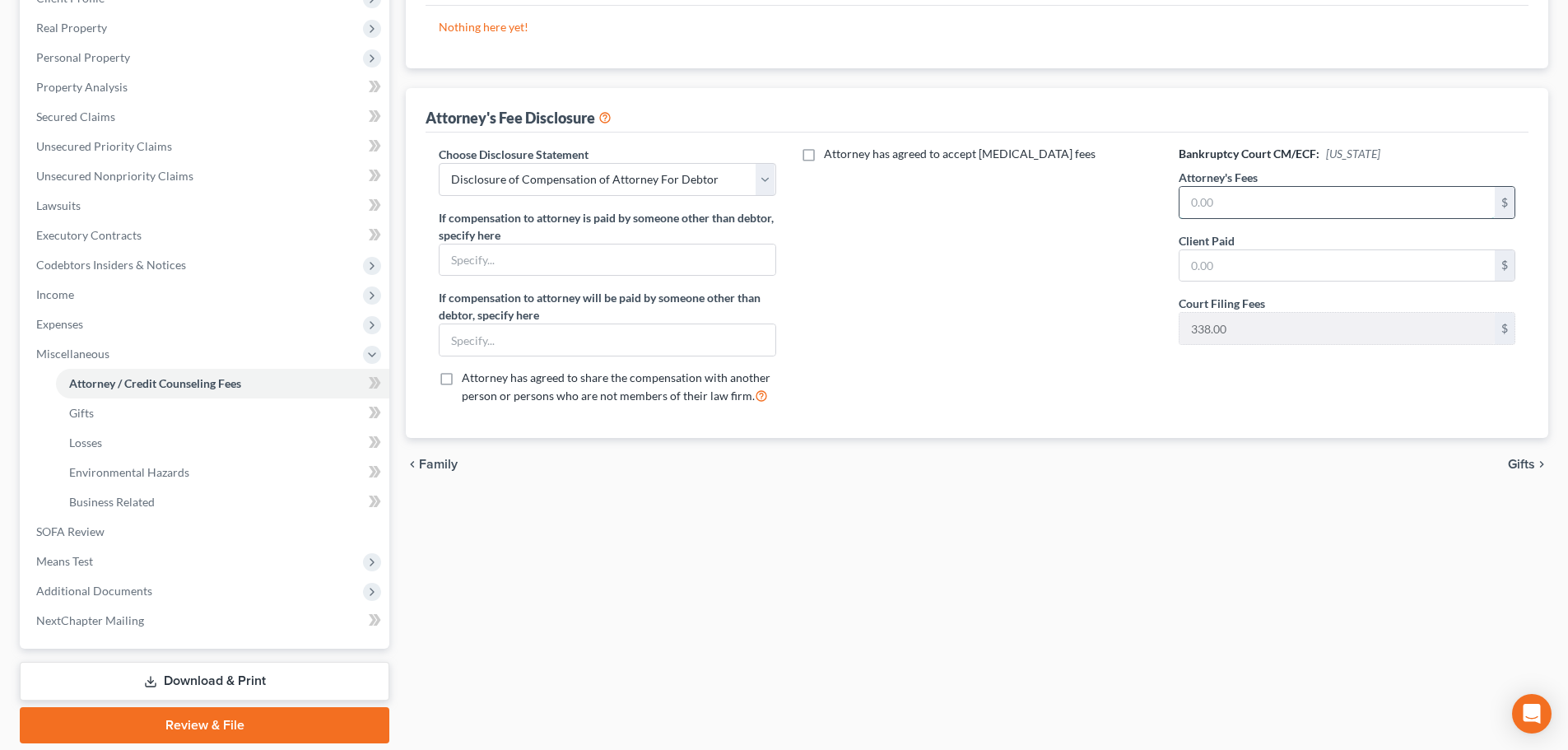
click at [1200, 202] on input "text" at bounding box center [1336, 202] width 315 height 31
click at [1250, 207] on input "text" at bounding box center [1336, 202] width 315 height 31
type input "2,162"
click at [1102, 468] on div "chevron_left Family Gifts chevron_right" at bounding box center [976, 464] width 1143 height 52
click at [1248, 242] on div "Client Paid $" at bounding box center [1347, 257] width 337 height 50
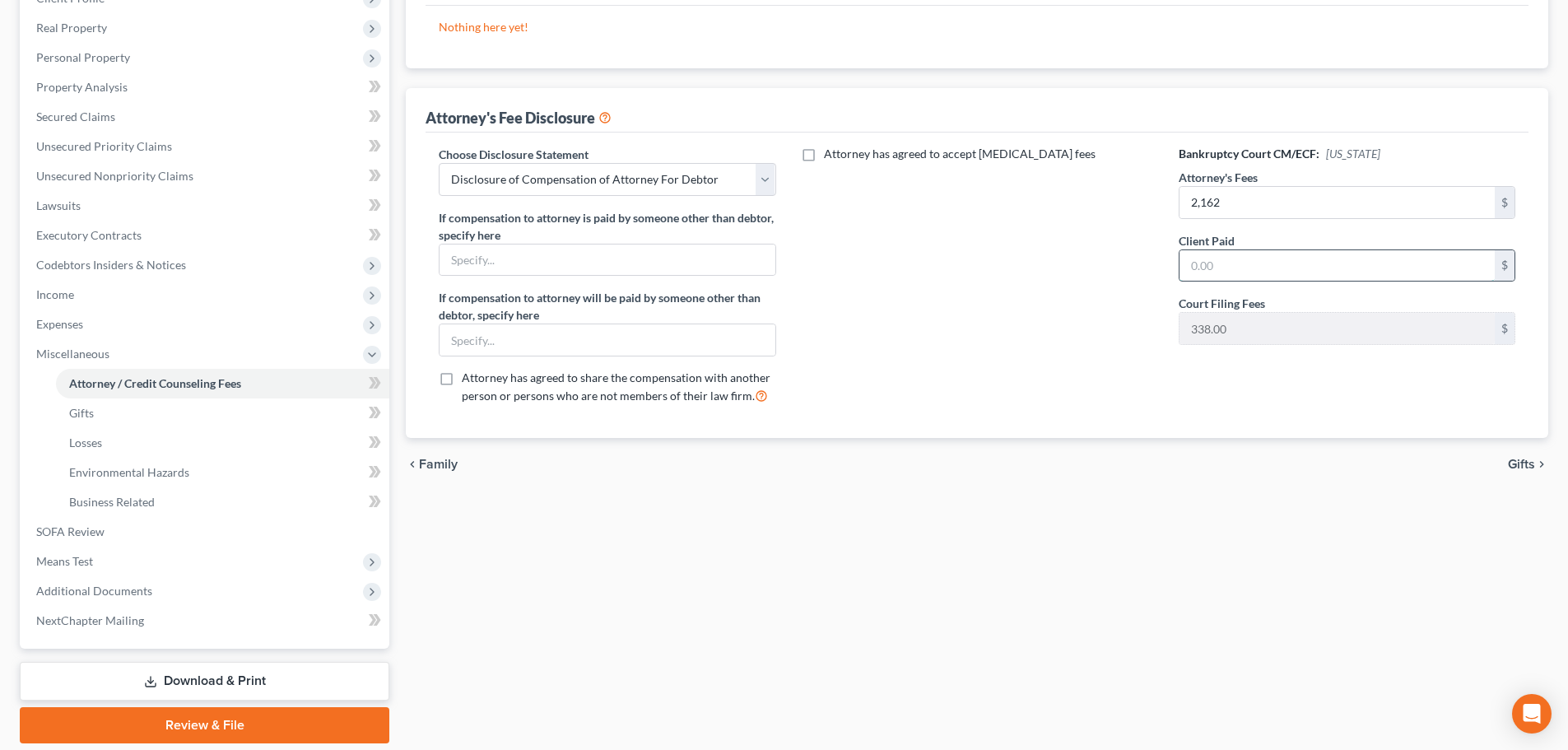
click at [1232, 270] on input "text" at bounding box center [1336, 266] width 315 height 31
type input "2,500"
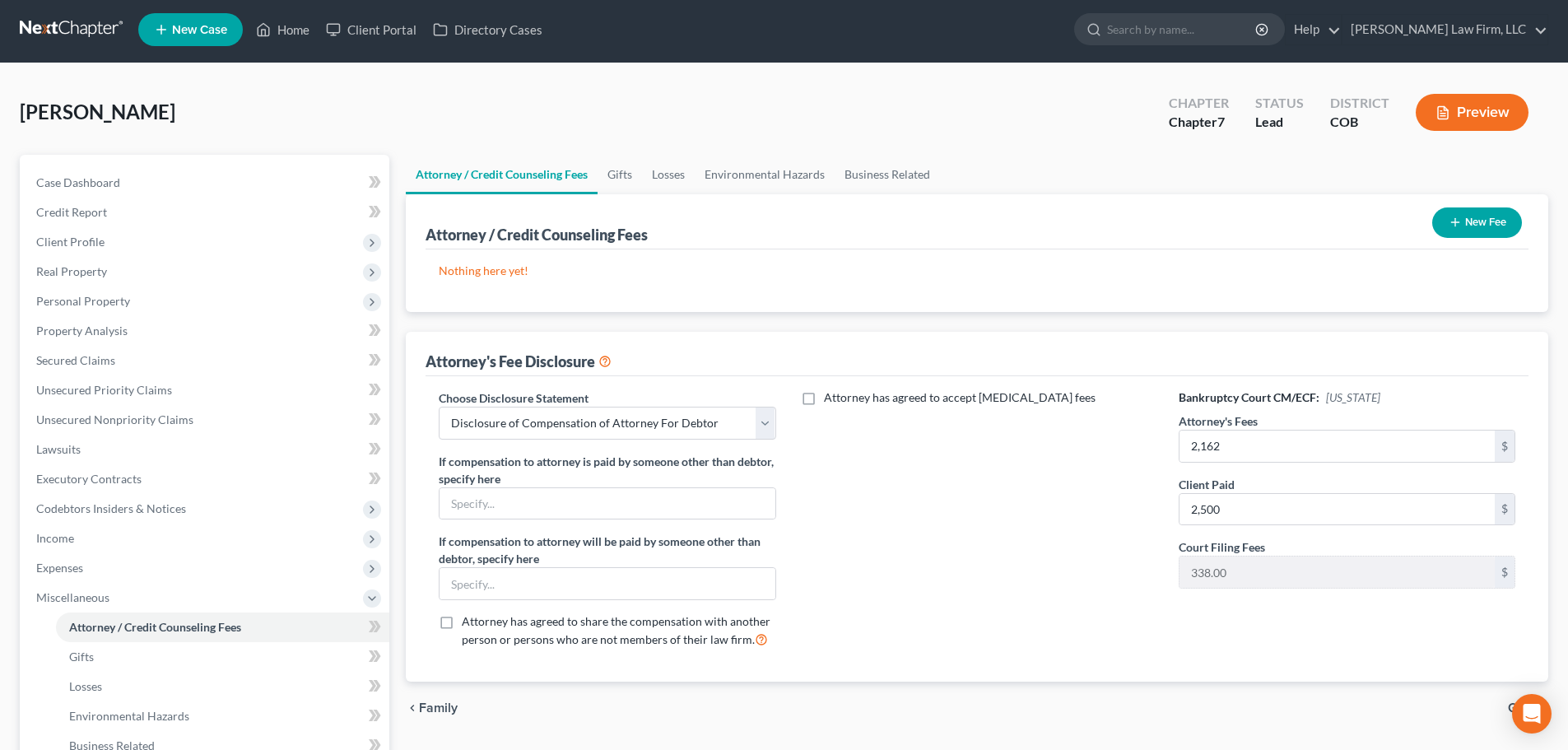
scroll to position [0, 0]
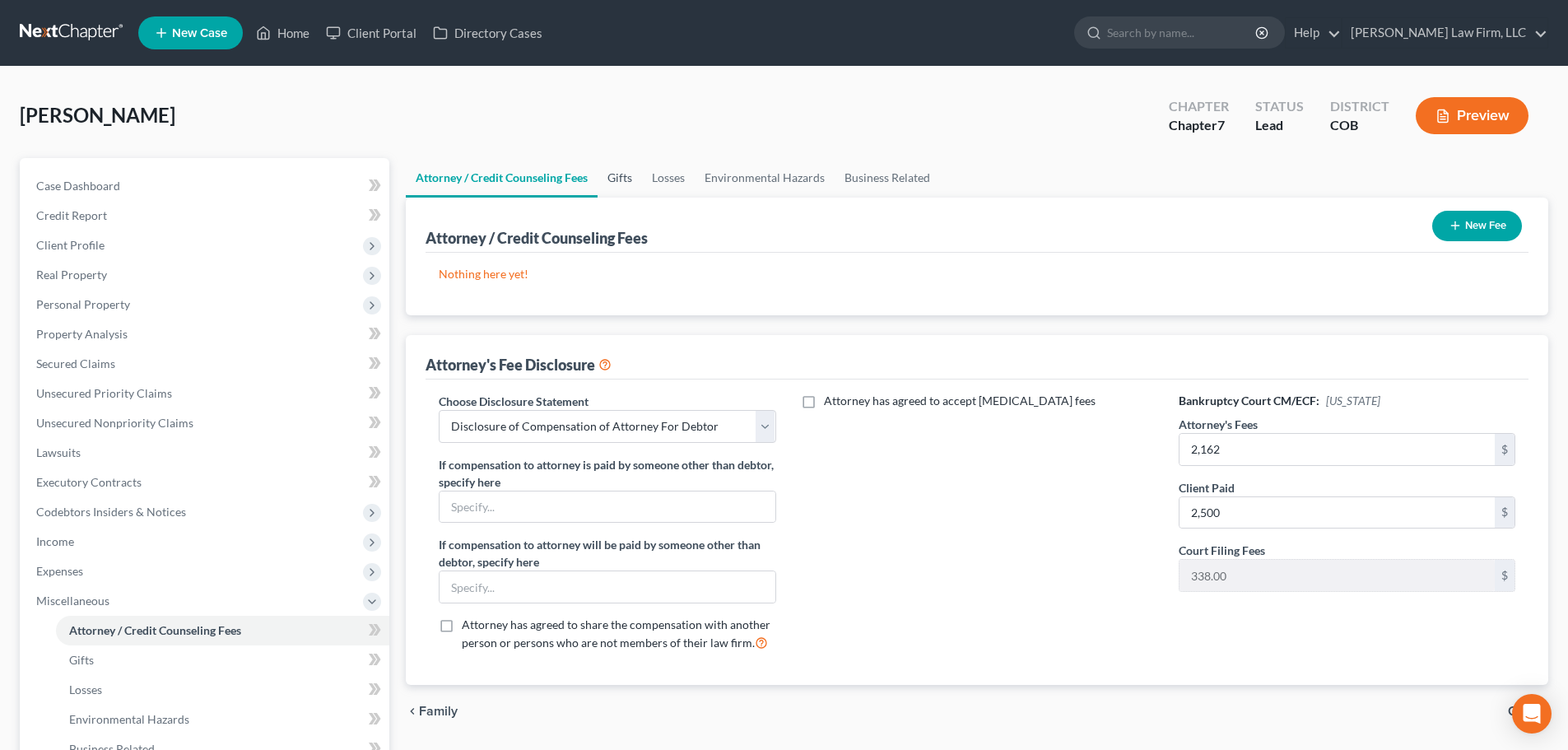
click at [631, 182] on link "Gifts" at bounding box center [619, 178] width 45 height 40
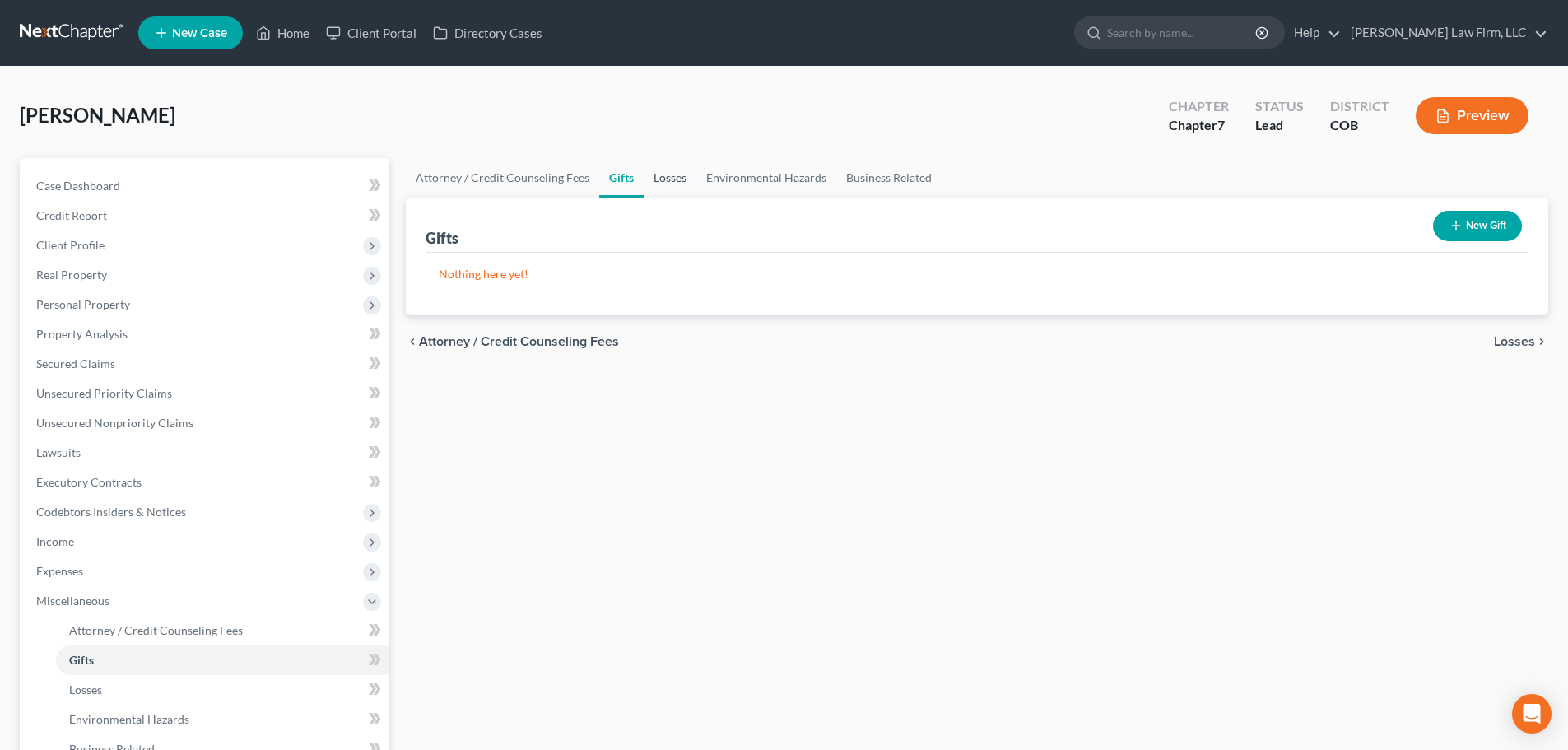
click at [676, 171] on link "Losses" at bounding box center [669, 178] width 52 height 40
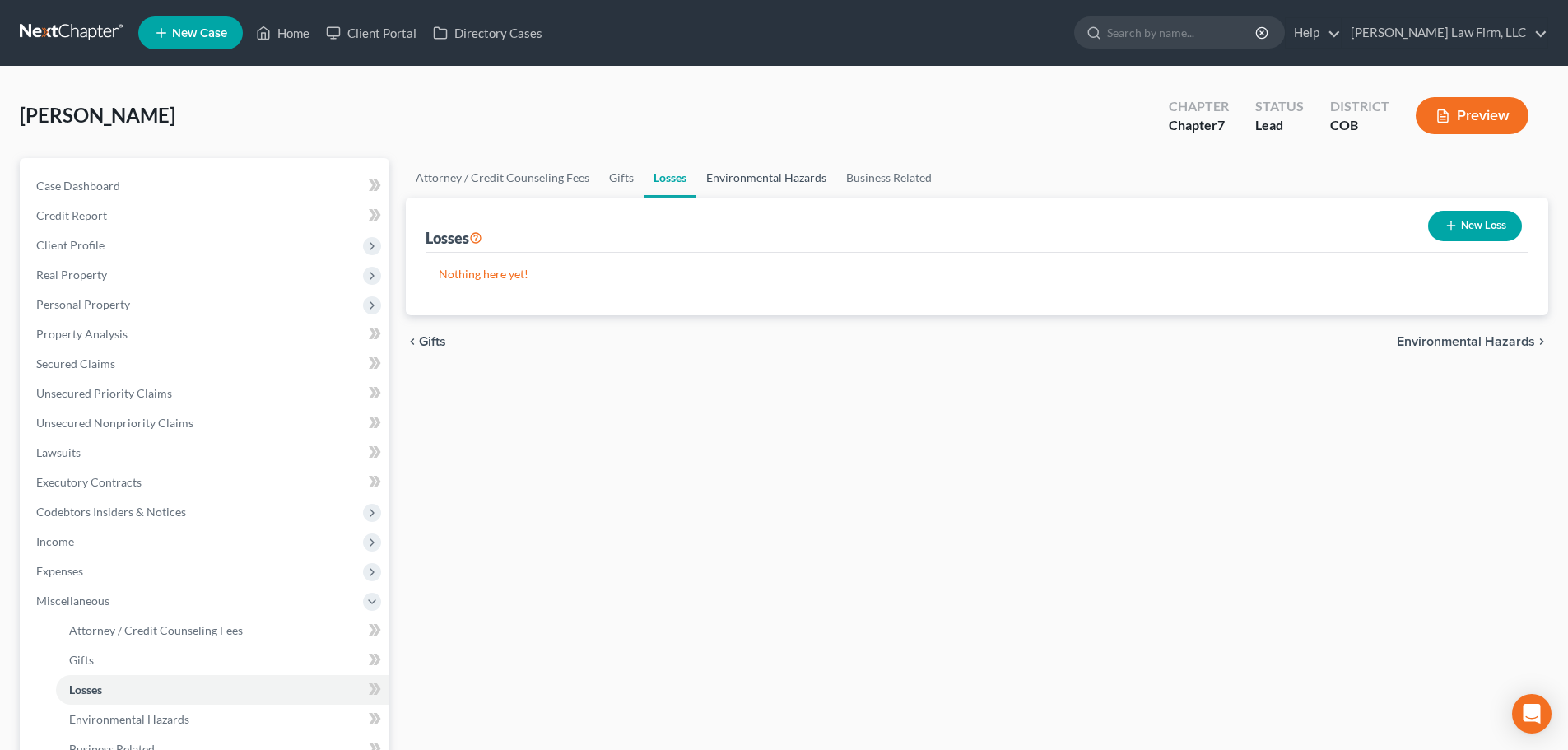
click at [745, 179] on link "Environmental Hazards" at bounding box center [766, 178] width 140 height 40
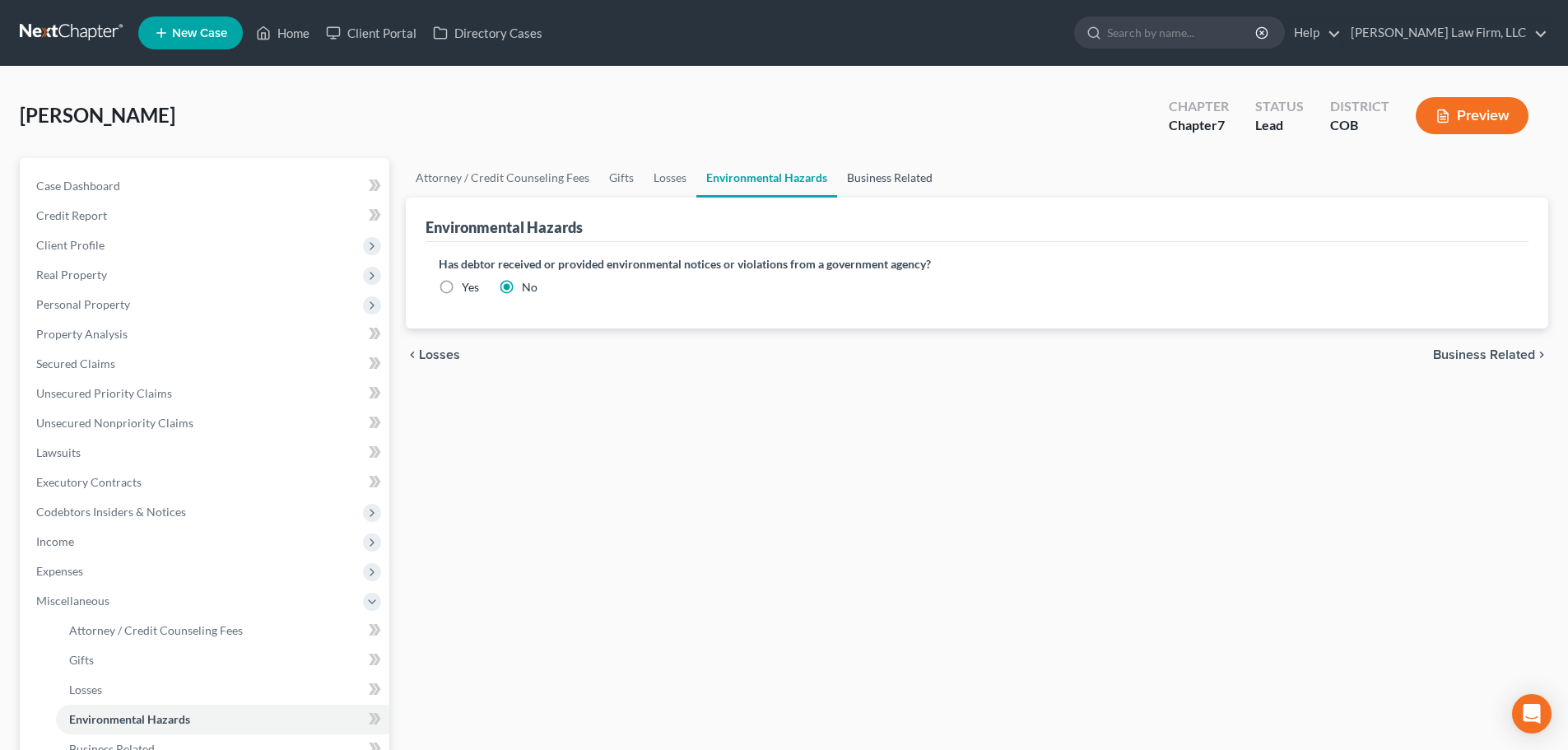
click at [882, 175] on link "Business Related" at bounding box center [890, 178] width 106 height 40
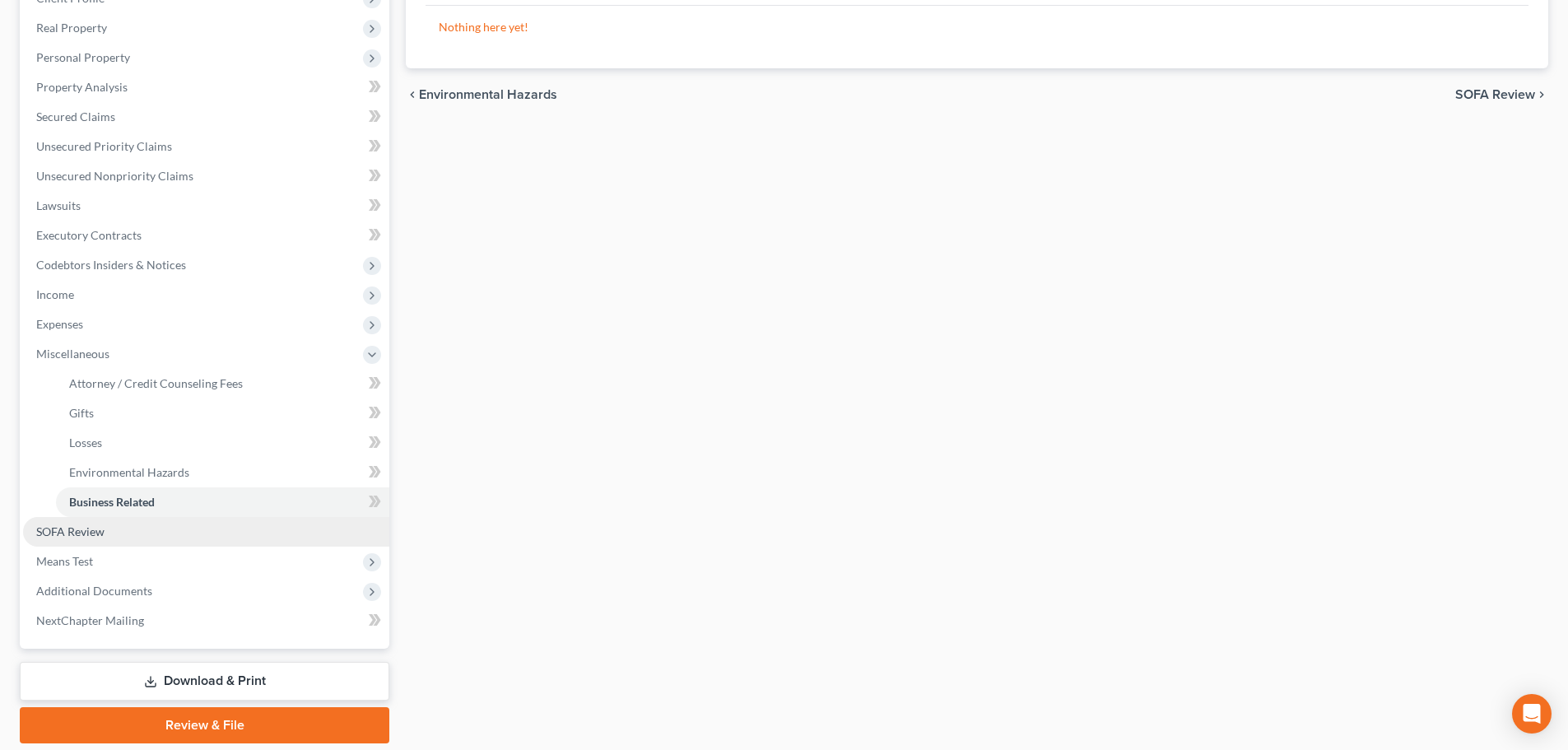
click at [119, 543] on link "SOFA Review" at bounding box center [206, 531] width 366 height 30
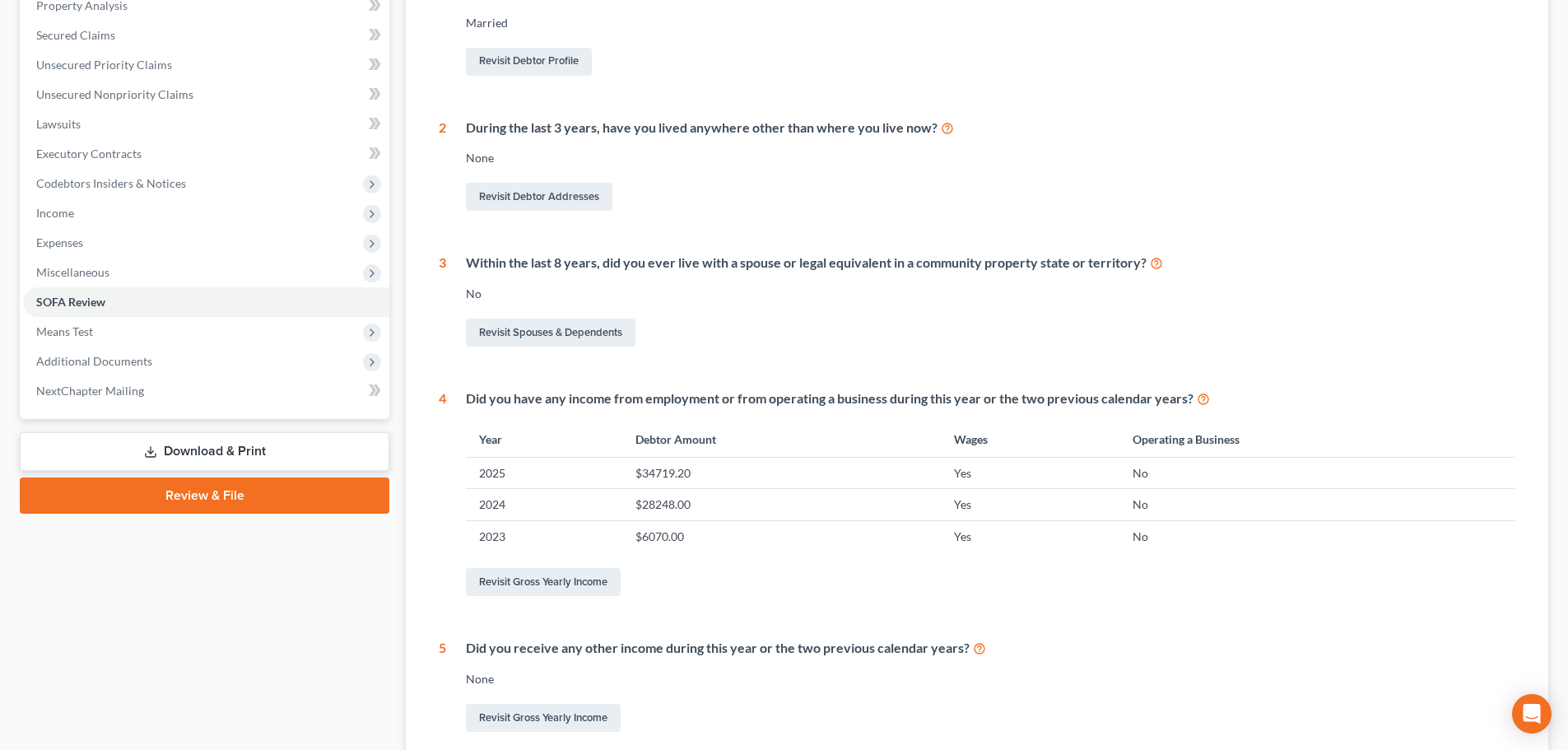
scroll to position [76, 0]
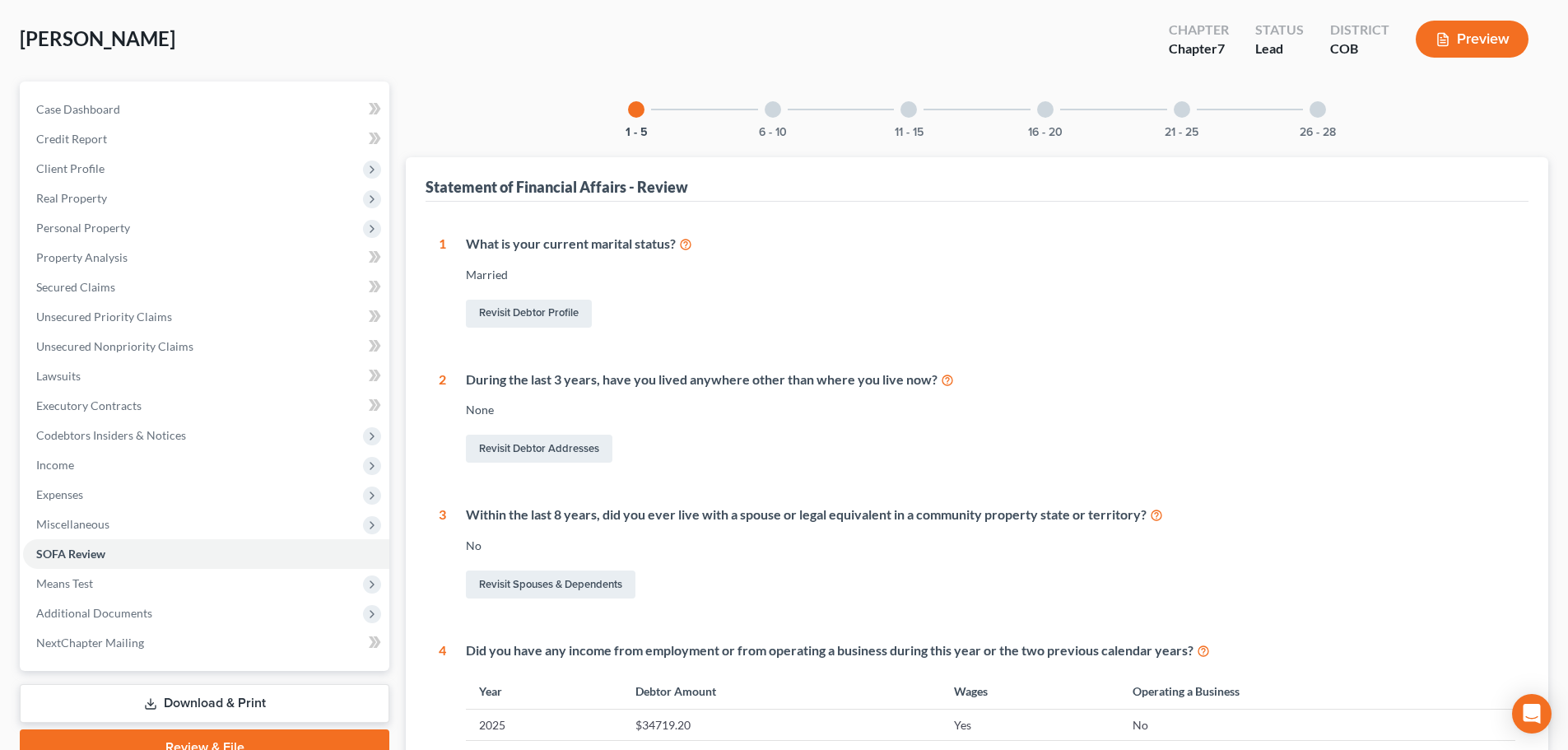
click at [758, 119] on div "6 - 10" at bounding box center [773, 109] width 56 height 56
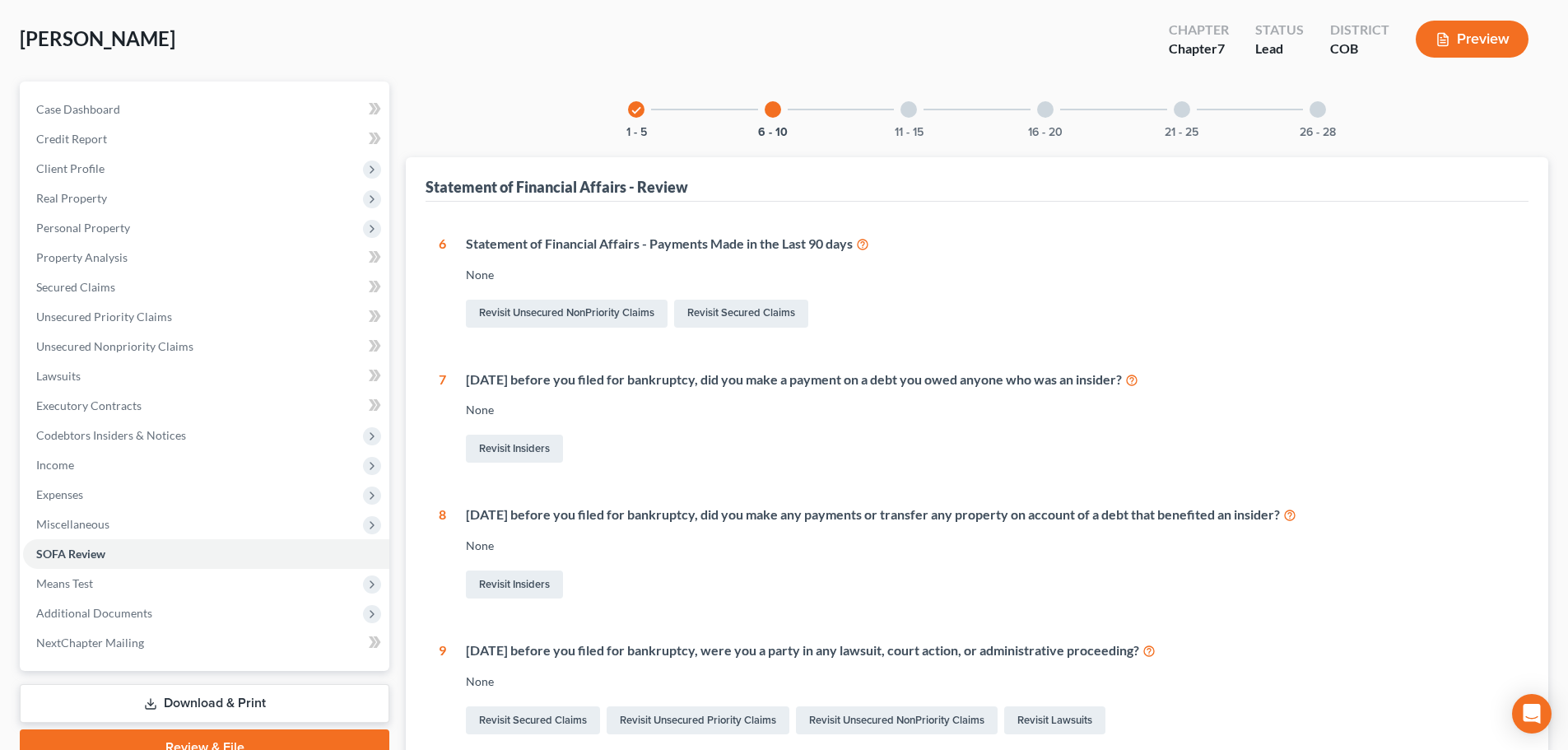
click at [904, 138] on div "check 1 - 5 6 - 10 11 - 15 16 - 20 21 - 25 26 - 28 Statement of Financial Affai…" at bounding box center [976, 507] width 1143 height 851
click at [915, 138] on div "check 1 - 5 6 - 10 11 - 15 16 - 20 21 - 25 26 - 28 Statement of Financial Affai…" at bounding box center [976, 507] width 1143 height 851
click at [907, 121] on div "11 - 15" at bounding box center [909, 109] width 56 height 56
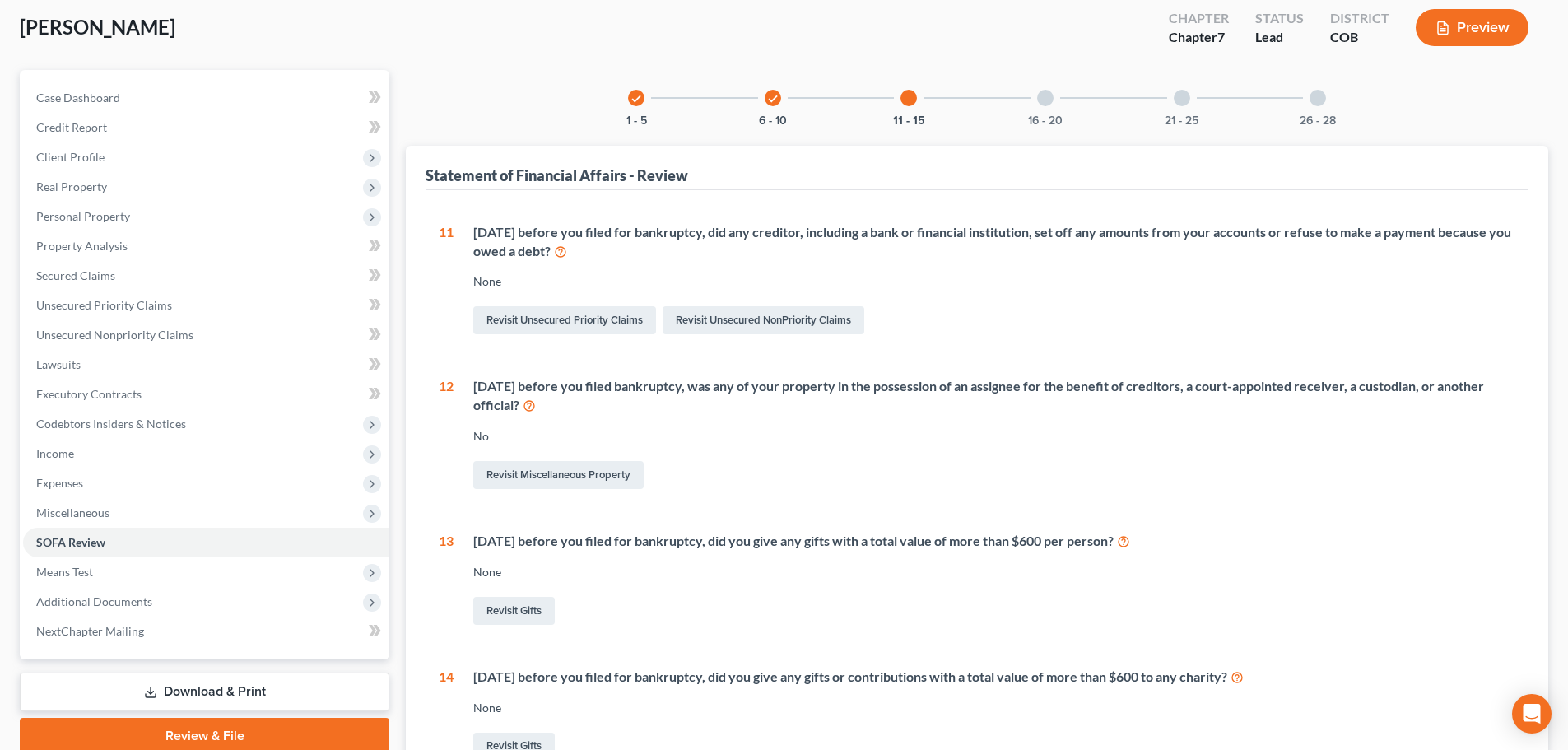
scroll to position [83, 0]
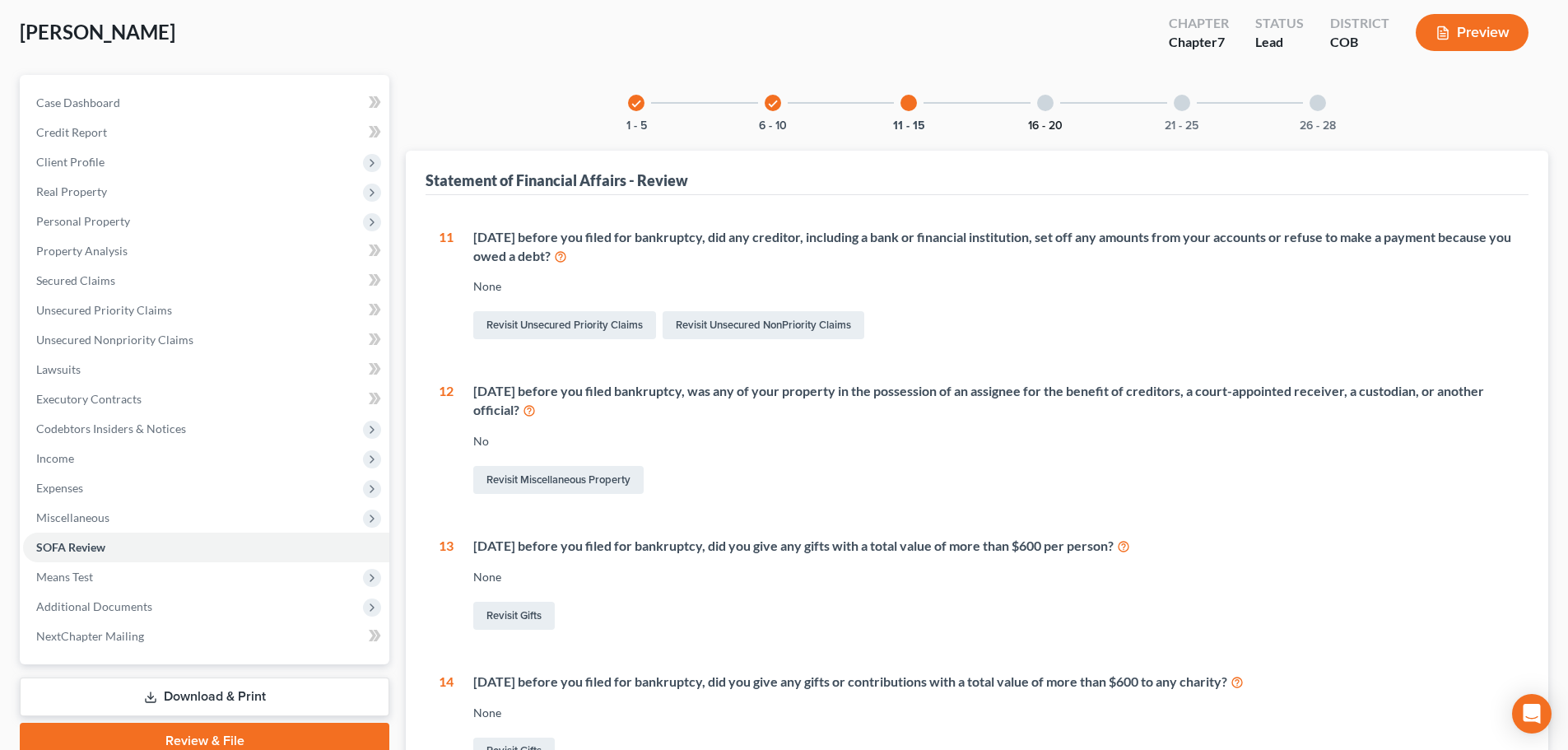
click at [1050, 126] on button "16 - 20" at bounding box center [1045, 126] width 34 height 11
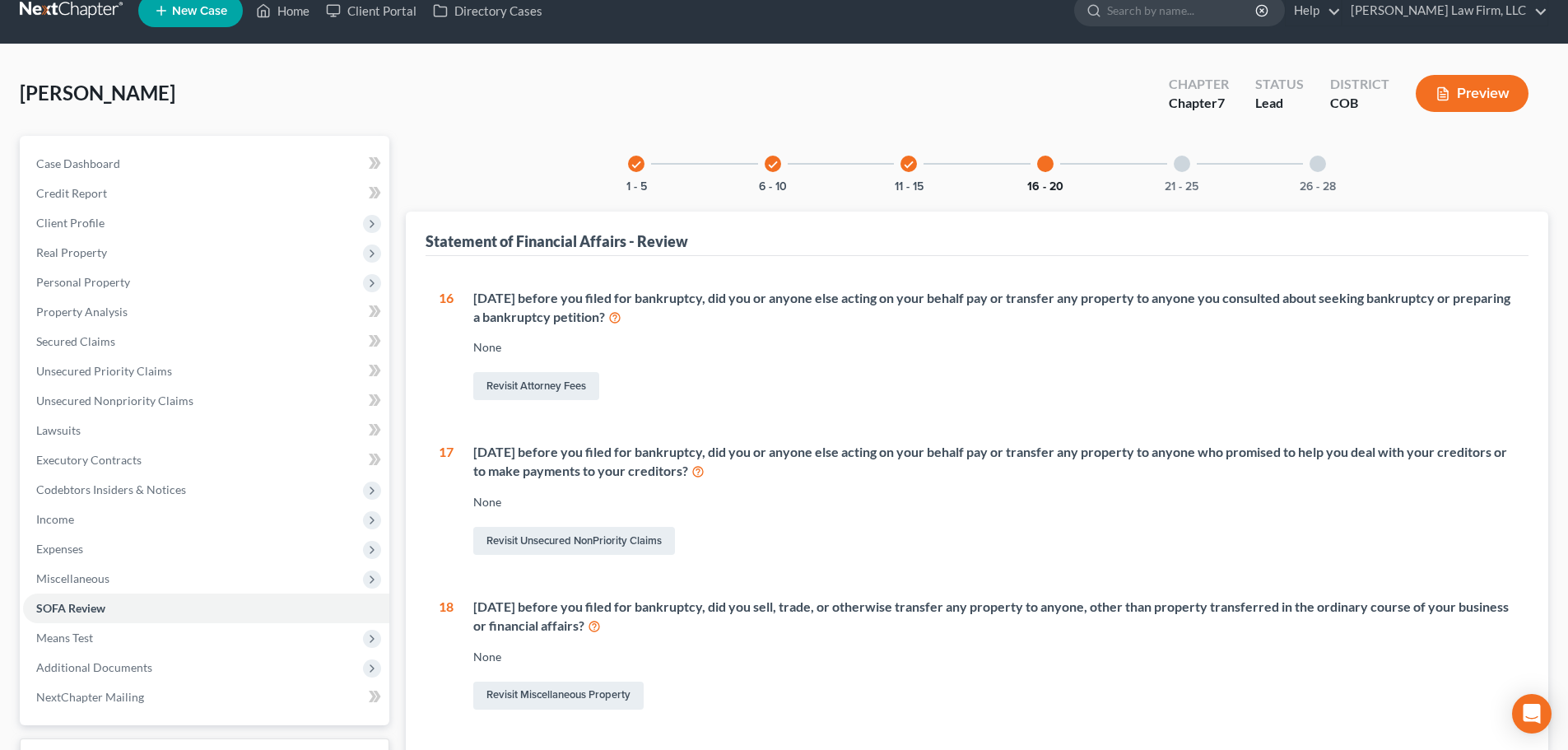
scroll to position [20, 0]
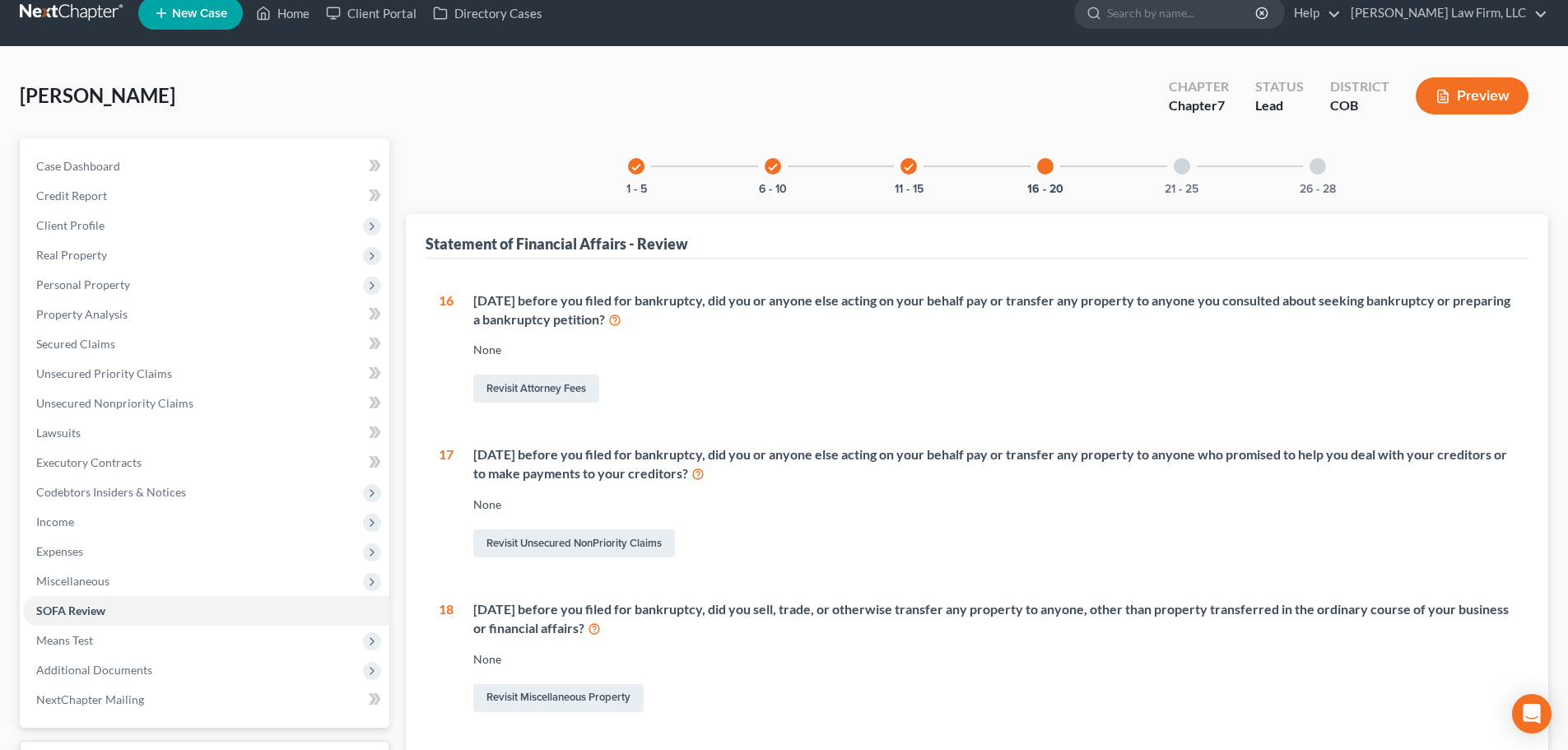
click at [1170, 168] on div "21 - 25" at bounding box center [1182, 166] width 56 height 56
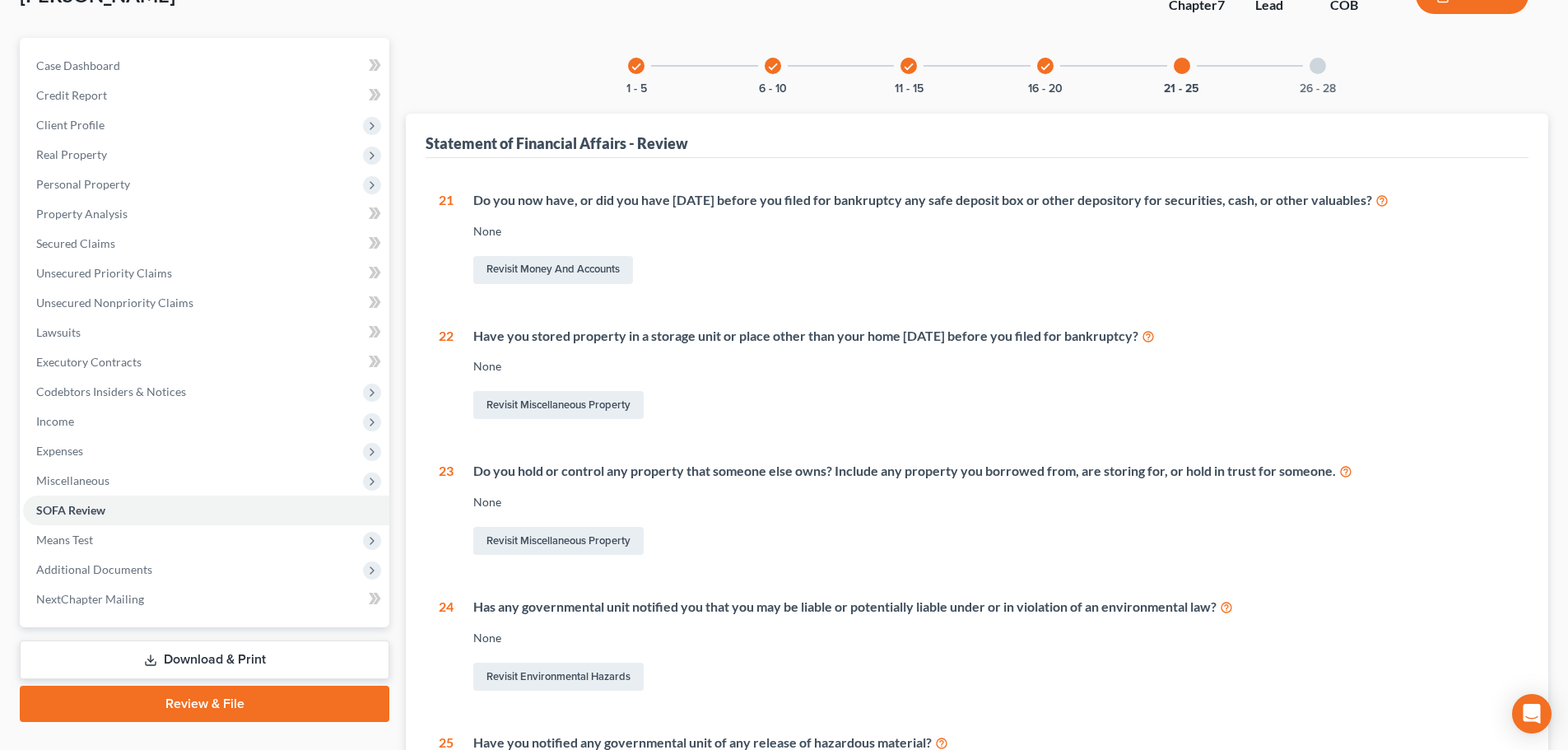
scroll to position [102, 0]
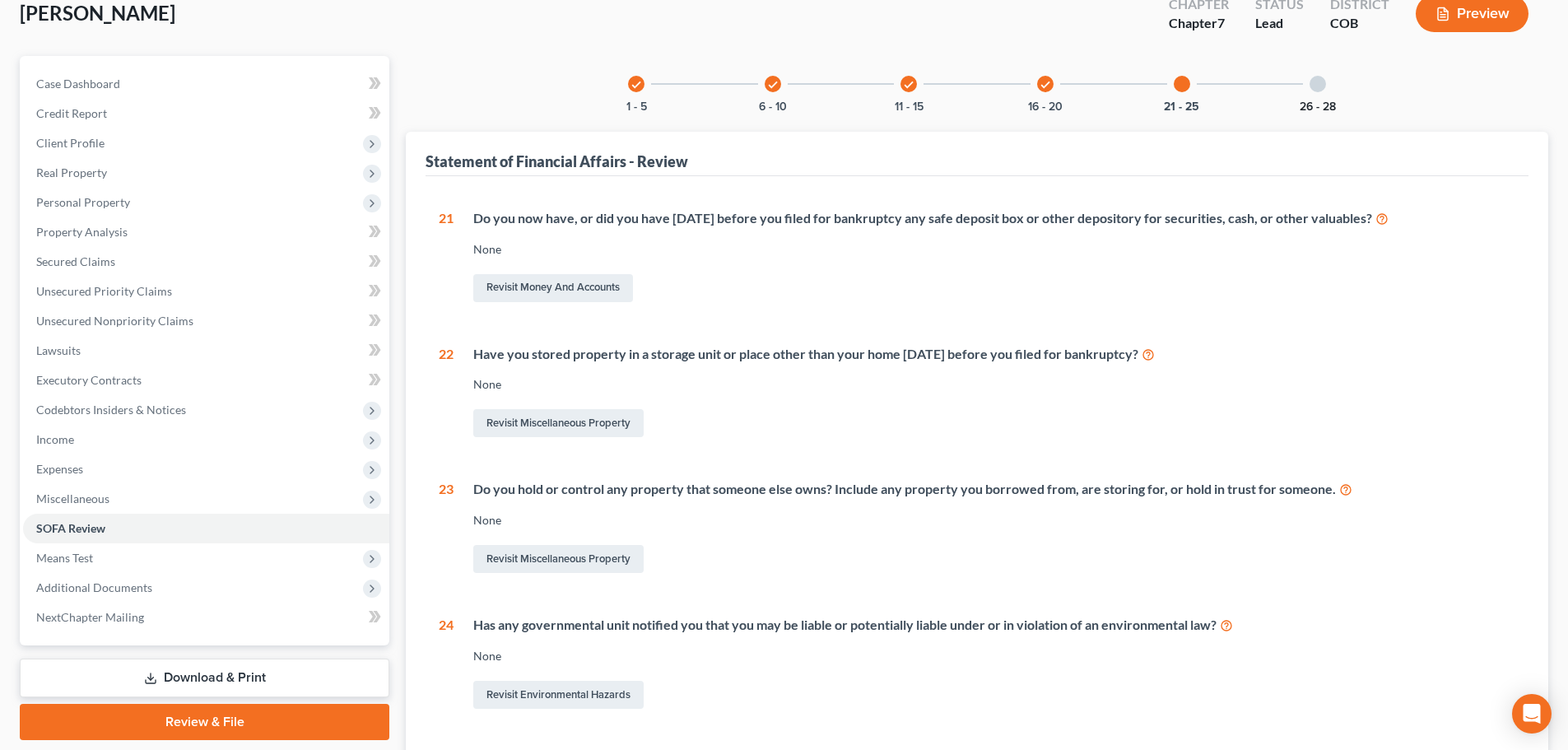
click at [1308, 103] on button "26 - 28" at bounding box center [1318, 107] width 36 height 11
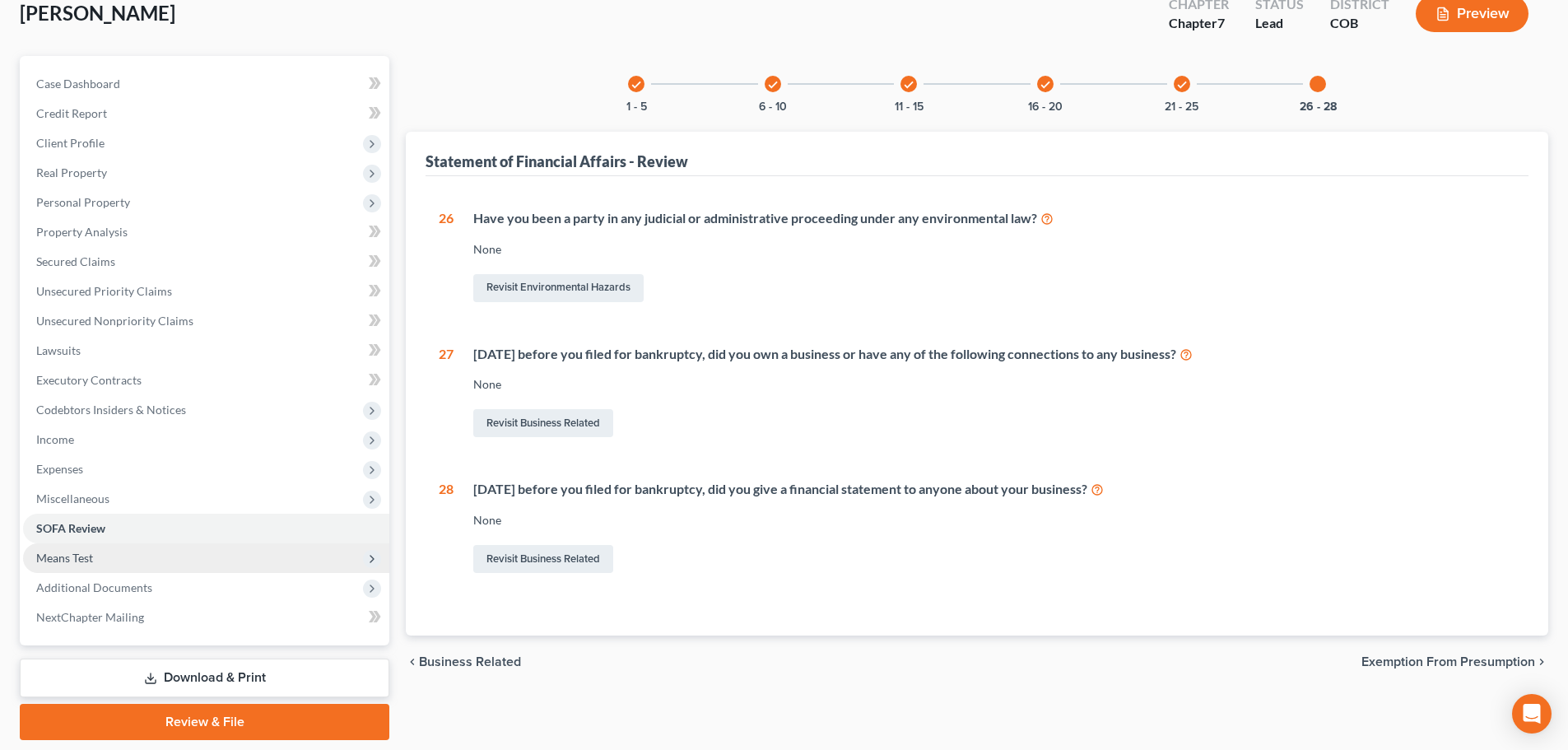
click at [106, 565] on span "Means Test" at bounding box center [206, 558] width 366 height 30
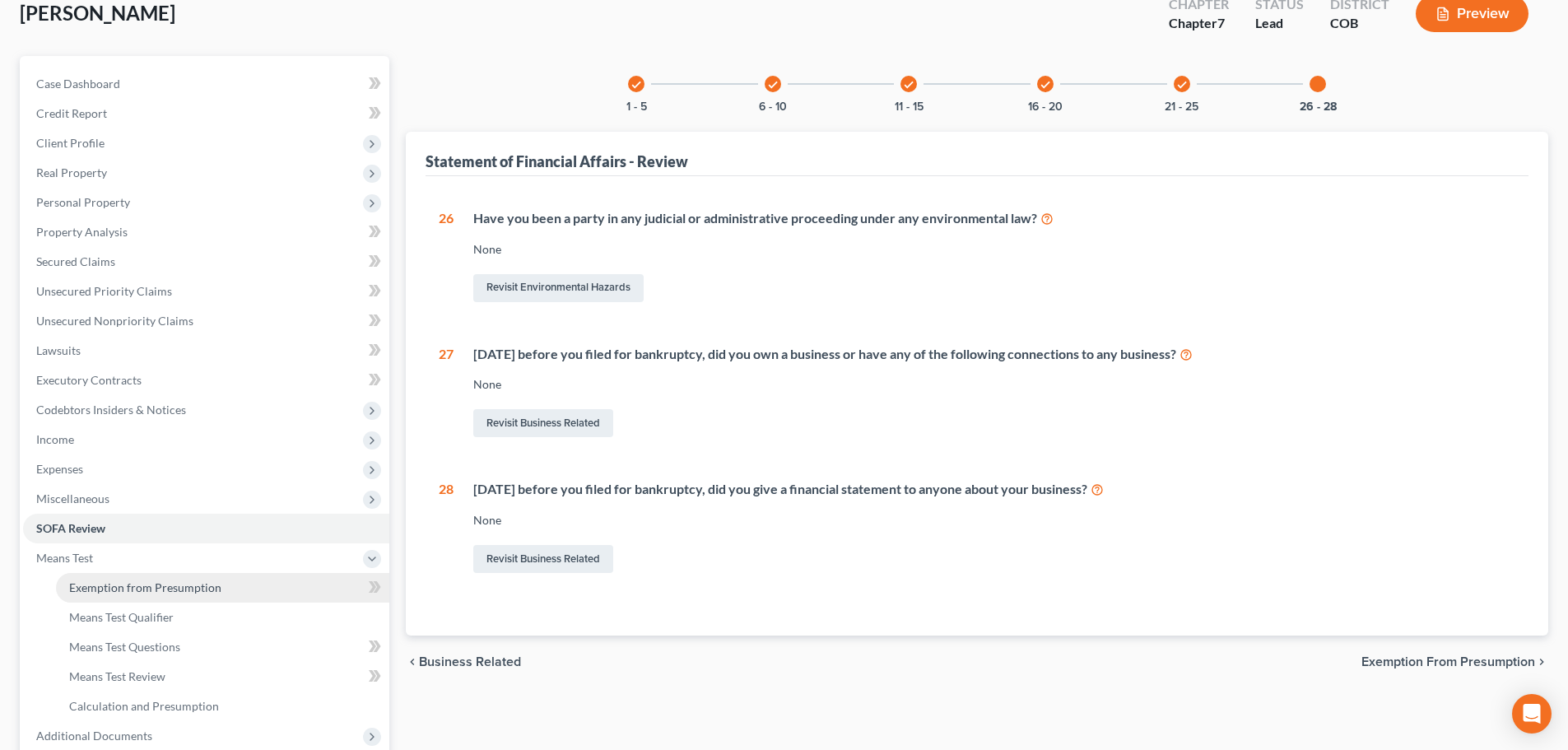
click at [140, 584] on span "Exemption from Presumption" at bounding box center [146, 587] width 152 height 14
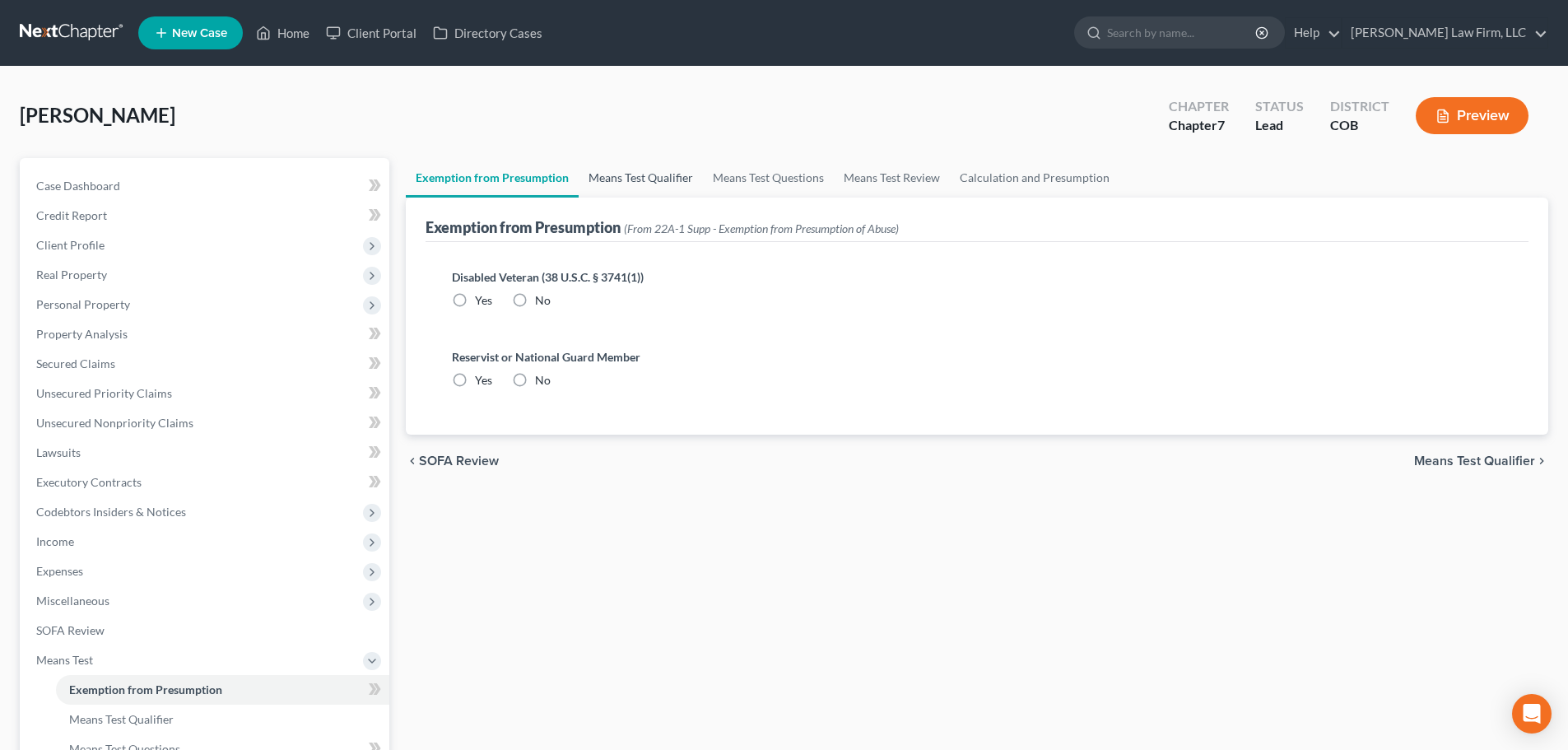
click at [638, 180] on link "Means Test Qualifier" at bounding box center [640, 178] width 125 height 40
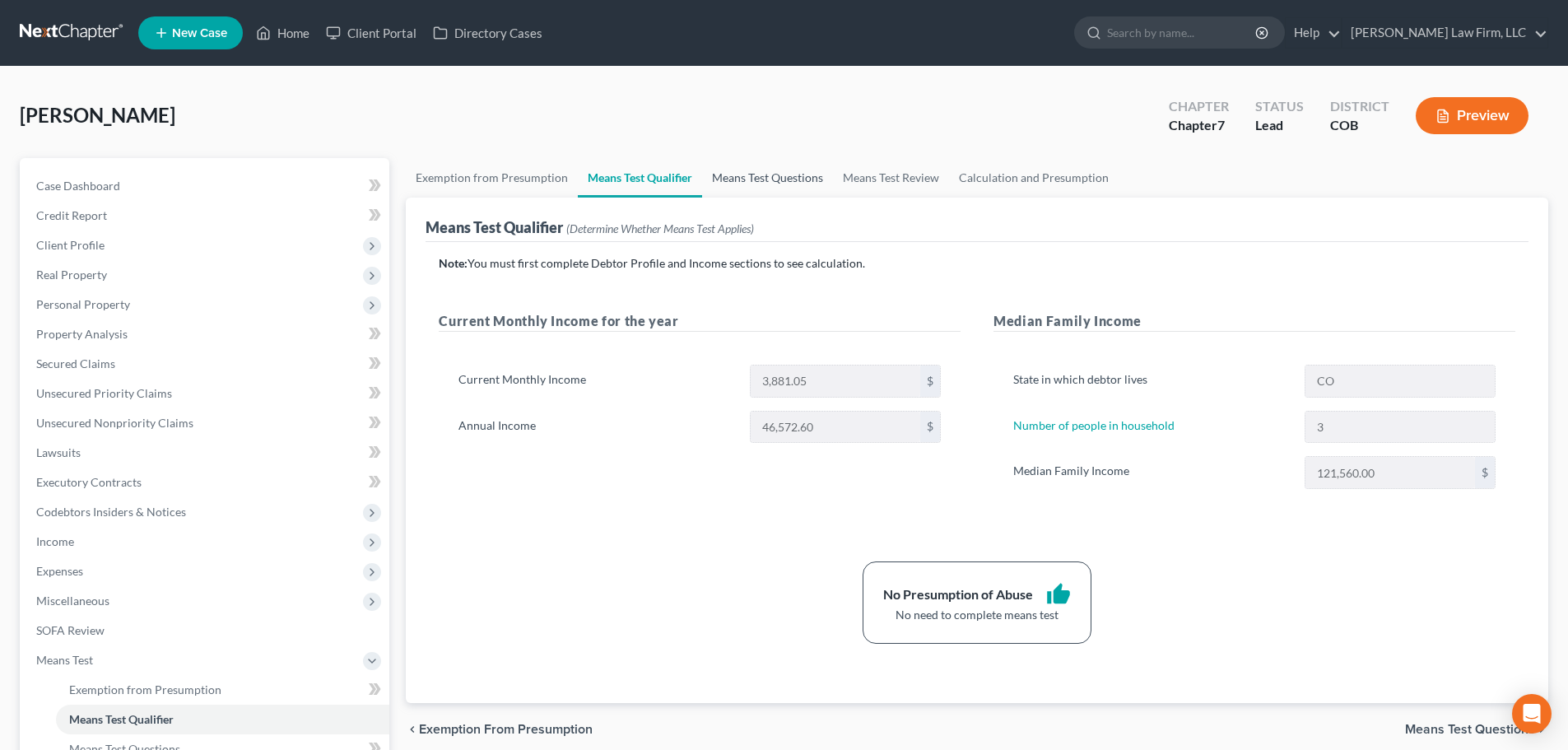
click at [761, 175] on link "Means Test Questions" at bounding box center [768, 178] width 131 height 40
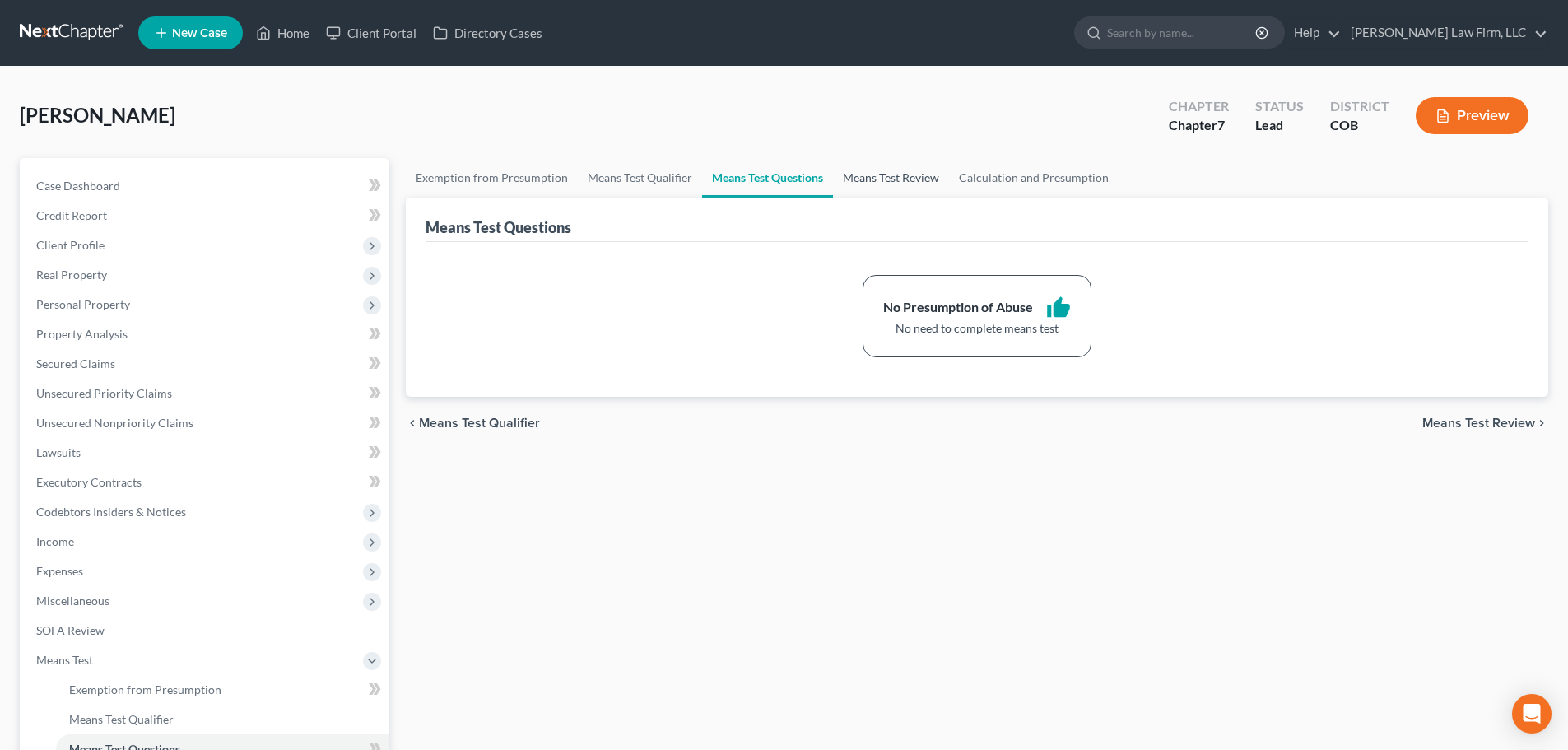
click at [869, 169] on link "Means Test Review" at bounding box center [891, 178] width 116 height 40
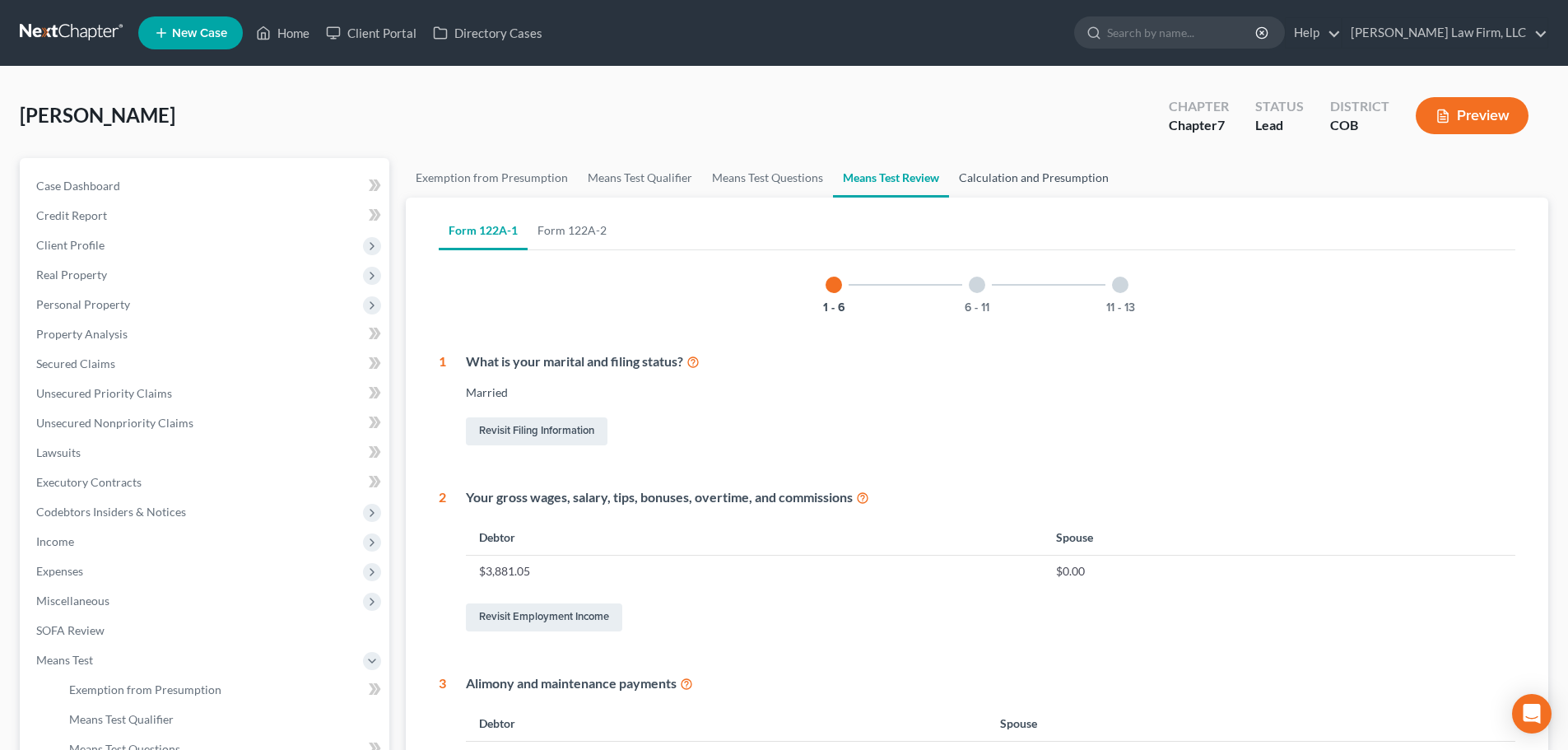
click at [993, 181] on link "Calculation and Presumption" at bounding box center [1033, 178] width 169 height 40
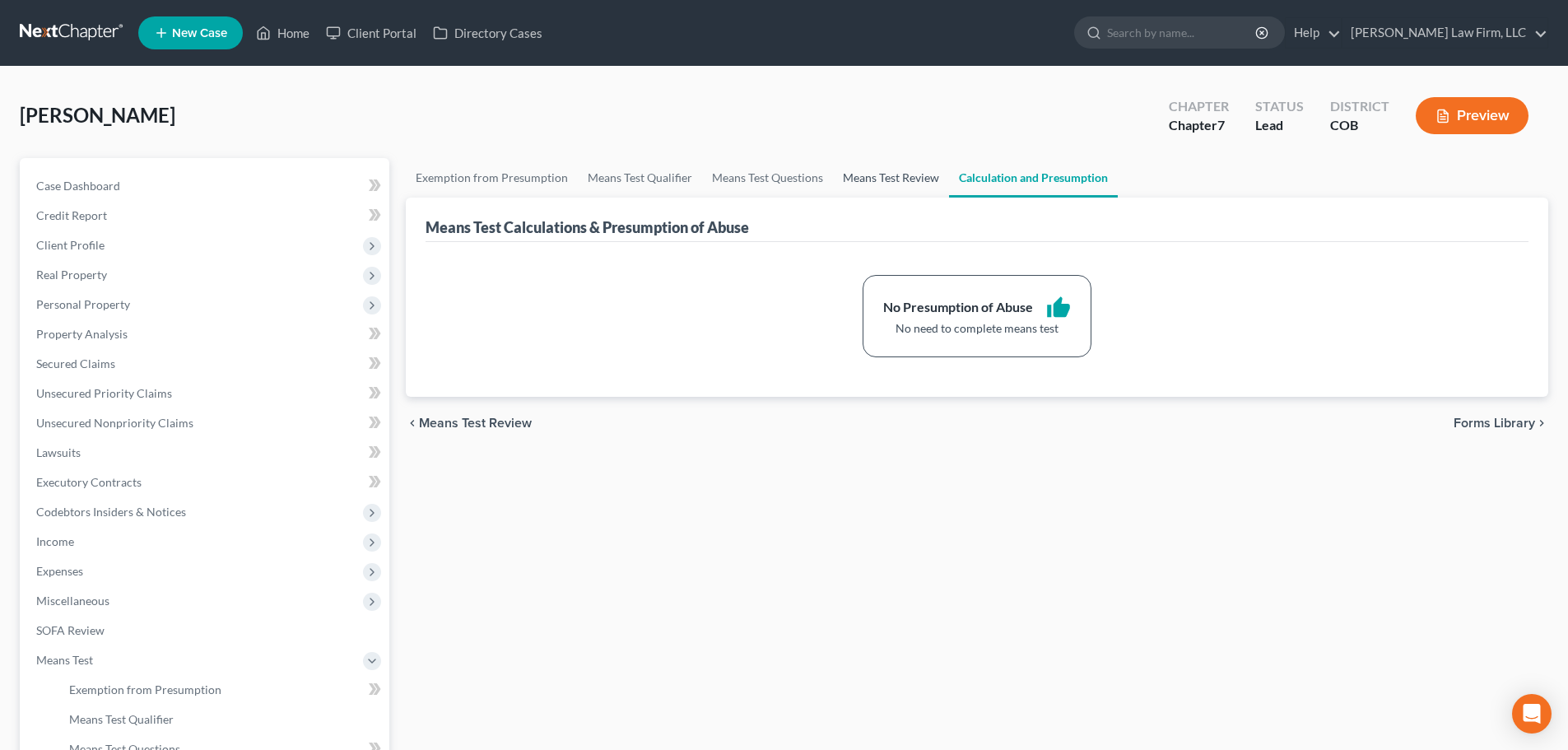
click at [907, 174] on link "Means Test Review" at bounding box center [891, 178] width 116 height 40
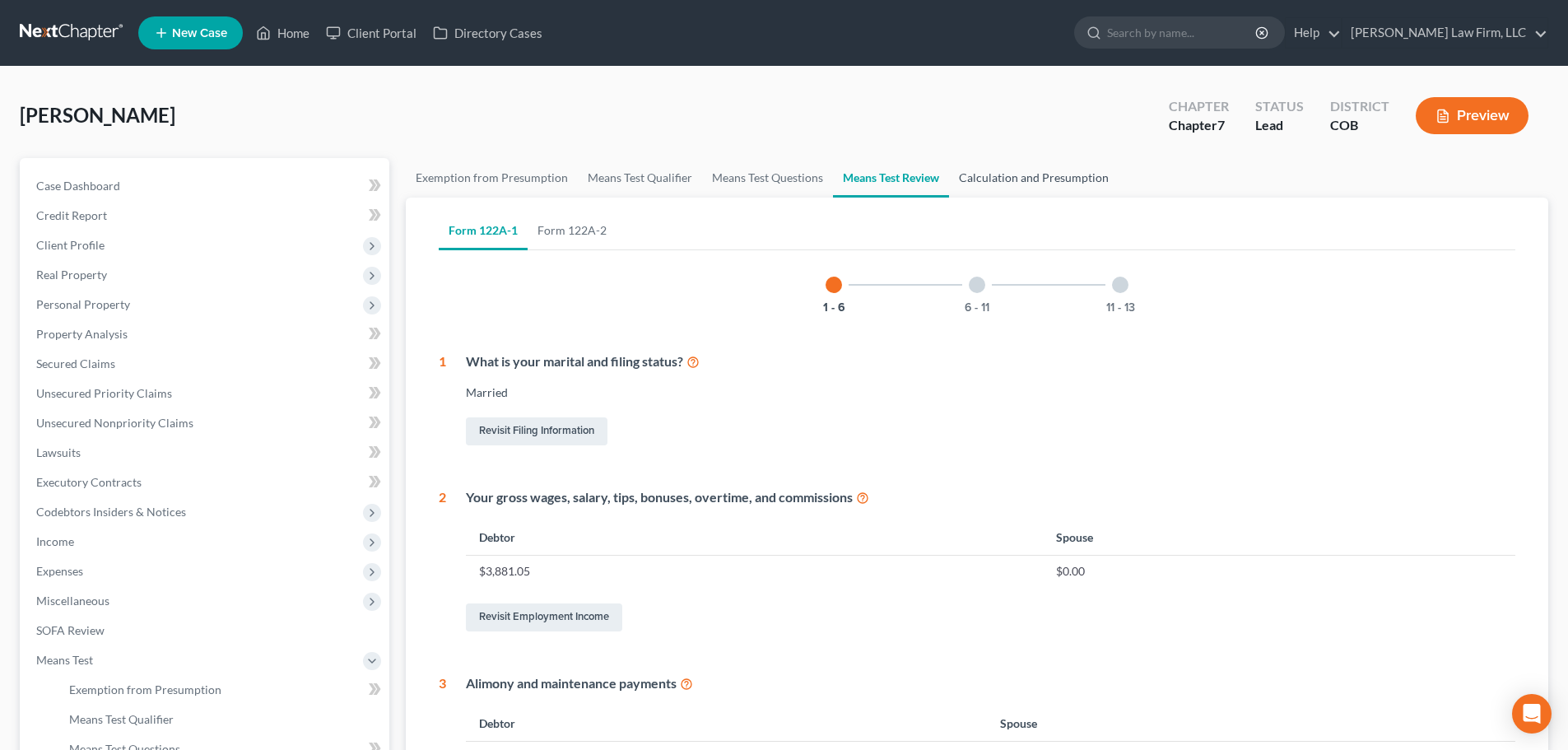
click at [993, 179] on link "Calculation and Presumption" at bounding box center [1033, 178] width 169 height 40
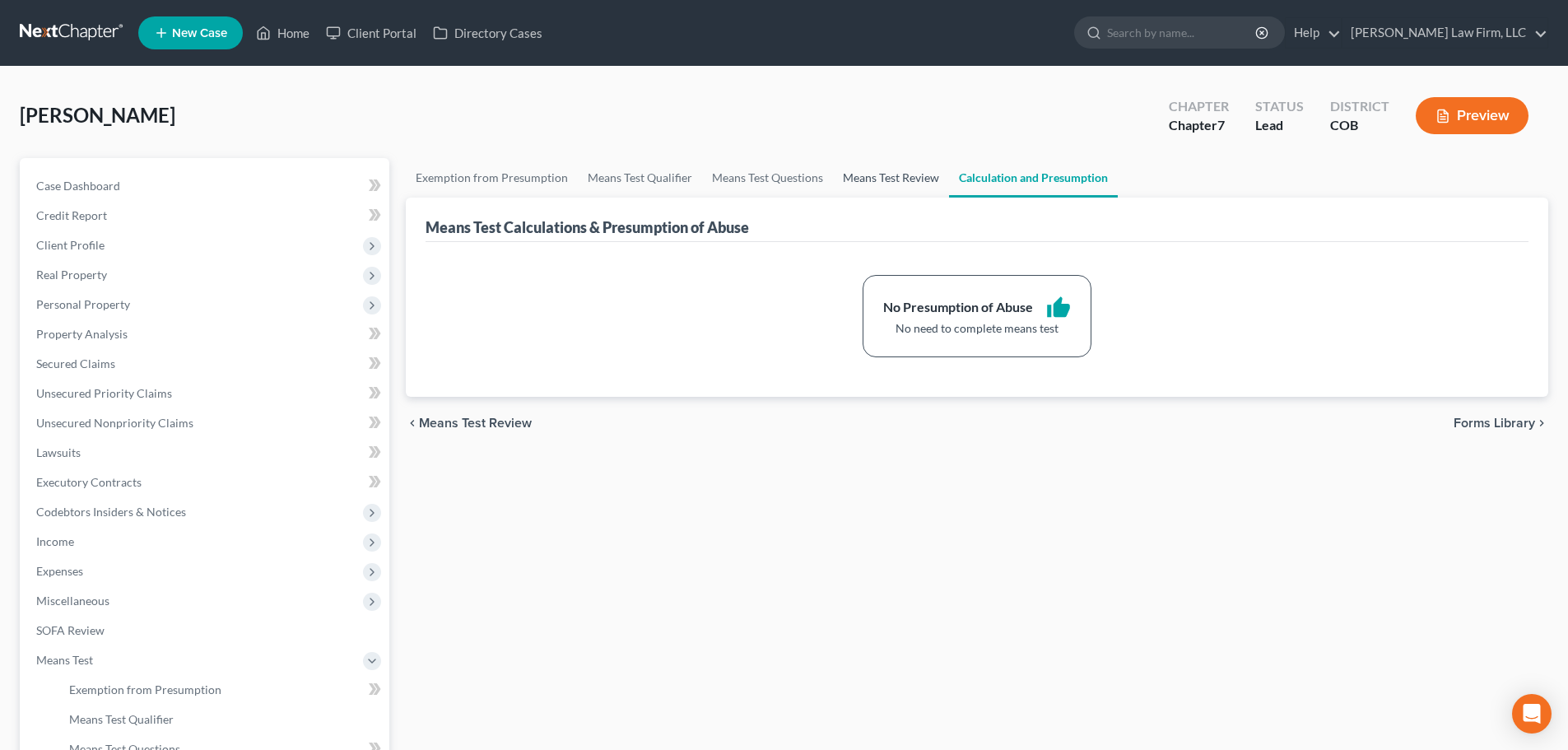
click at [897, 165] on link "Means Test Review" at bounding box center [891, 178] width 116 height 40
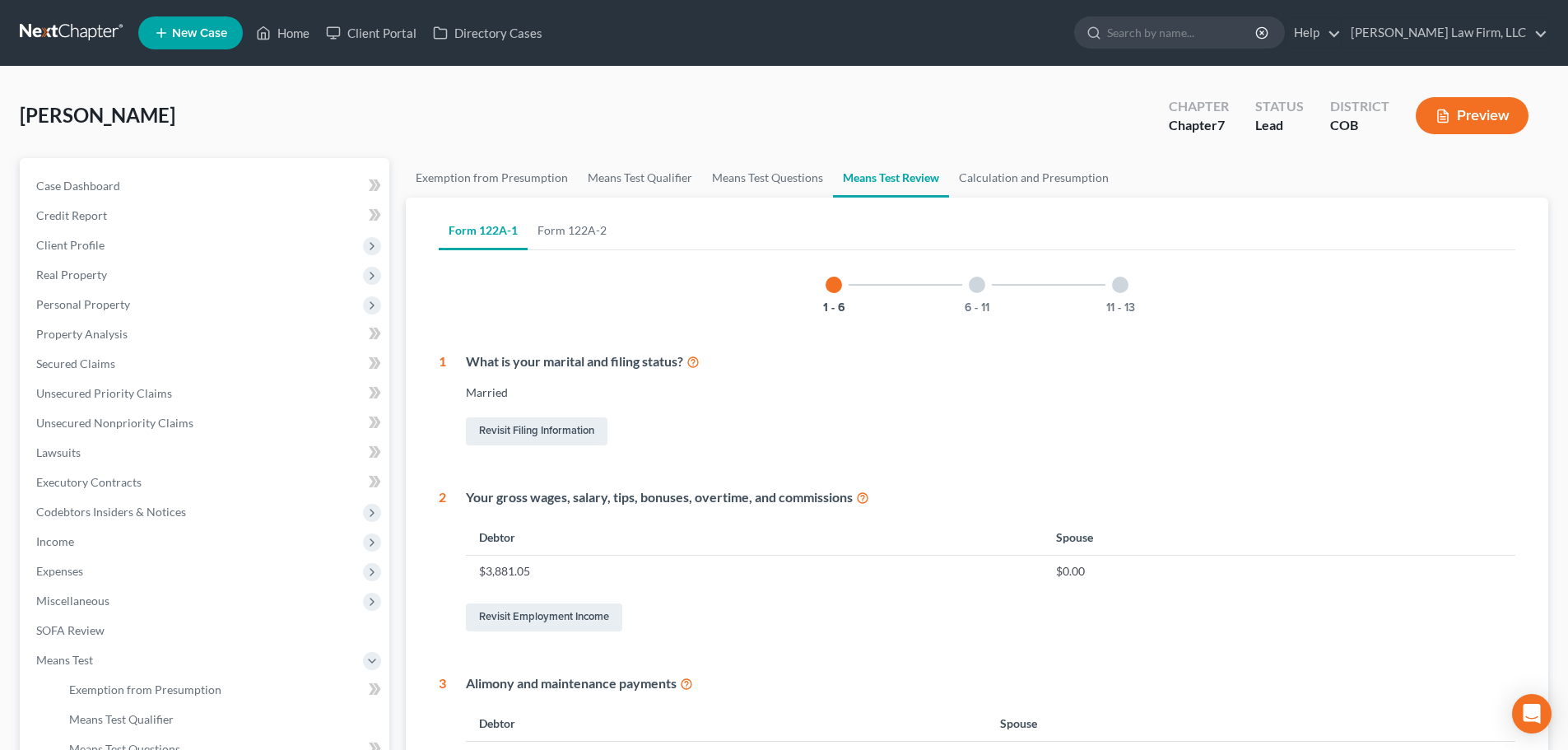
click at [990, 283] on div "6 - 11" at bounding box center [976, 285] width 56 height 56
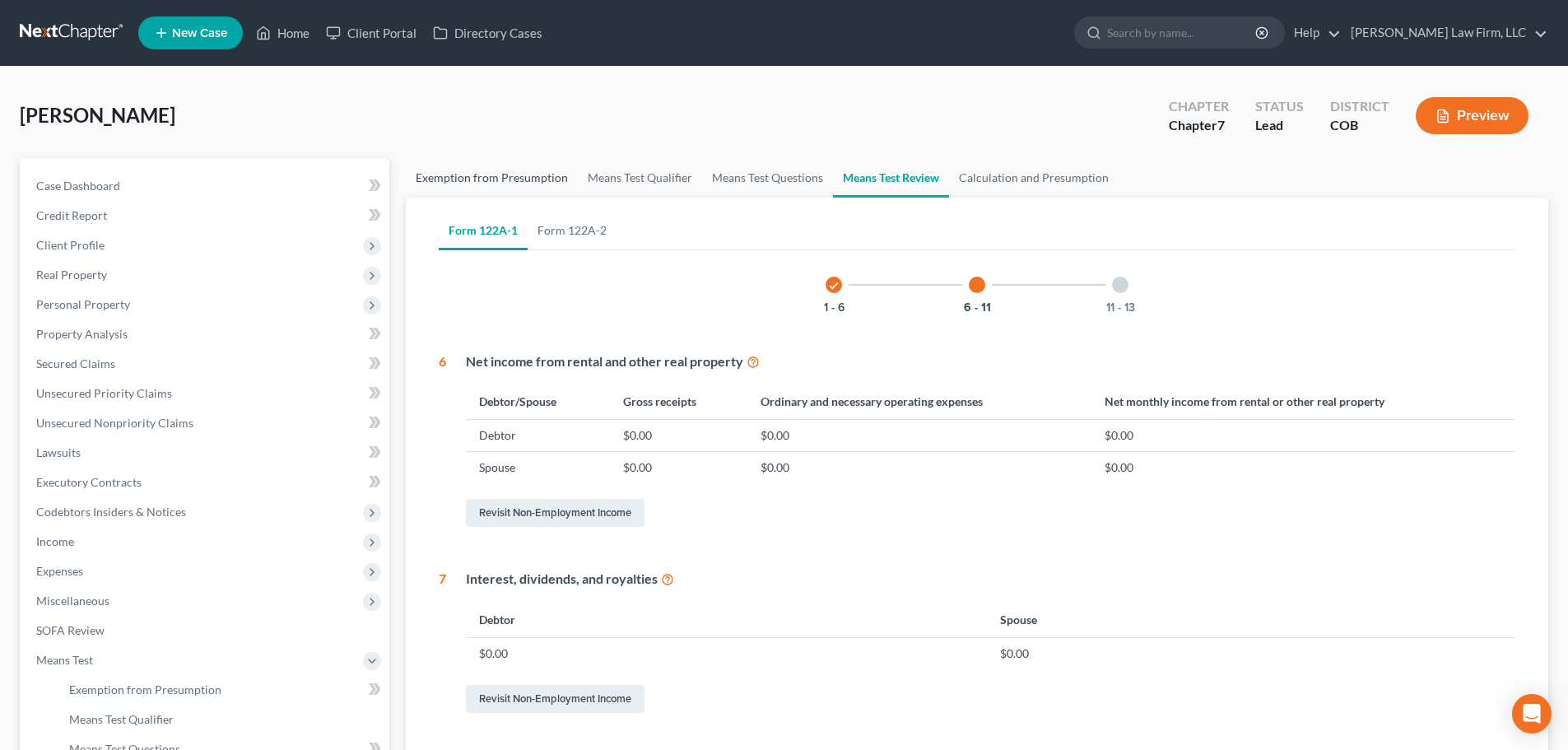
click at [520, 179] on link "Exemption from Presumption" at bounding box center [491, 178] width 172 height 40
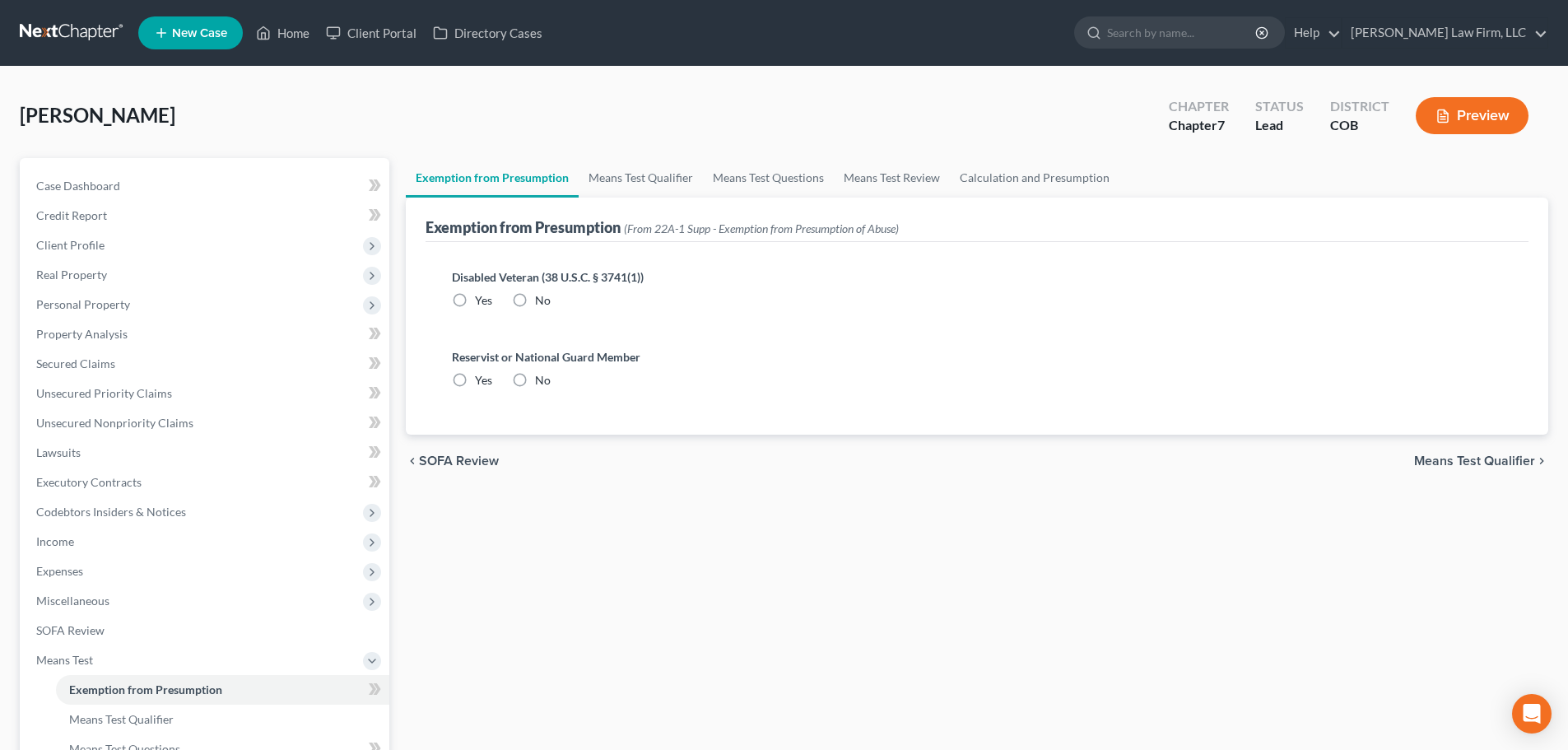
click at [540, 298] on span "No" at bounding box center [542, 300] width 15 height 14
click at [541, 298] on input "No" at bounding box center [546, 297] width 10 height 10
radio input "true"
click at [535, 376] on label "No" at bounding box center [542, 380] width 15 height 16
click at [541, 376] on input "No" at bounding box center [546, 377] width 10 height 10
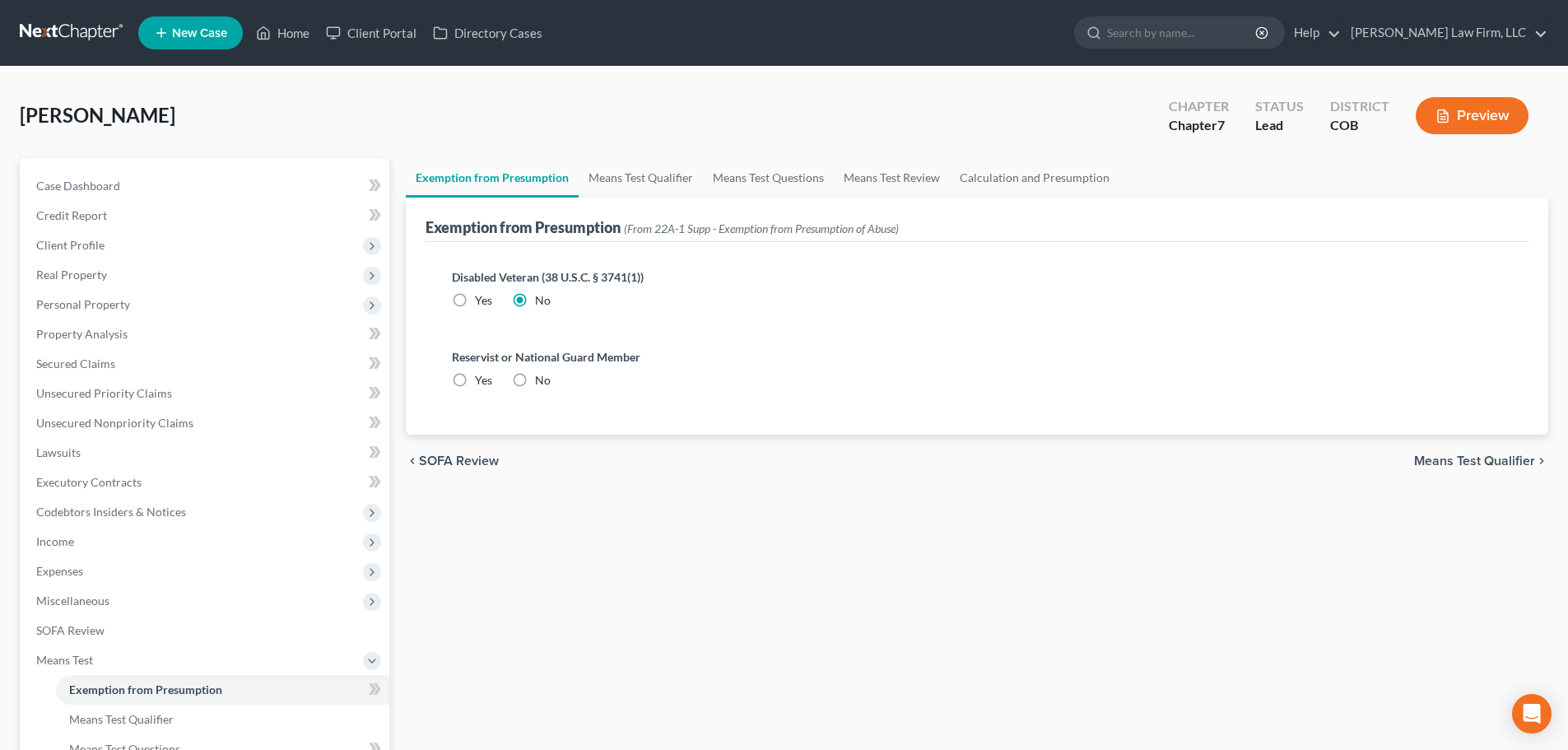
radio input "true"
click at [637, 172] on link "Means Test Qualifier" at bounding box center [640, 178] width 125 height 40
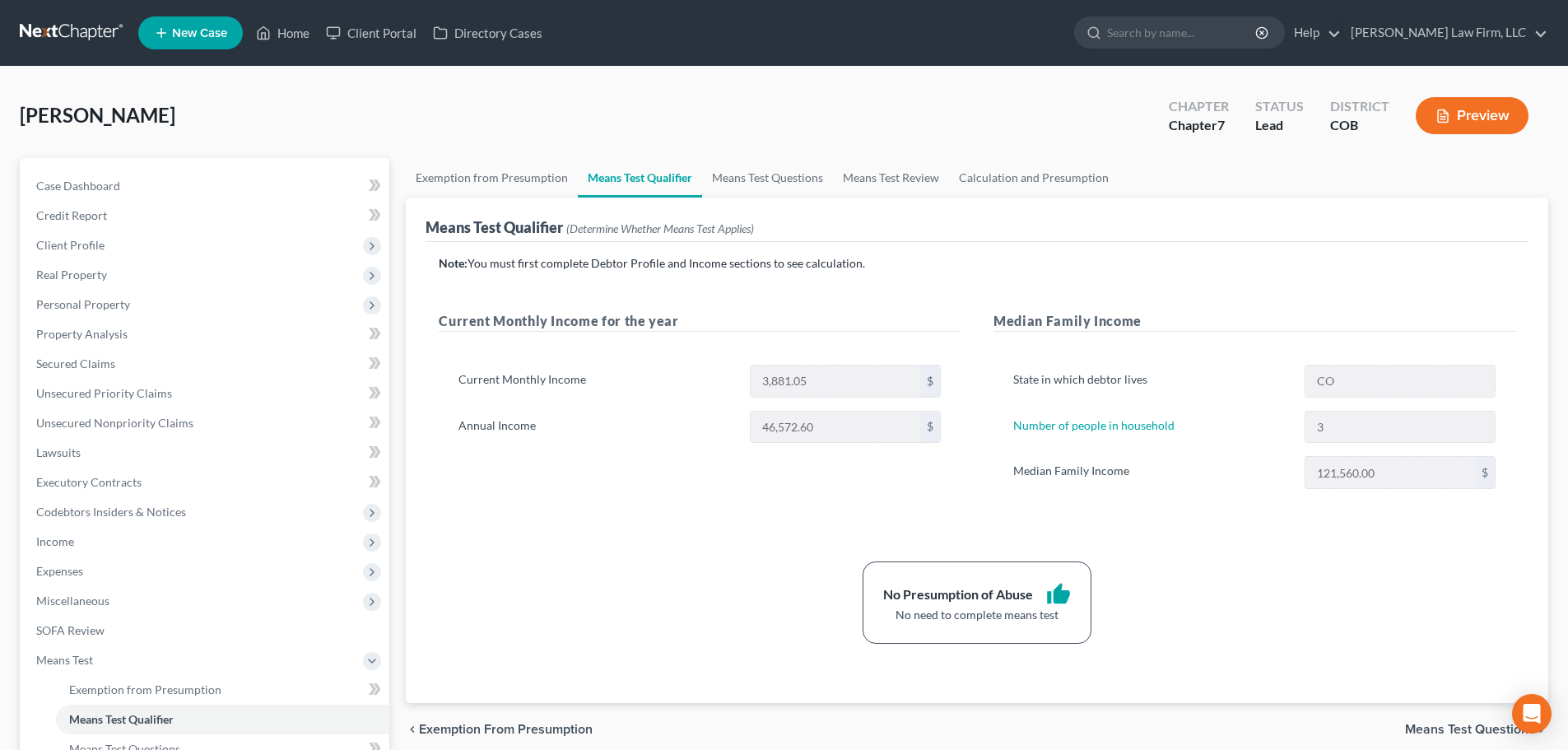
click at [1465, 123] on button "Preview" at bounding box center [1472, 115] width 112 height 37
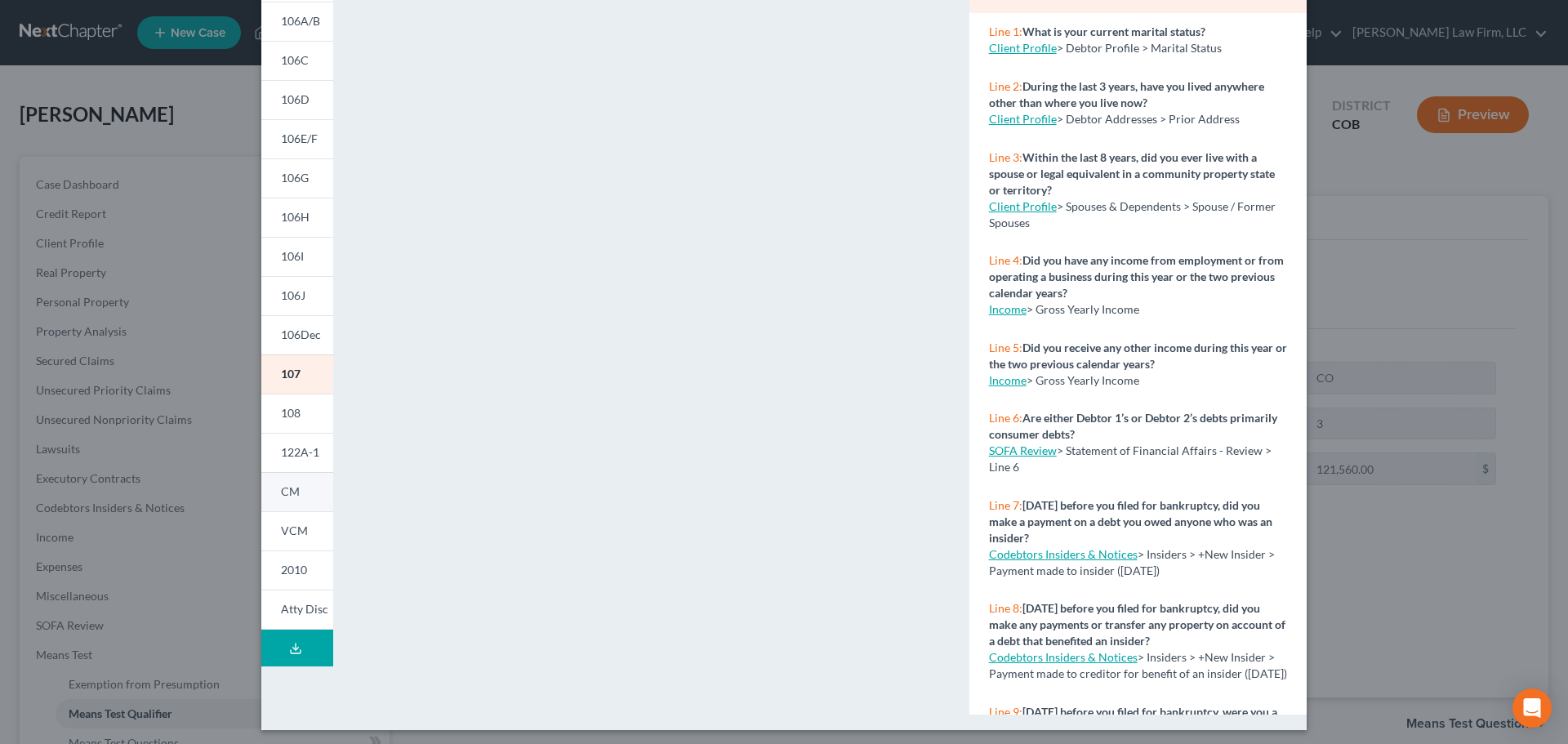
scroll to position [178, 0]
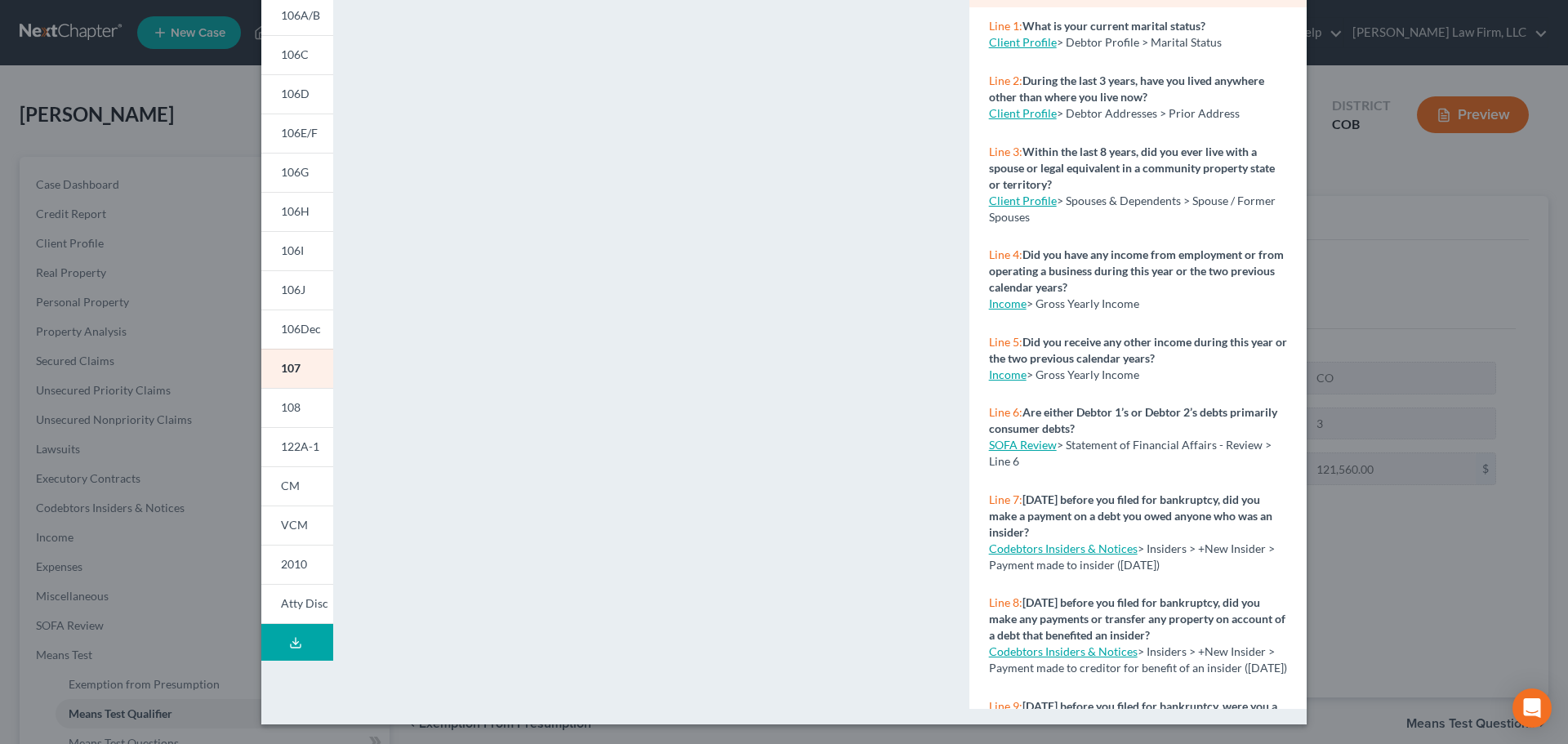
click at [289, 656] on button "Download Draft" at bounding box center [297, 642] width 72 height 37
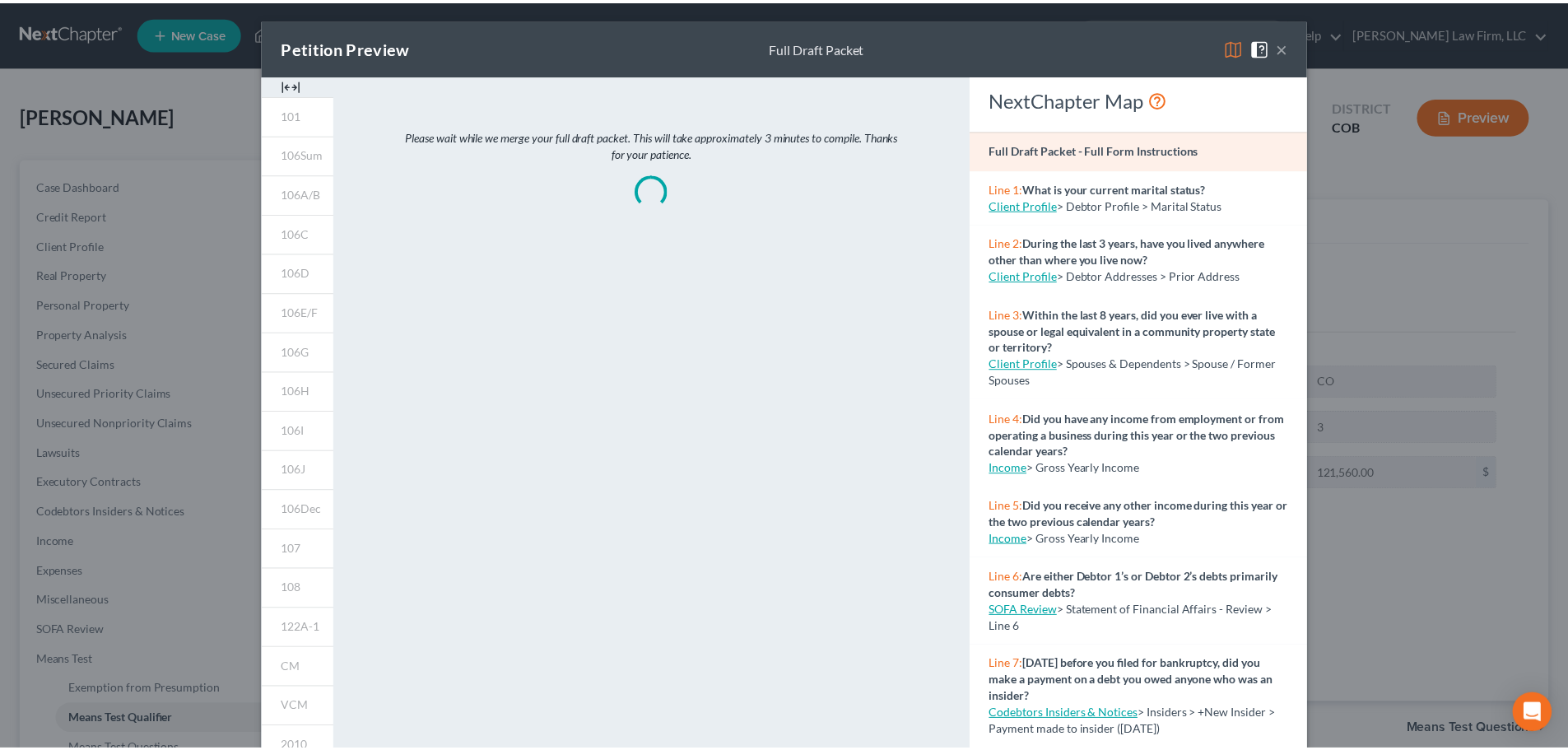
scroll to position [0, 0]
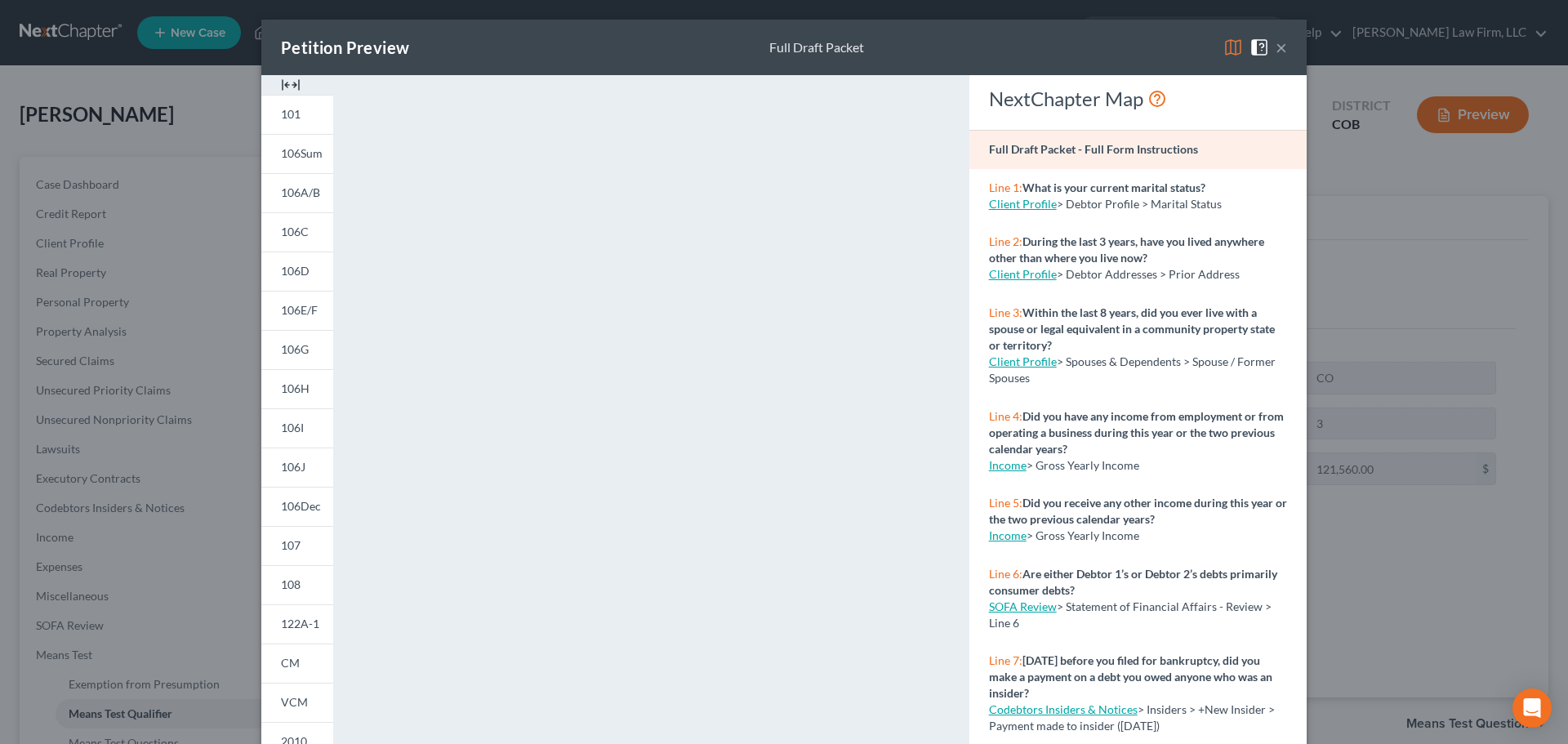
click at [197, 292] on div "Petition Preview Full Draft Packet × 101 106Sum 106A/B 106C 106D 106E/F 106G 10…" at bounding box center [784, 372] width 1568 height 744
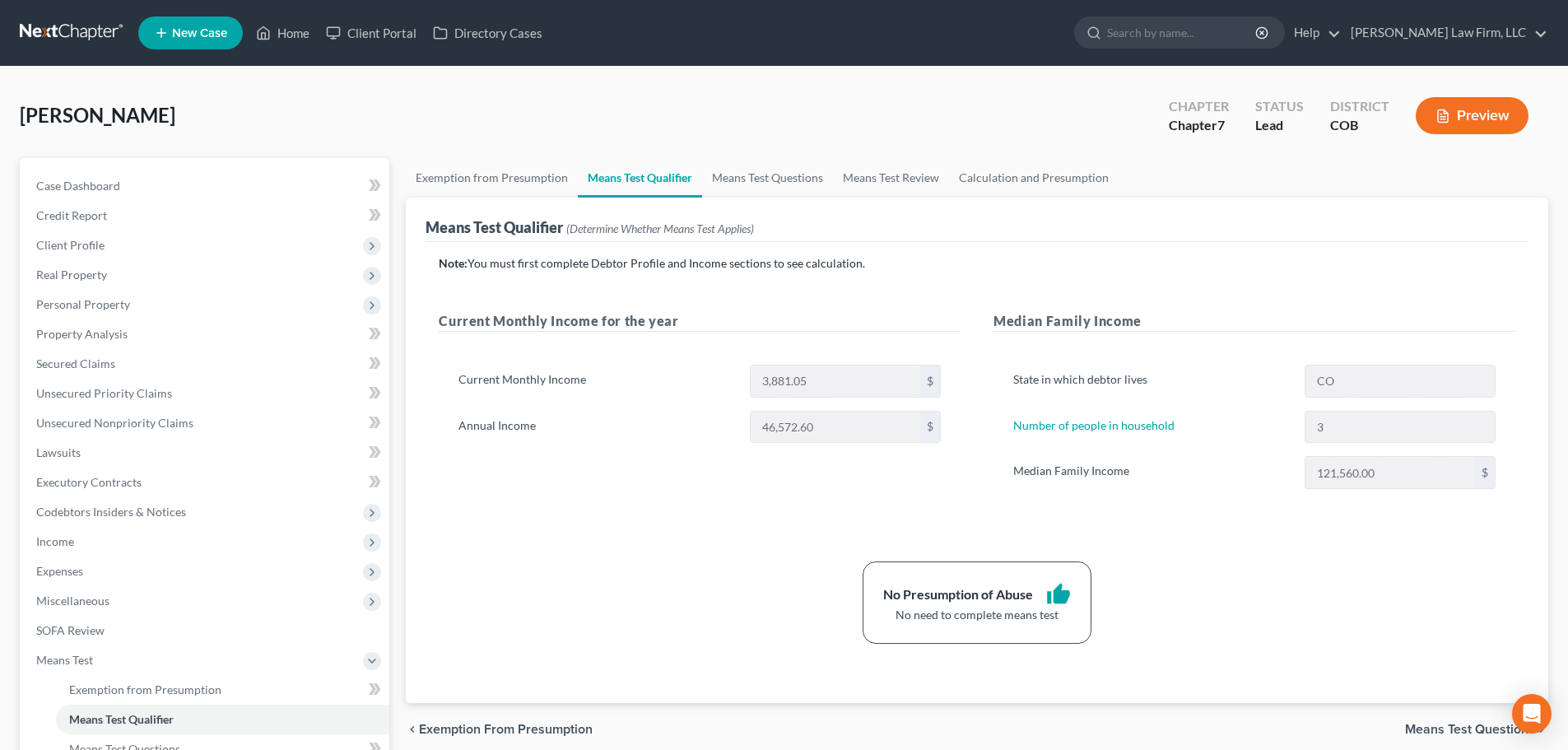
click at [69, 24] on link at bounding box center [72, 32] width 106 height 30
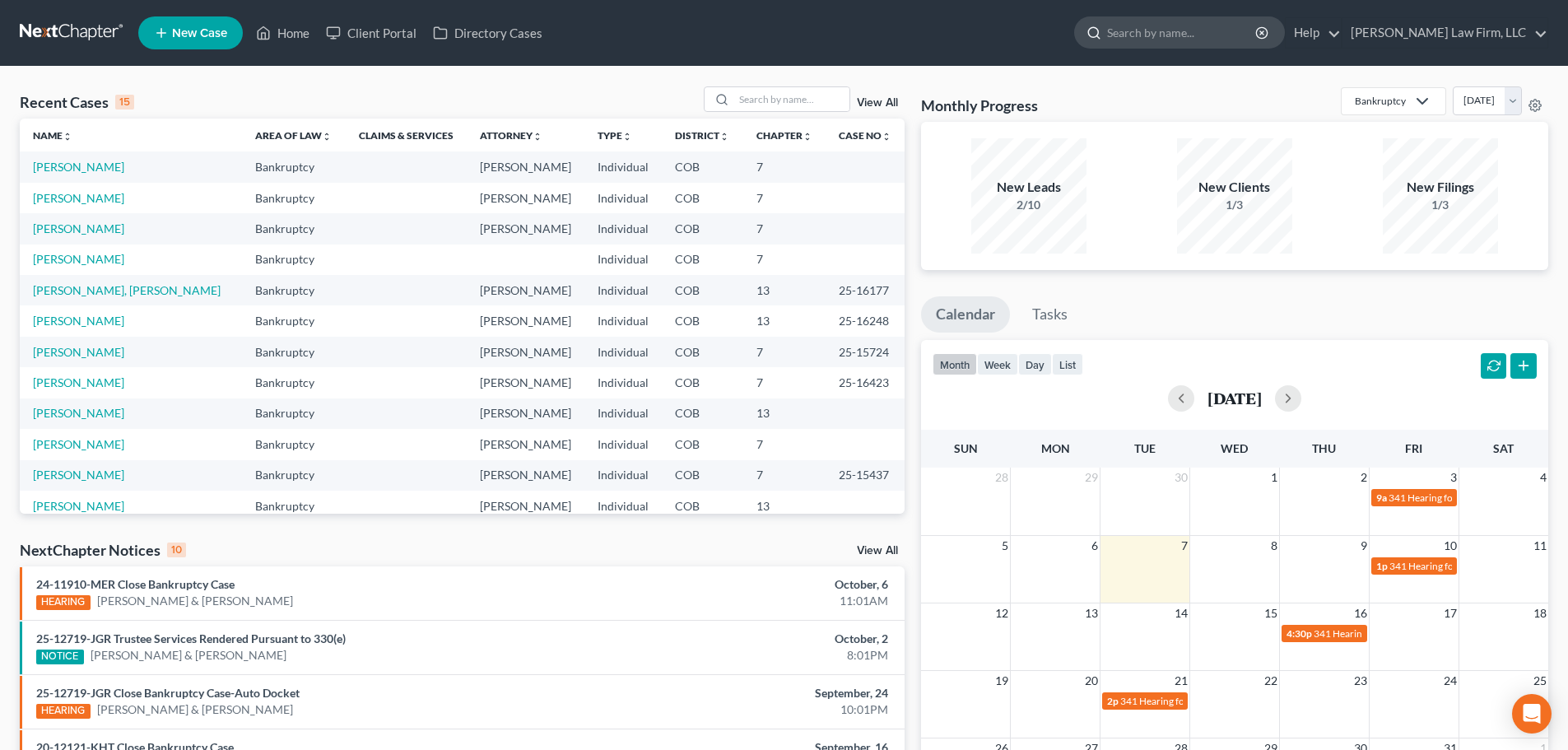
click at [1209, 30] on input "search" at bounding box center [1182, 32] width 150 height 30
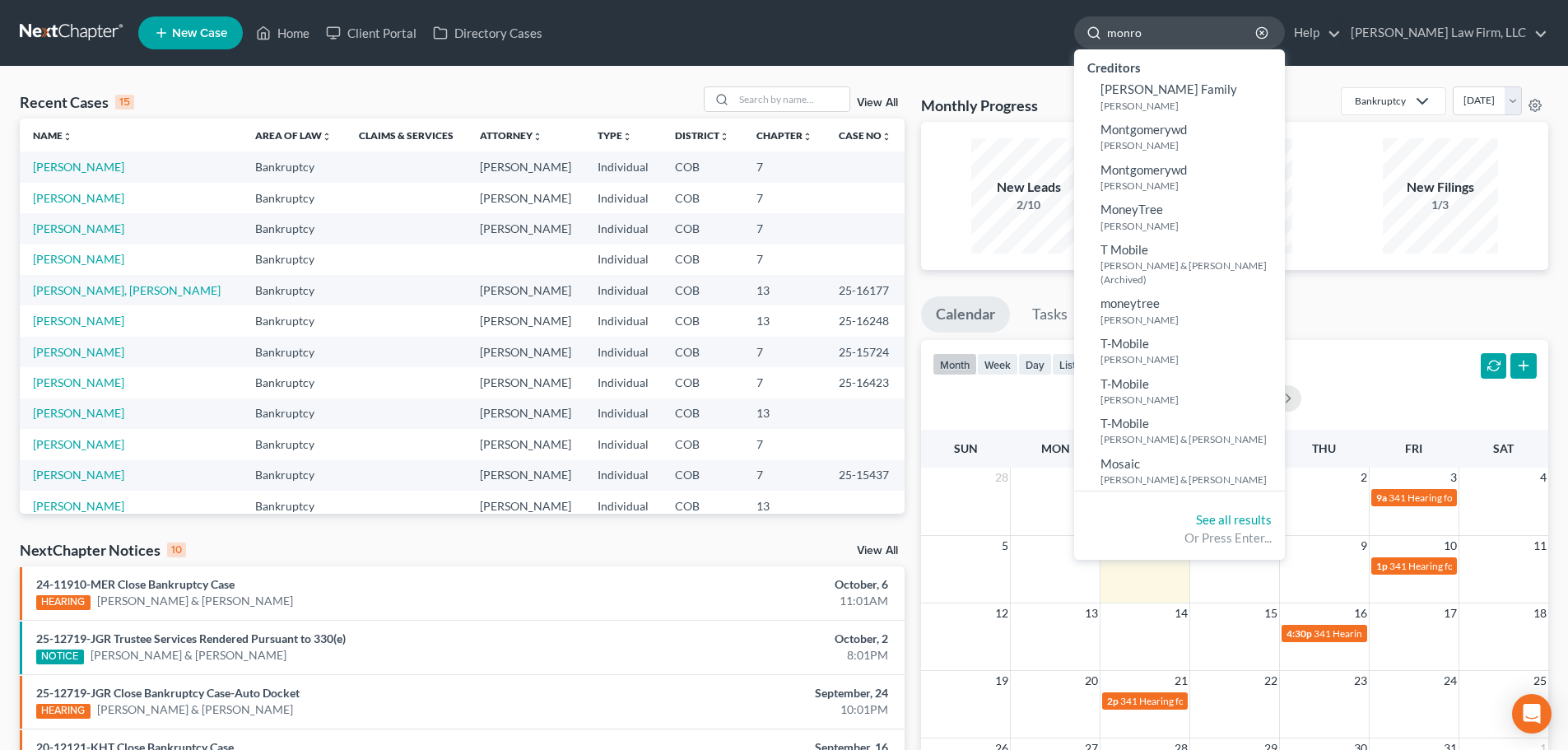
type input "monroe"
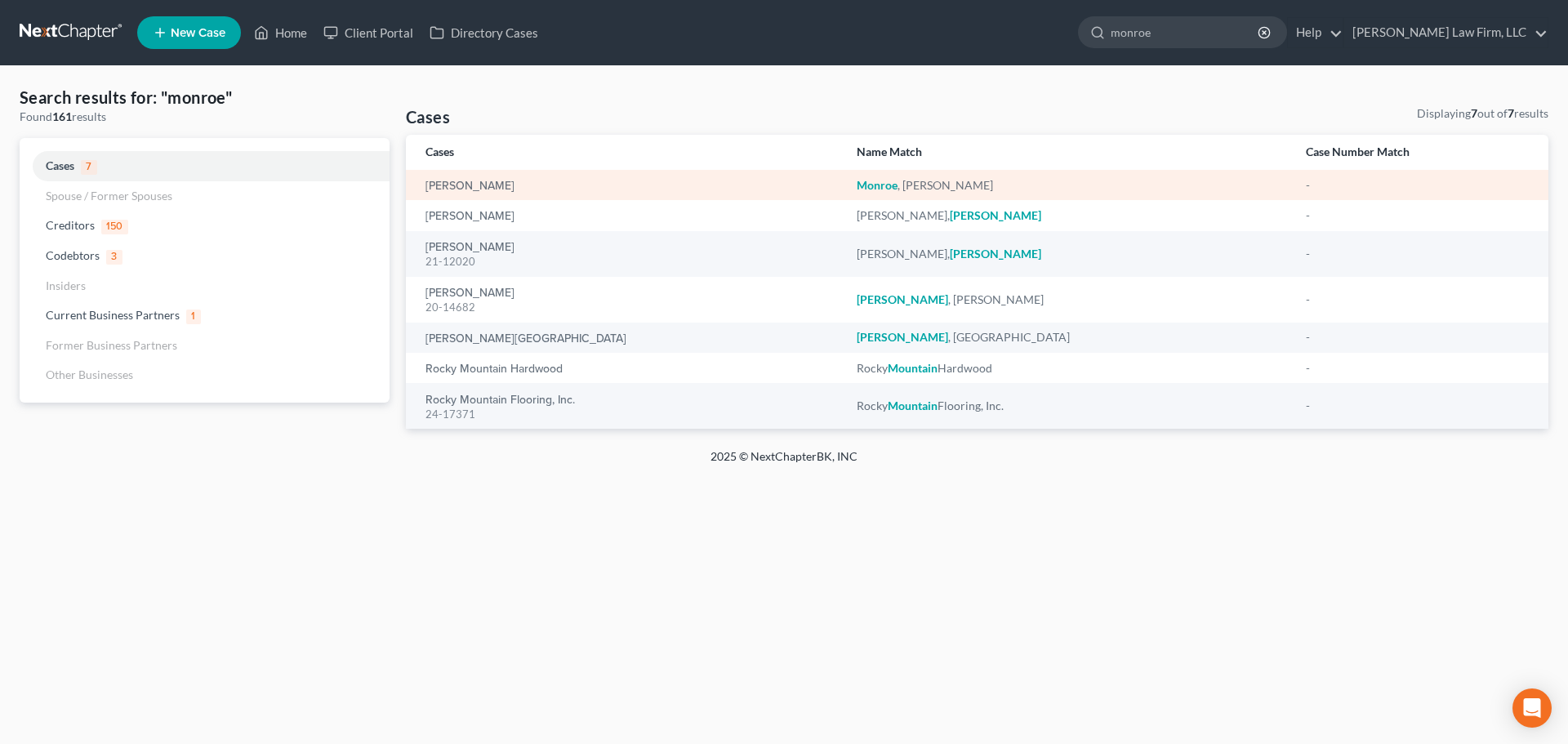
click at [520, 188] on div "[PERSON_NAME]" at bounding box center [628, 185] width 405 height 16
click at [867, 186] on em "Monroe" at bounding box center [876, 185] width 41 height 14
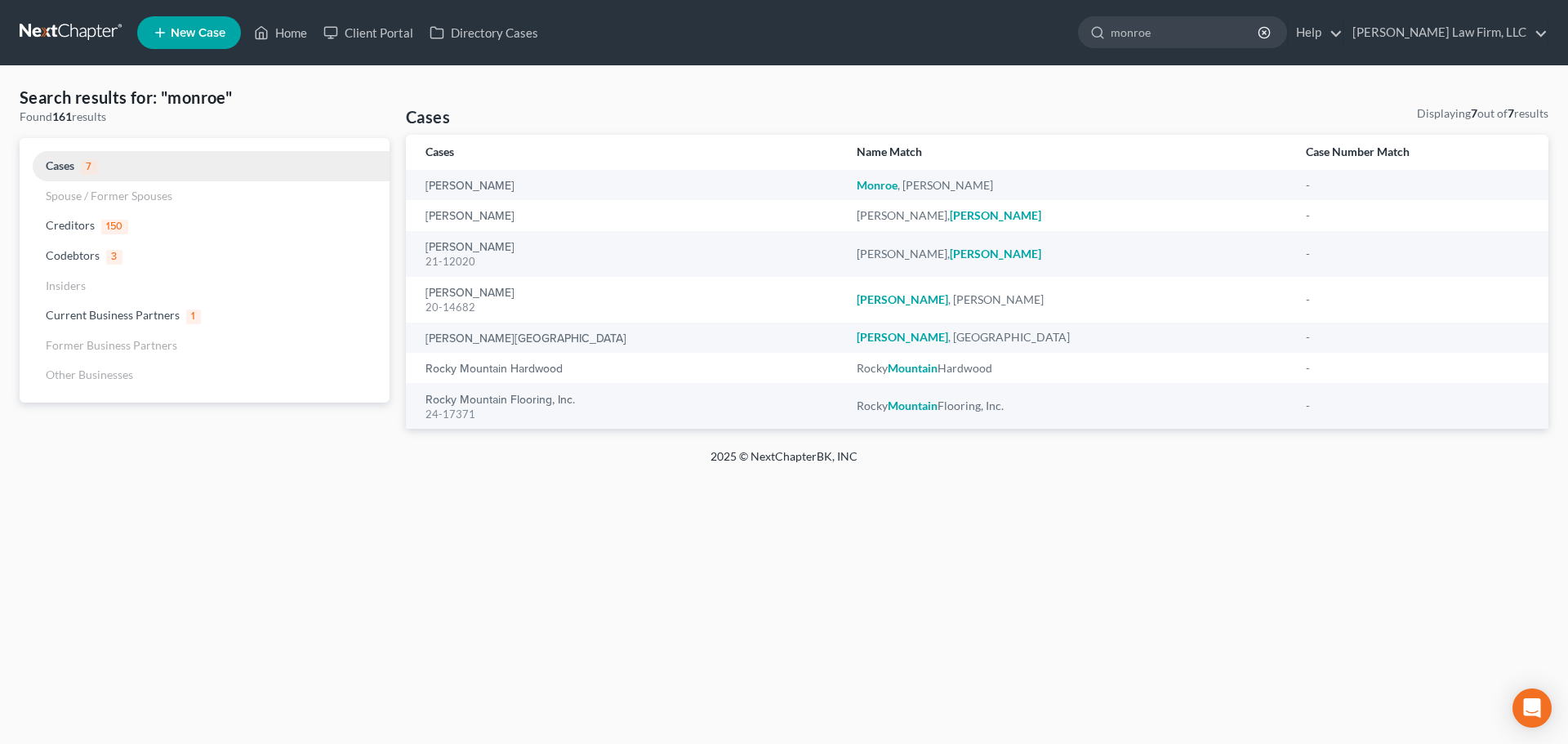
click at [70, 159] on span "Cases" at bounding box center [59, 165] width 28 height 14
click at [73, 34] on link at bounding box center [72, 32] width 105 height 29
